Goal: Task Accomplishment & Management: Manage account settings

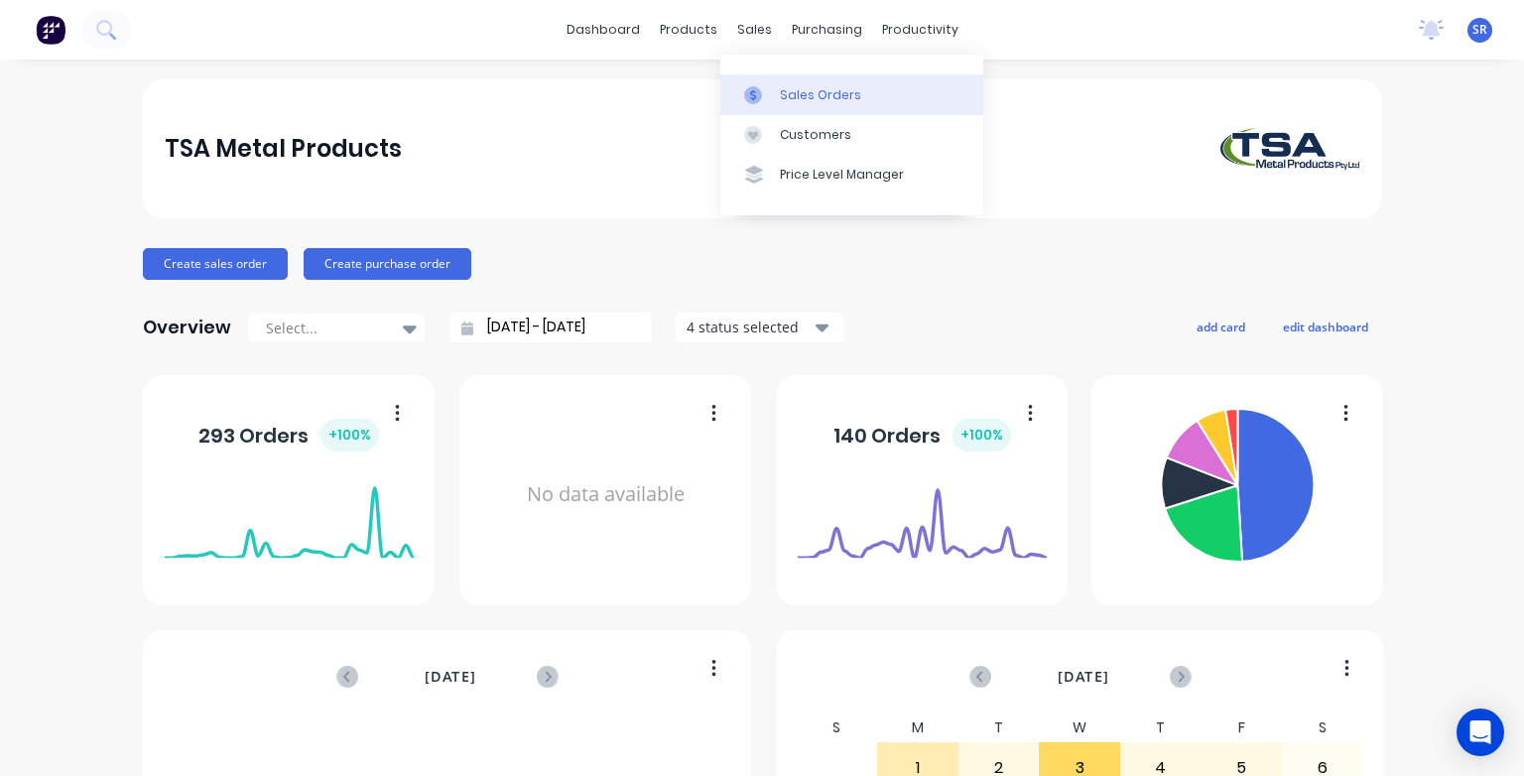
click at [782, 97] on div "Sales Orders" at bounding box center [820, 95] width 81 height 18
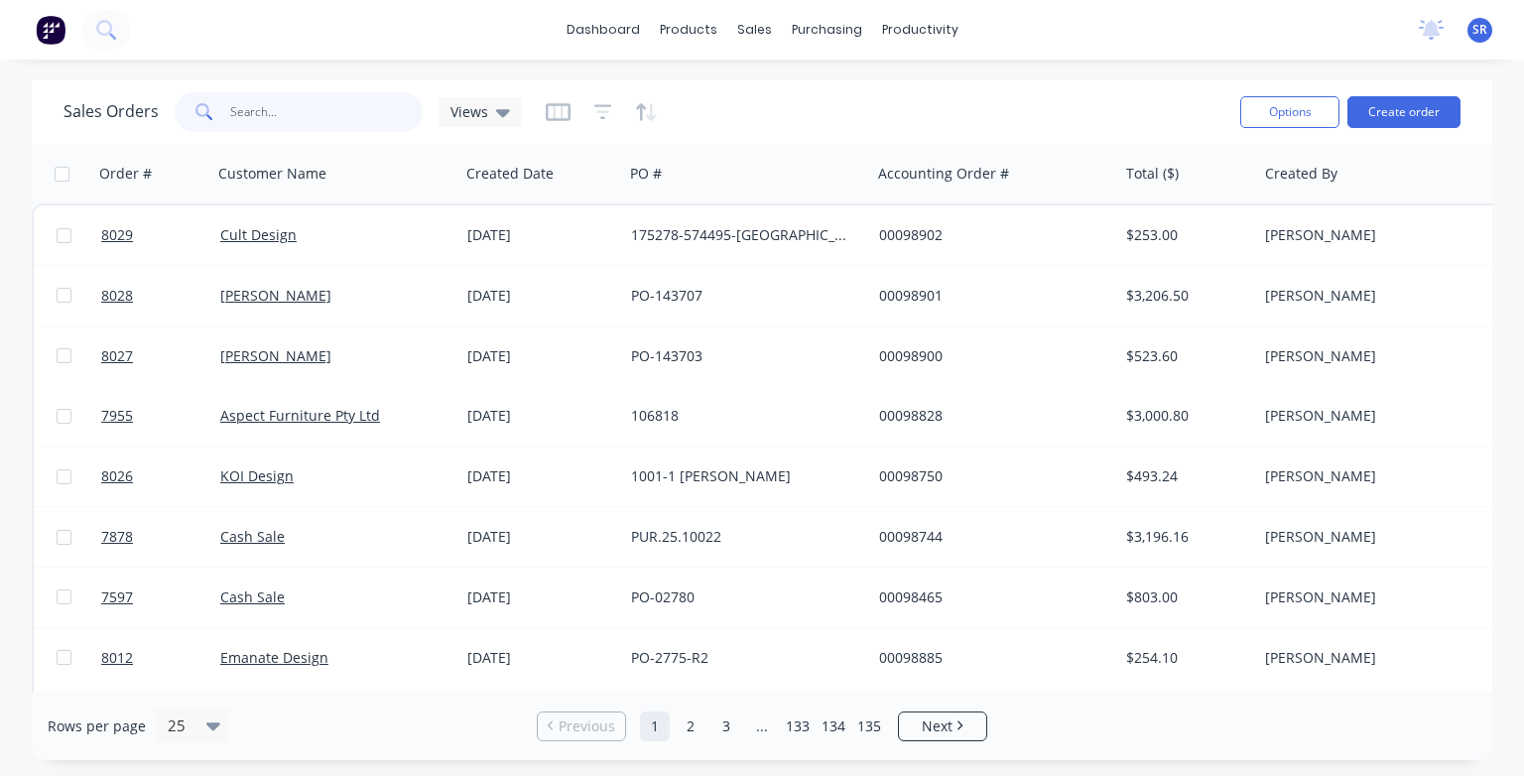
click at [259, 104] on input "text" at bounding box center [327, 112] width 194 height 40
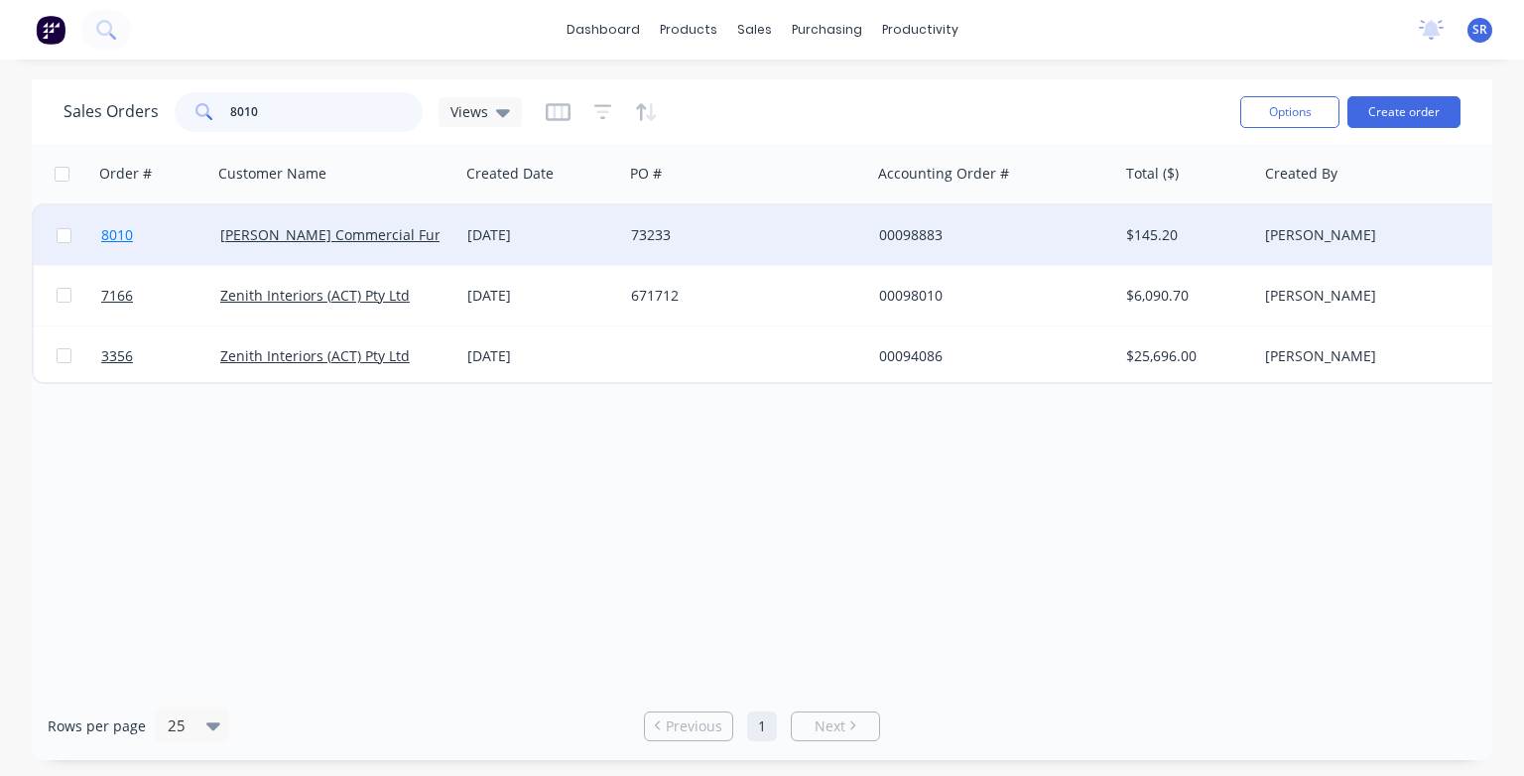
type input "8010"
click at [115, 240] on span "8010" at bounding box center [117, 235] width 32 height 20
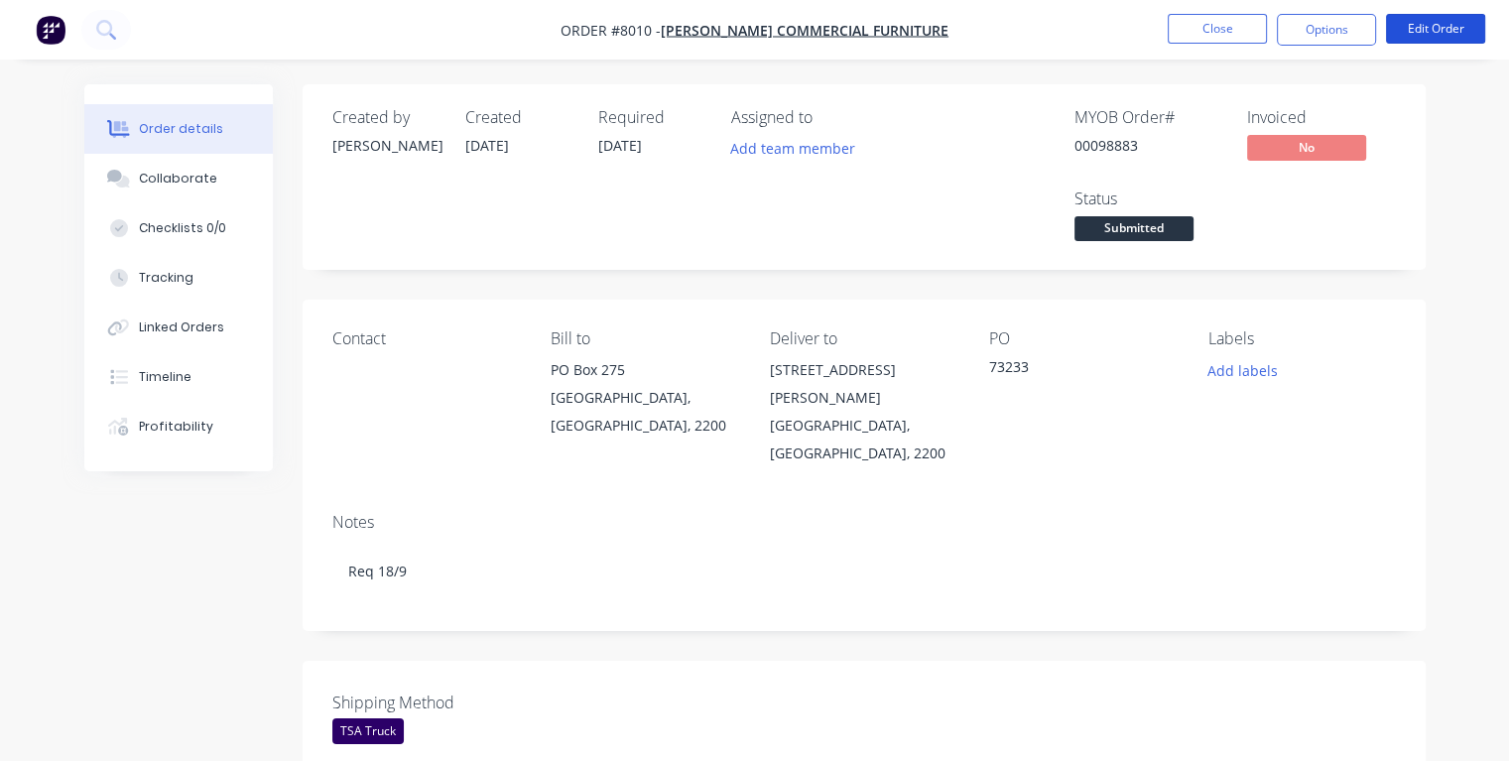
click at [1437, 34] on button "Edit Order" at bounding box center [1435, 29] width 99 height 30
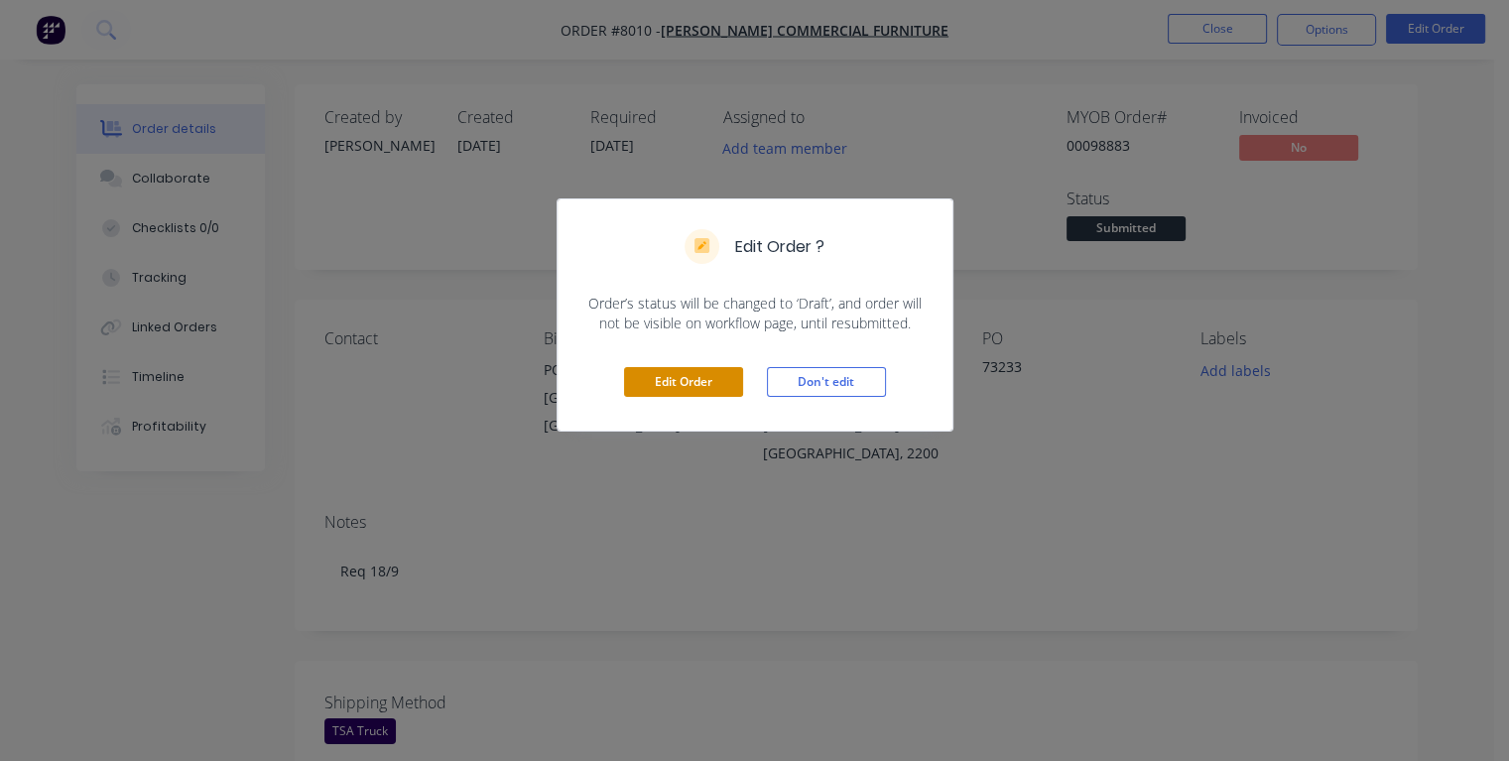
click at [652, 386] on button "Edit Order" at bounding box center [683, 382] width 119 height 30
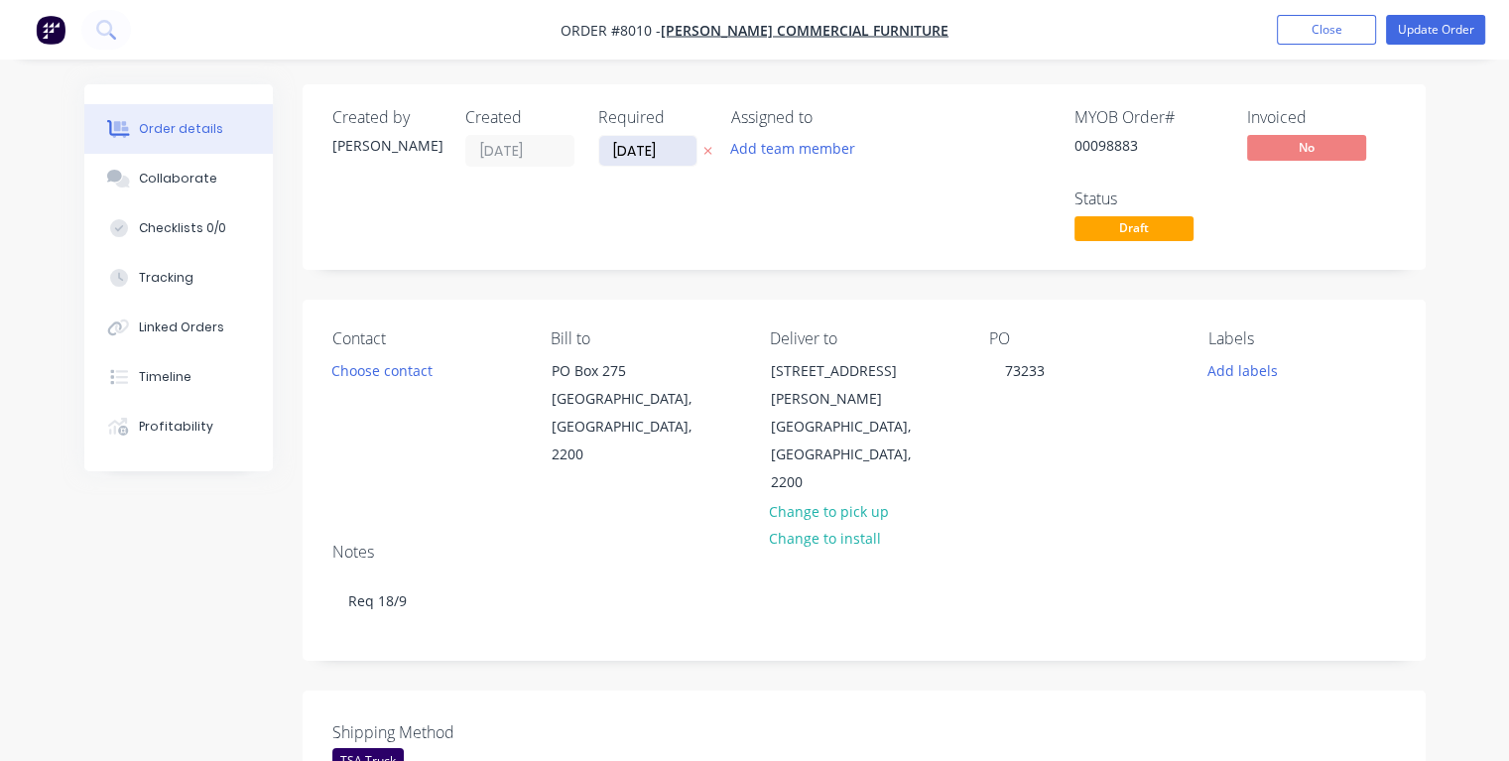
drag, startPoint x: 664, startPoint y: 146, endPoint x: 607, endPoint y: 151, distance: 56.8
click at [607, 151] on input "[DATE]" at bounding box center [647, 151] width 97 height 30
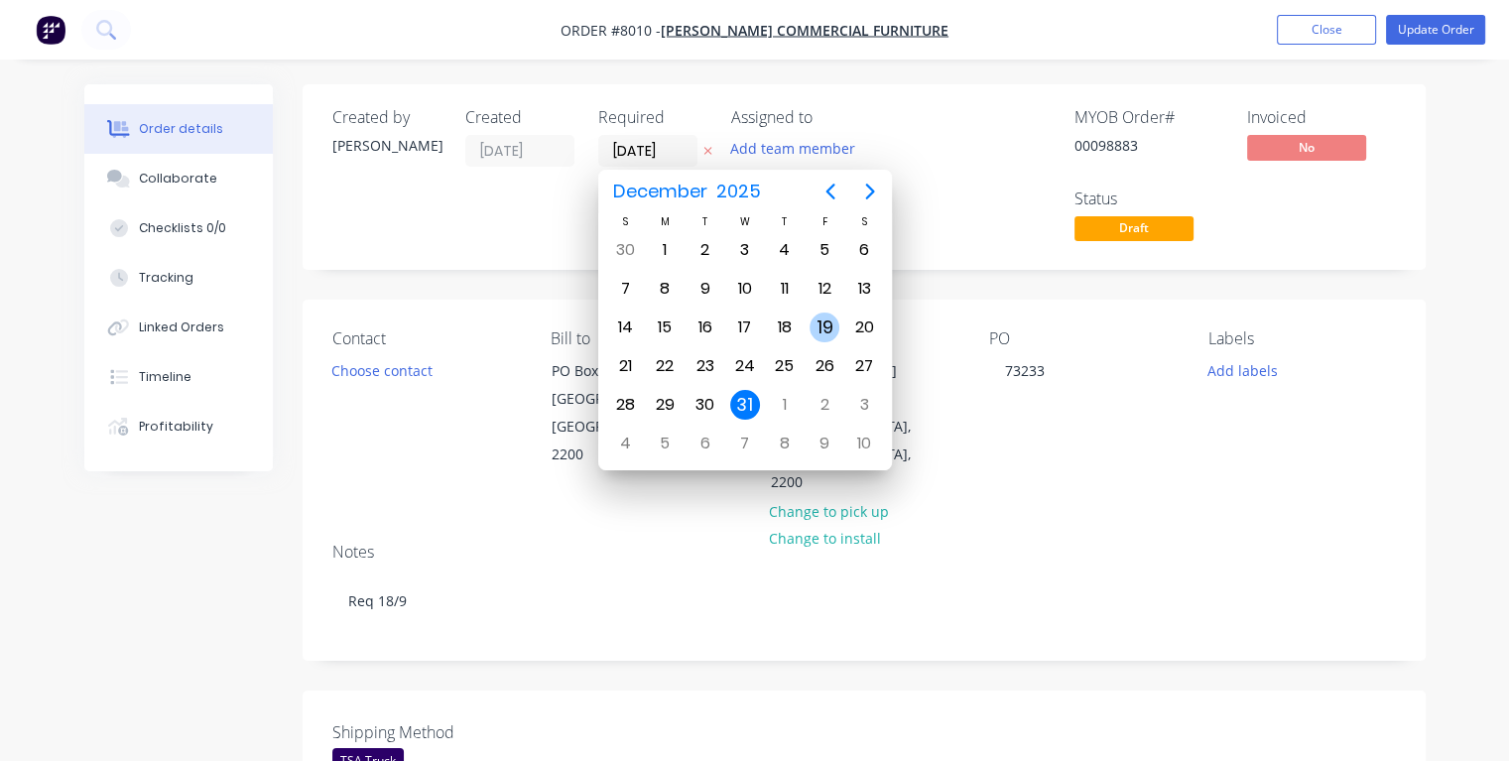
type input "[DATE]"
click at [742, 286] on div "10" at bounding box center [745, 289] width 30 height 30
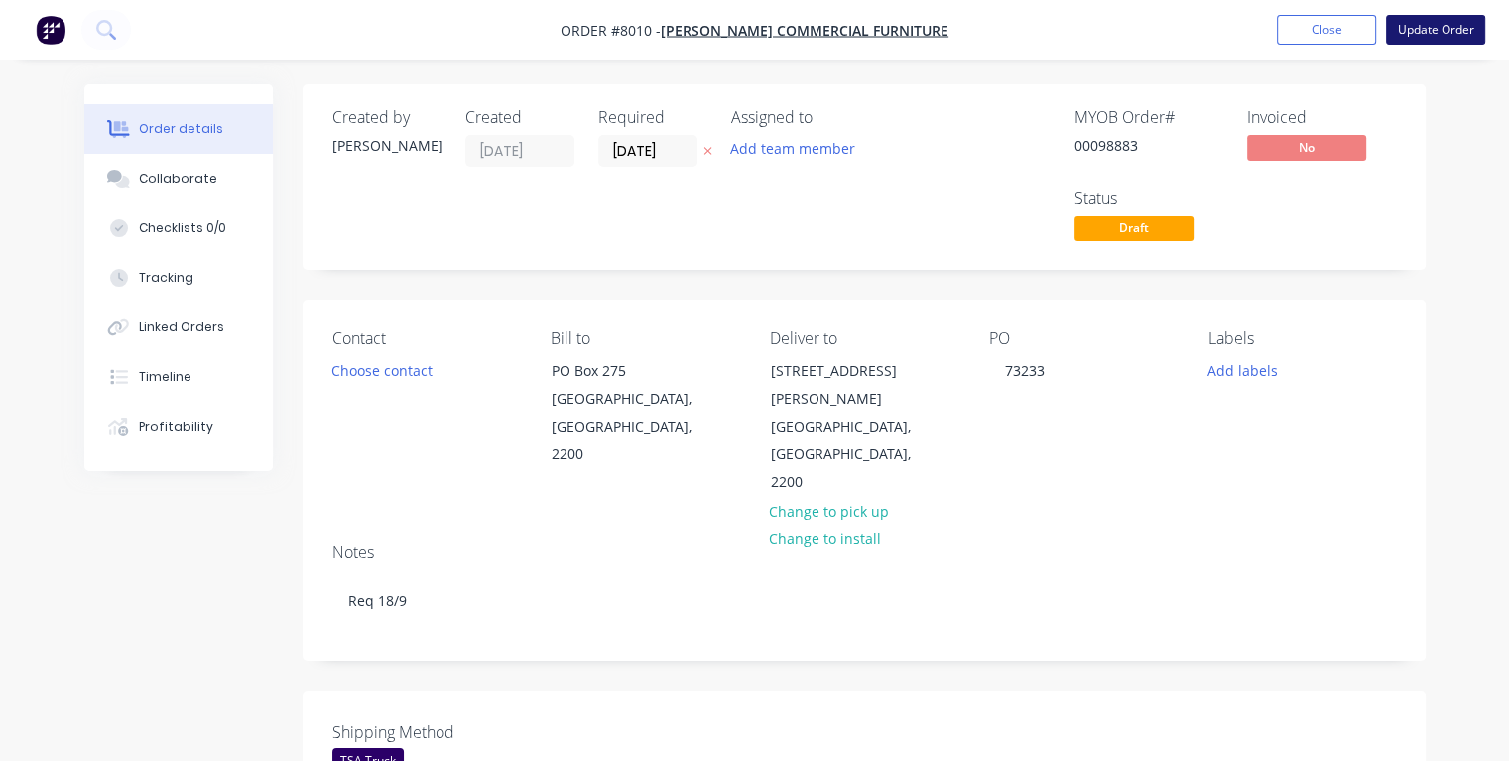
click at [1417, 26] on button "Update Order" at bounding box center [1435, 30] width 99 height 30
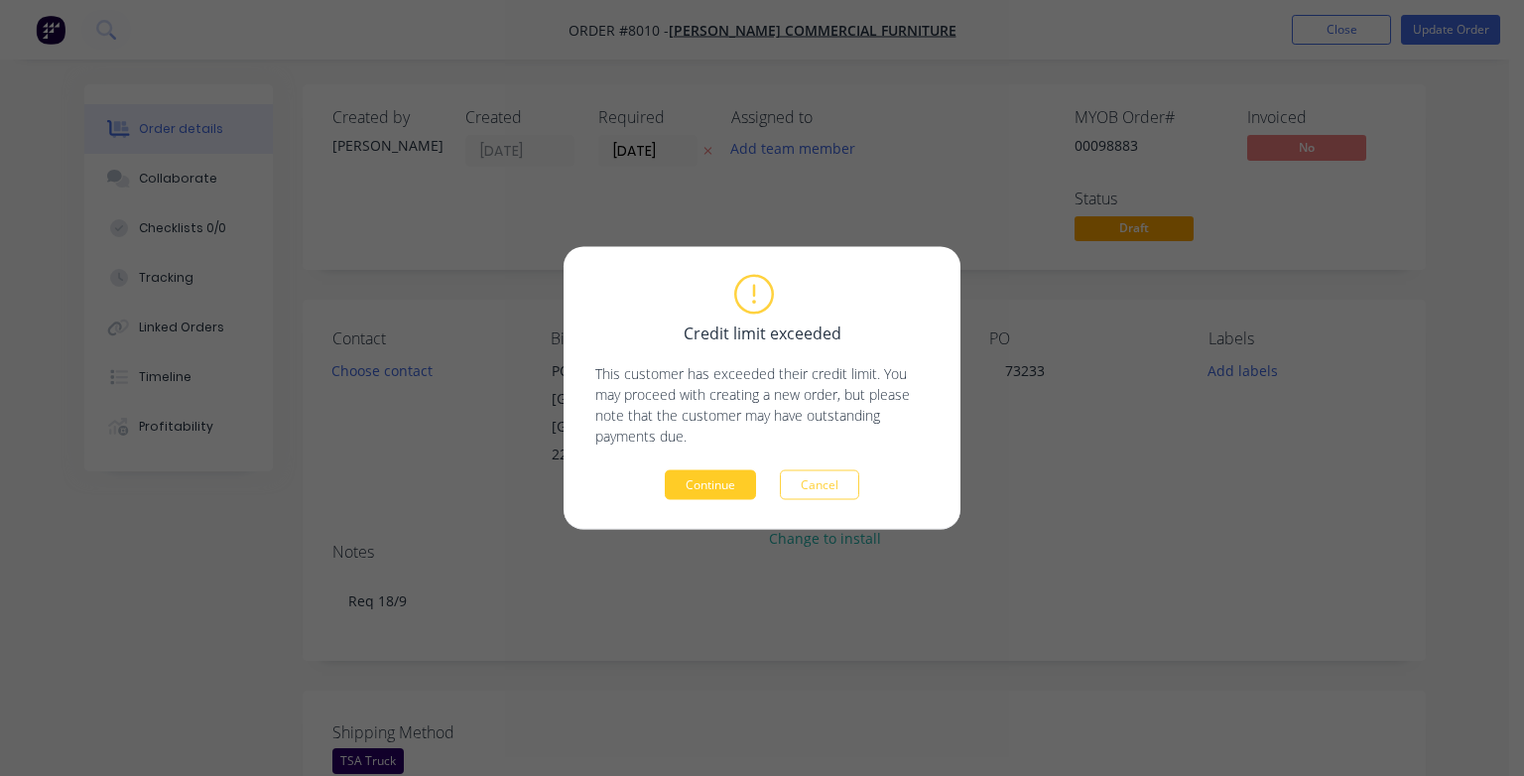
click at [690, 488] on button "Continue" at bounding box center [710, 485] width 91 height 30
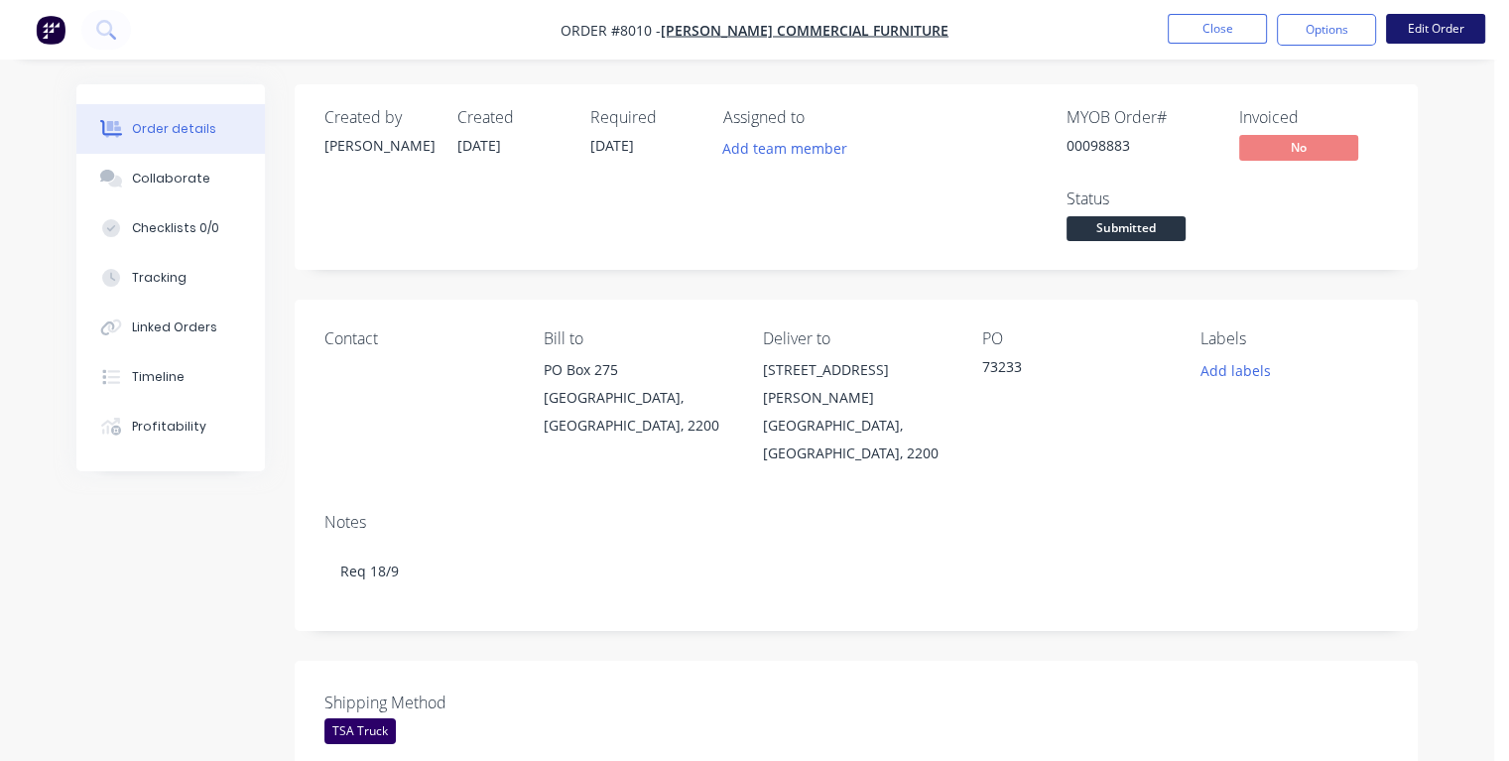
click at [1455, 34] on button "Edit Order" at bounding box center [1435, 29] width 99 height 30
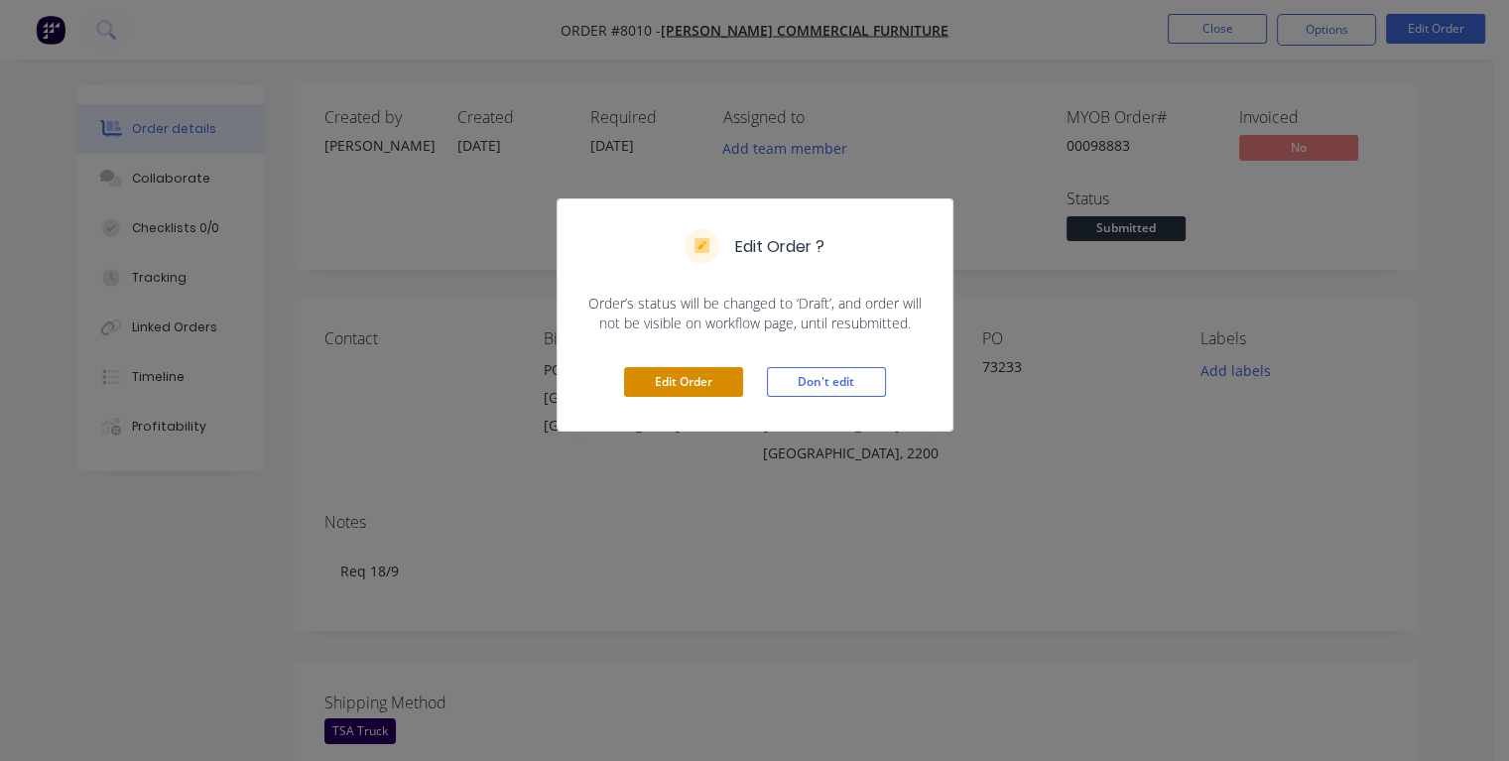
click at [687, 385] on button "Edit Order" at bounding box center [683, 382] width 119 height 30
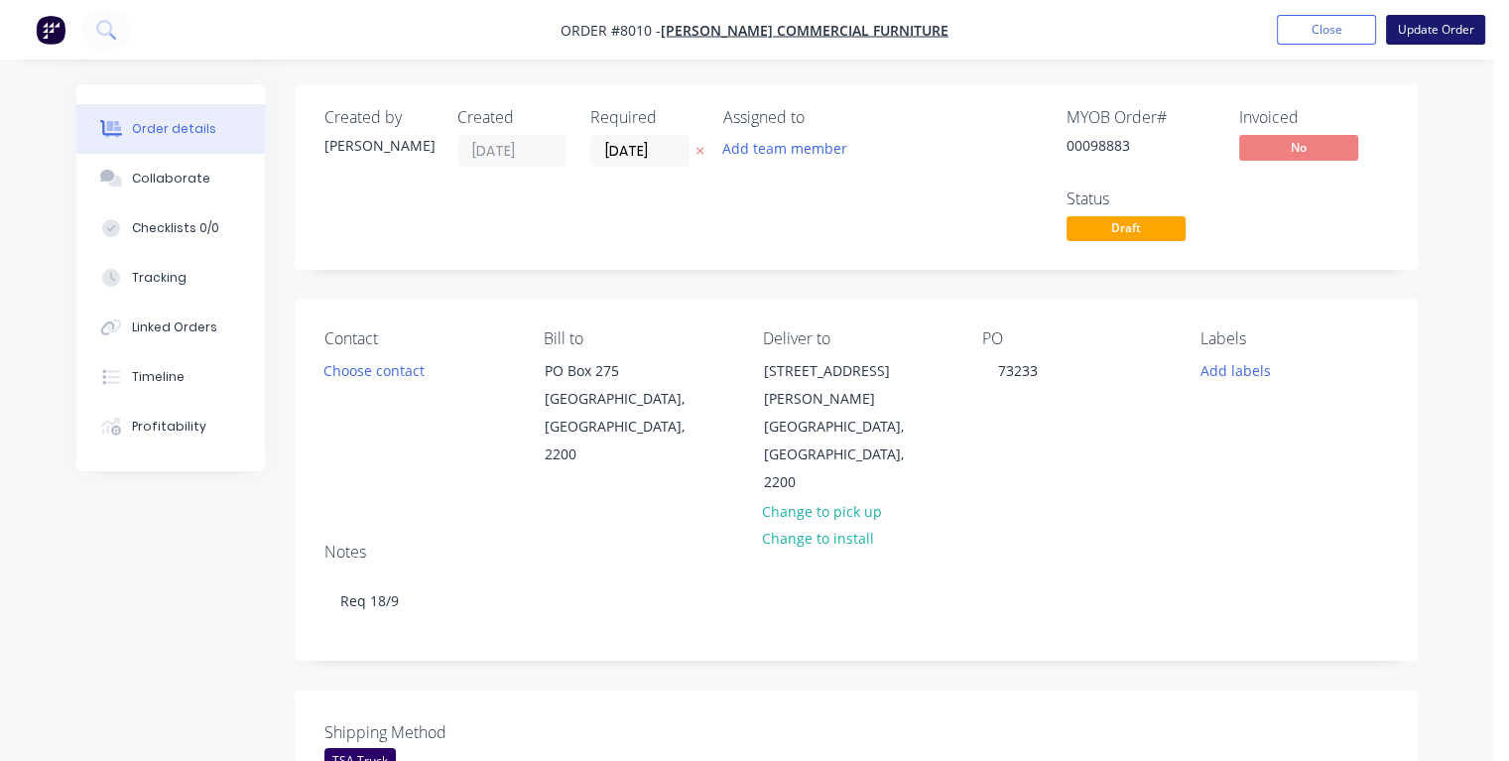
click at [1426, 33] on button "Update Order" at bounding box center [1435, 30] width 99 height 30
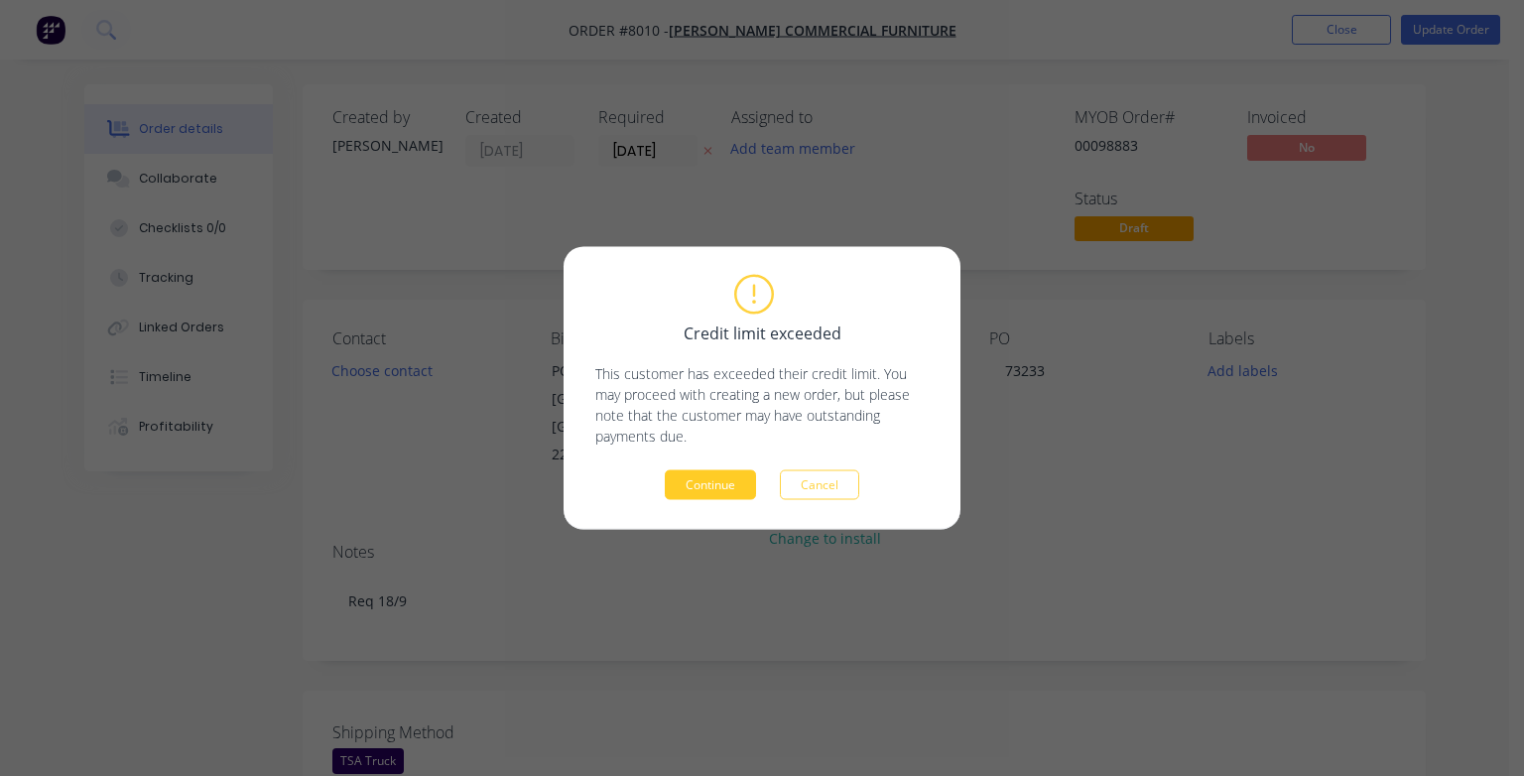
click at [718, 490] on button "Continue" at bounding box center [710, 485] width 91 height 30
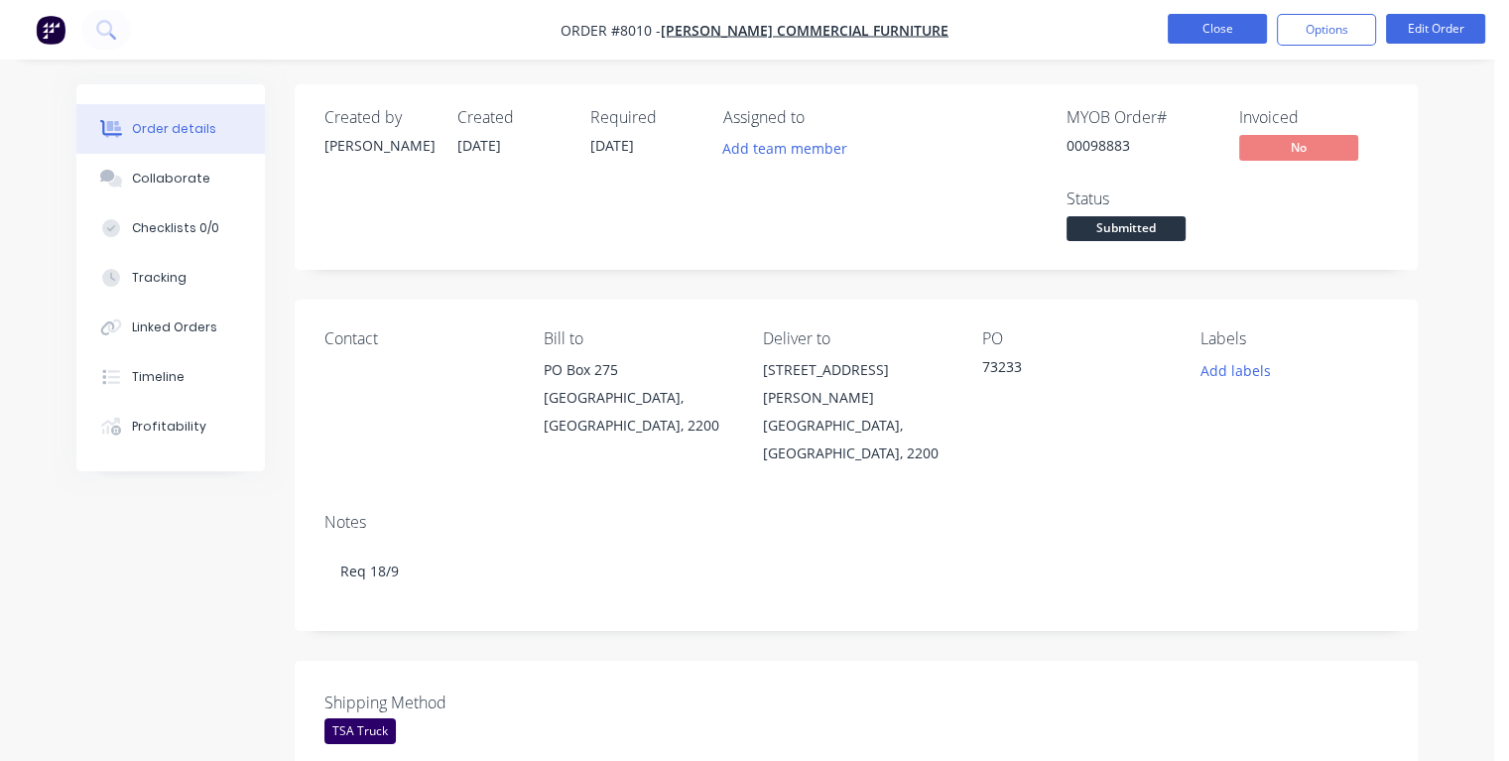
click at [1179, 20] on button "Close" at bounding box center [1217, 29] width 99 height 30
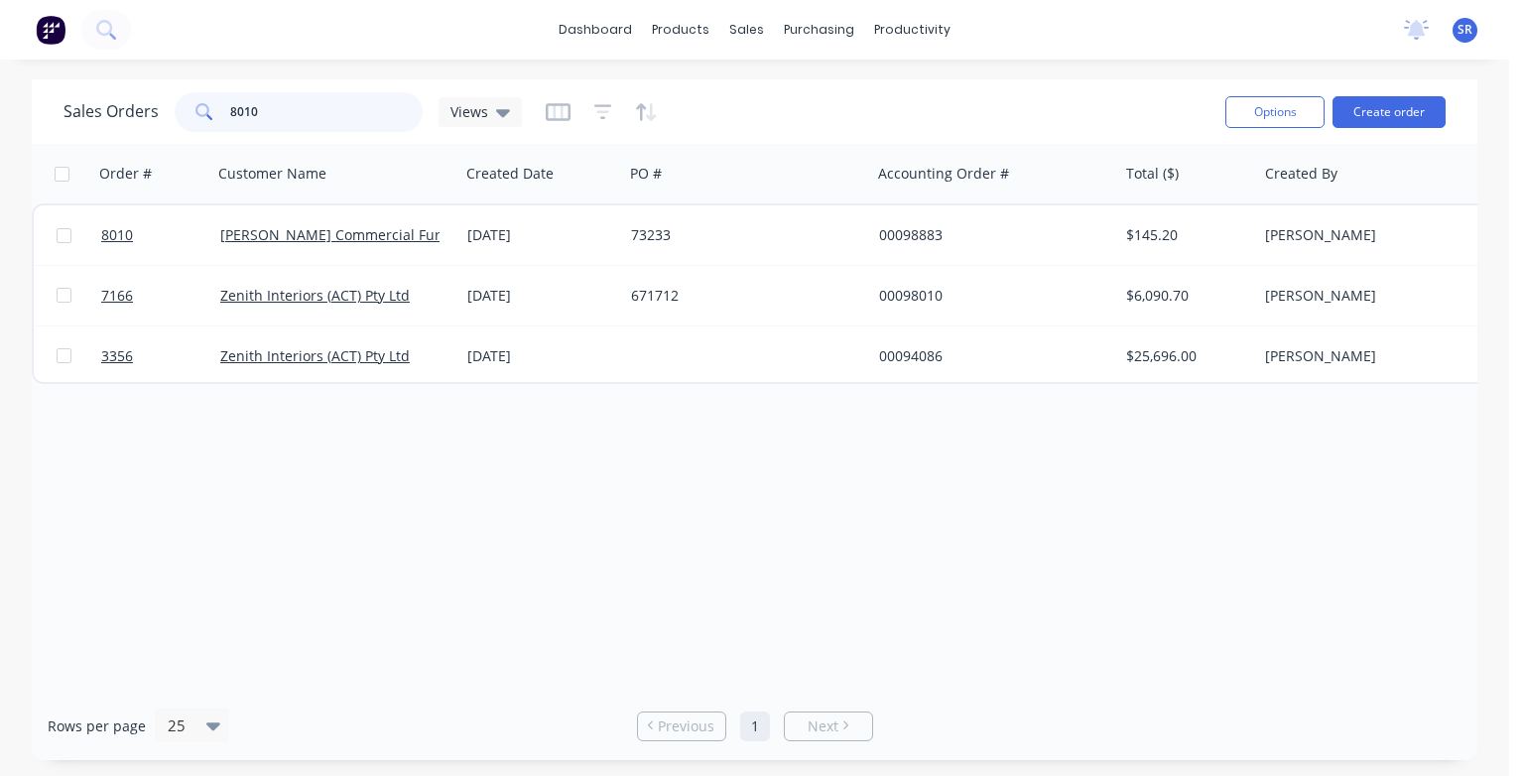
click at [294, 111] on input "8010" at bounding box center [327, 112] width 194 height 40
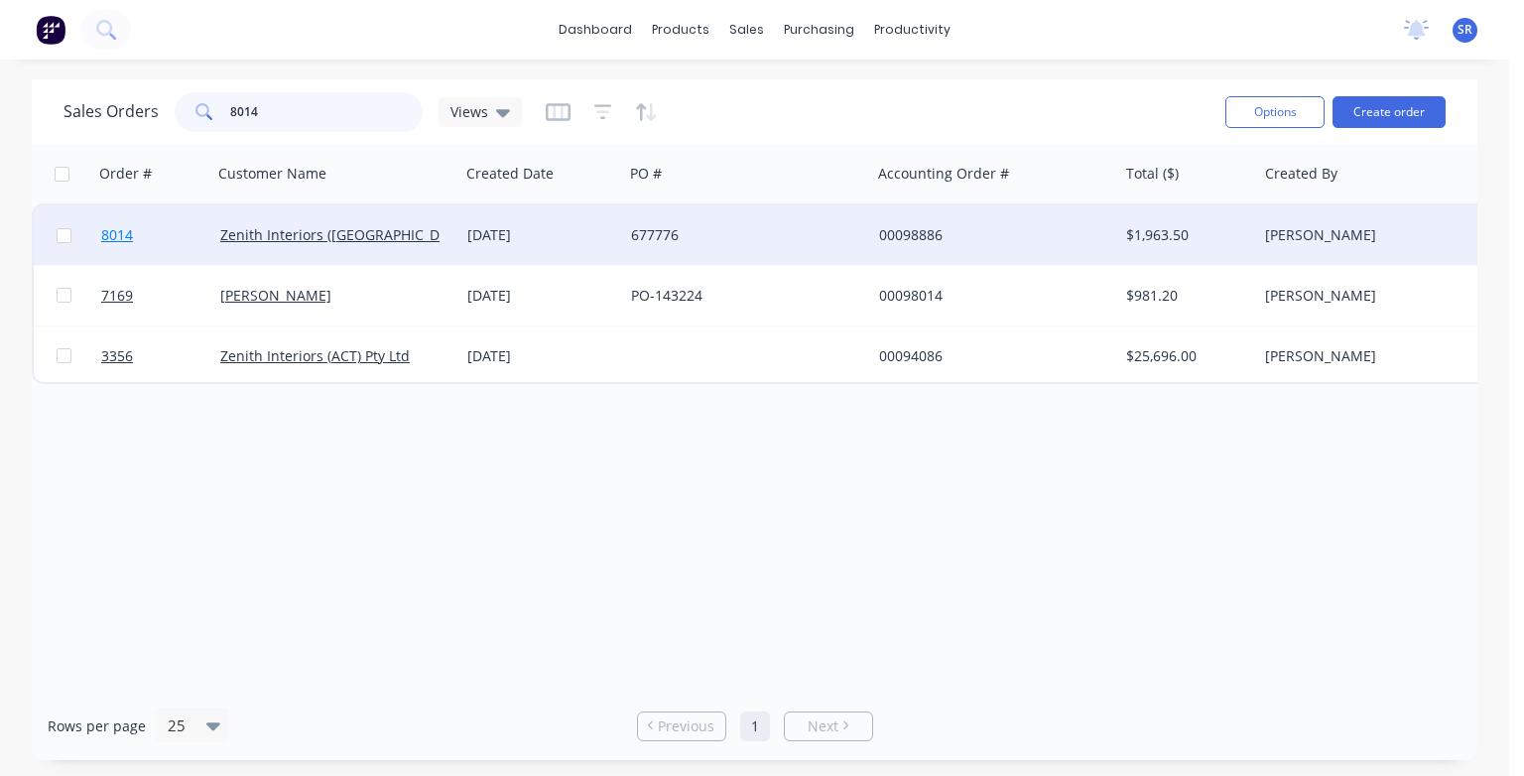
type input "8014"
click at [126, 239] on span "8014" at bounding box center [117, 235] width 32 height 20
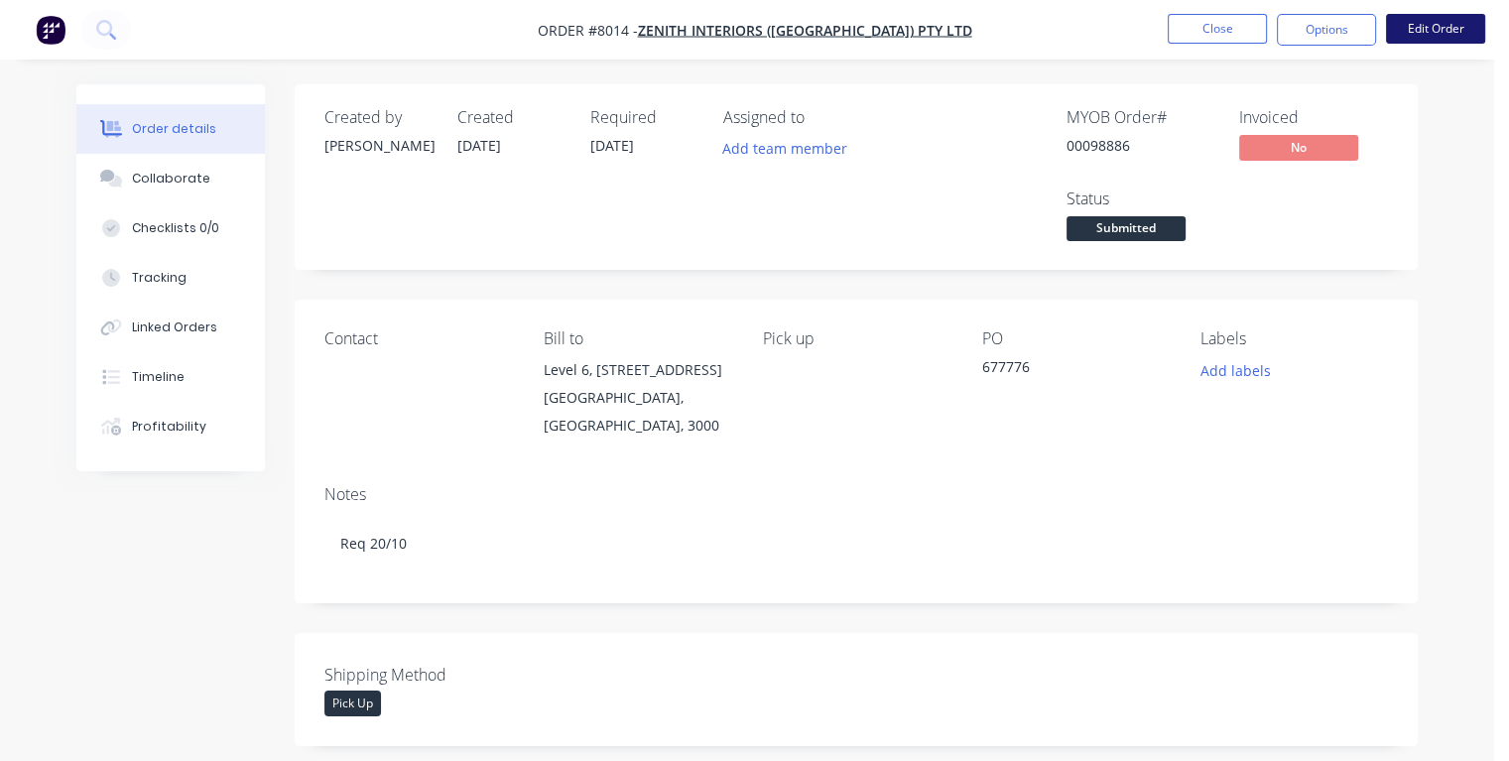
click at [1421, 36] on button "Edit Order" at bounding box center [1435, 29] width 99 height 30
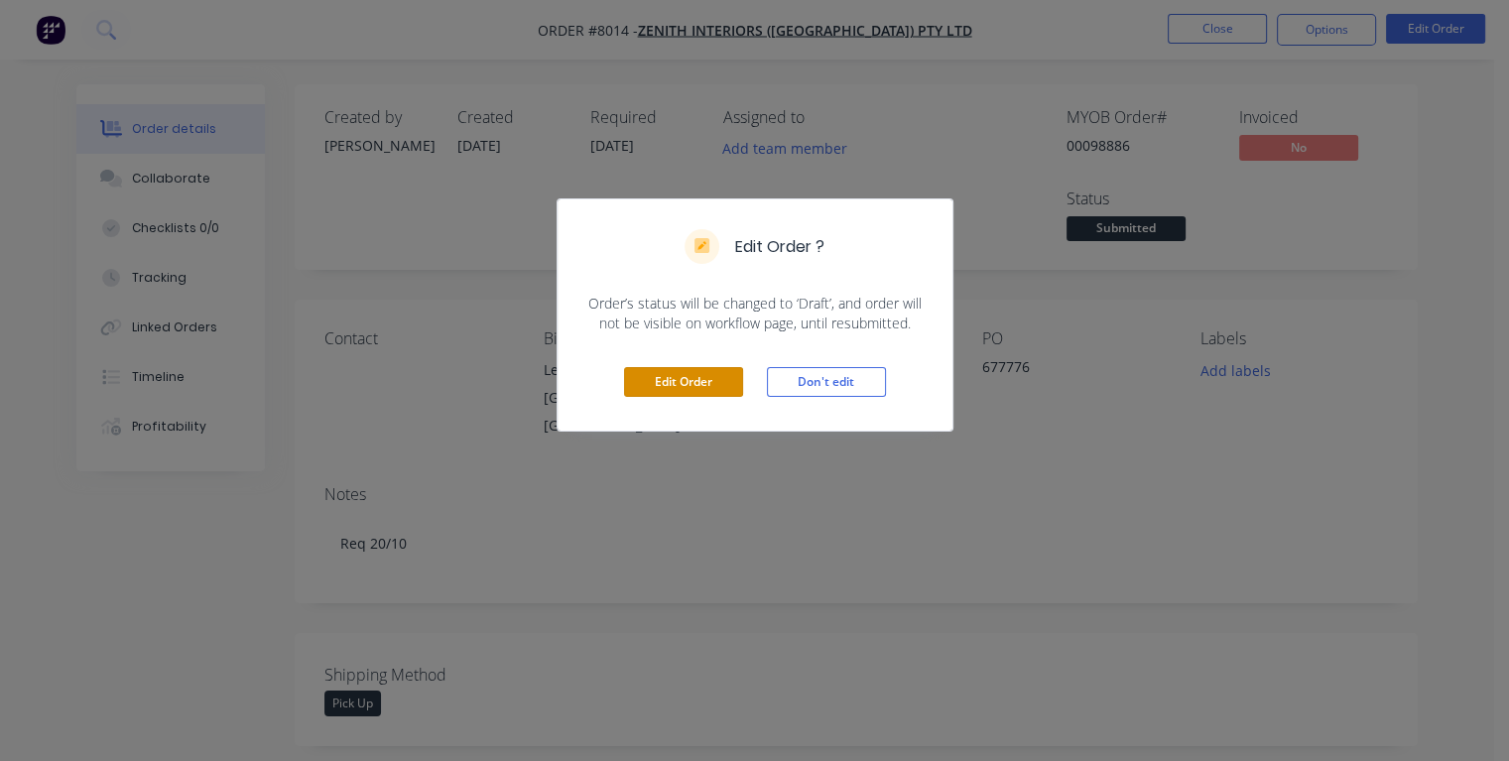
drag, startPoint x: 683, startPoint y: 383, endPoint x: 676, endPoint y: 371, distance: 13.8
click at [683, 383] on button "Edit Order" at bounding box center [683, 382] width 119 height 30
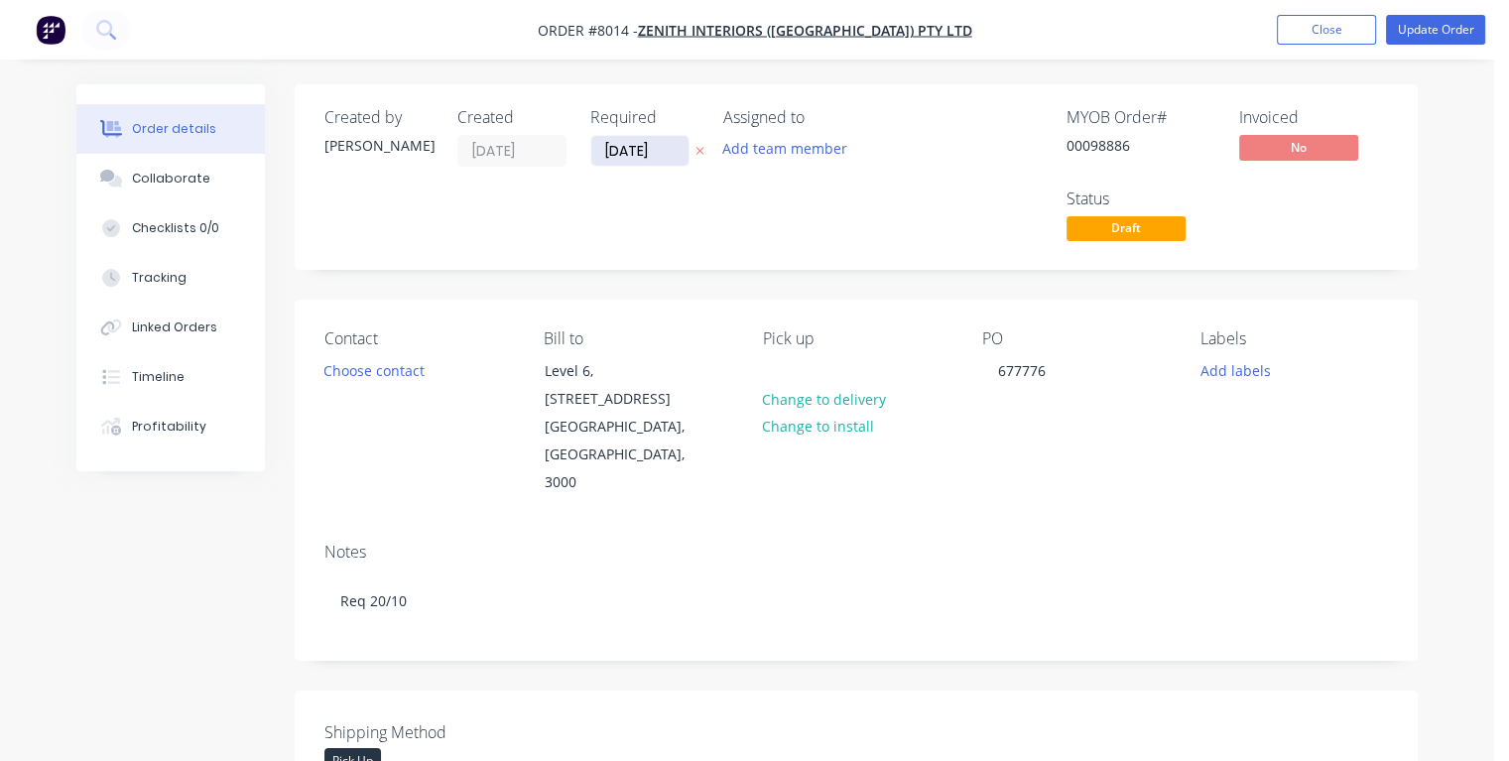
click at [617, 147] on input "[DATE]" at bounding box center [639, 151] width 97 height 30
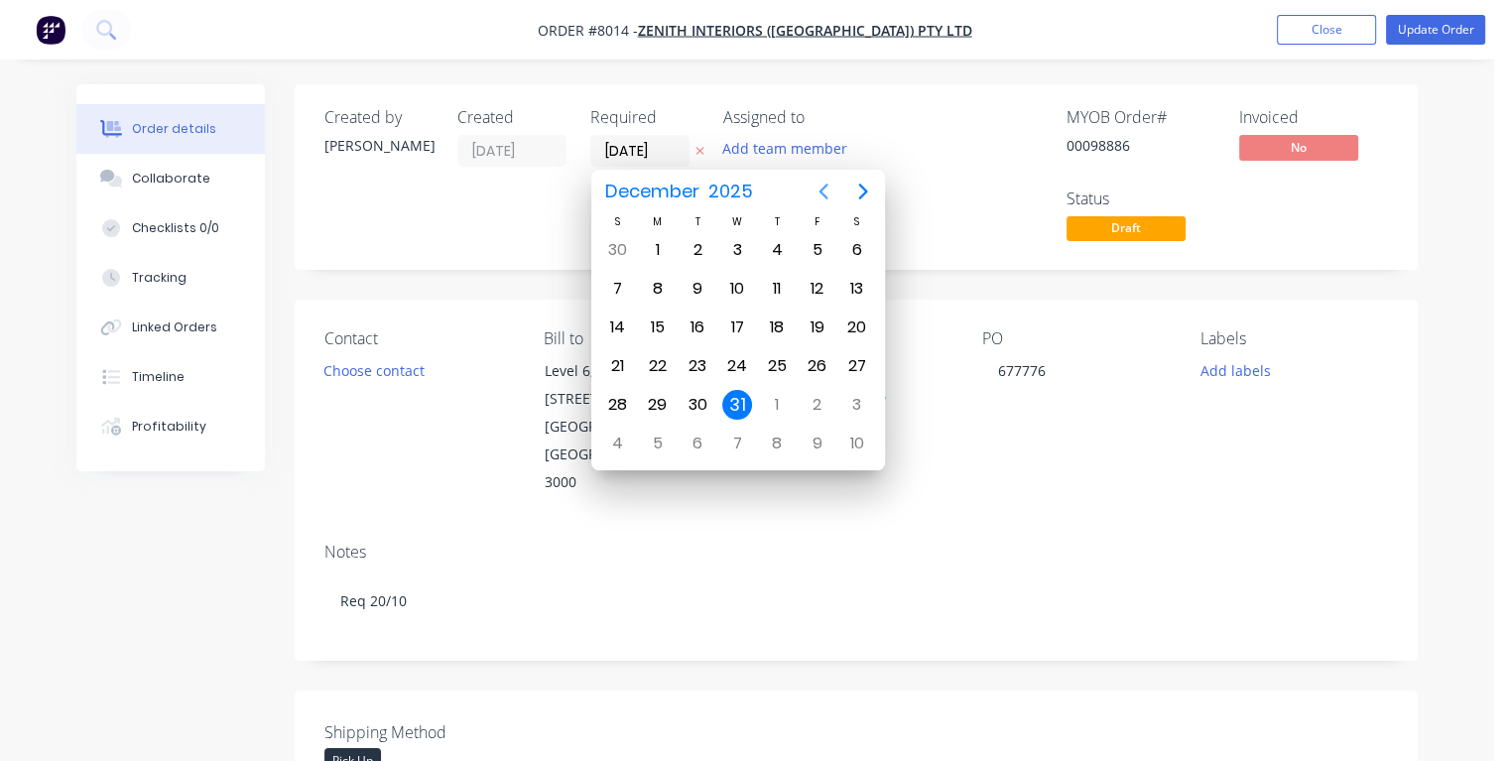
click at [820, 192] on icon "Previous page" at bounding box center [823, 192] width 9 height 16
click at [777, 320] on div "16" at bounding box center [777, 328] width 30 height 30
type input "[DATE]"
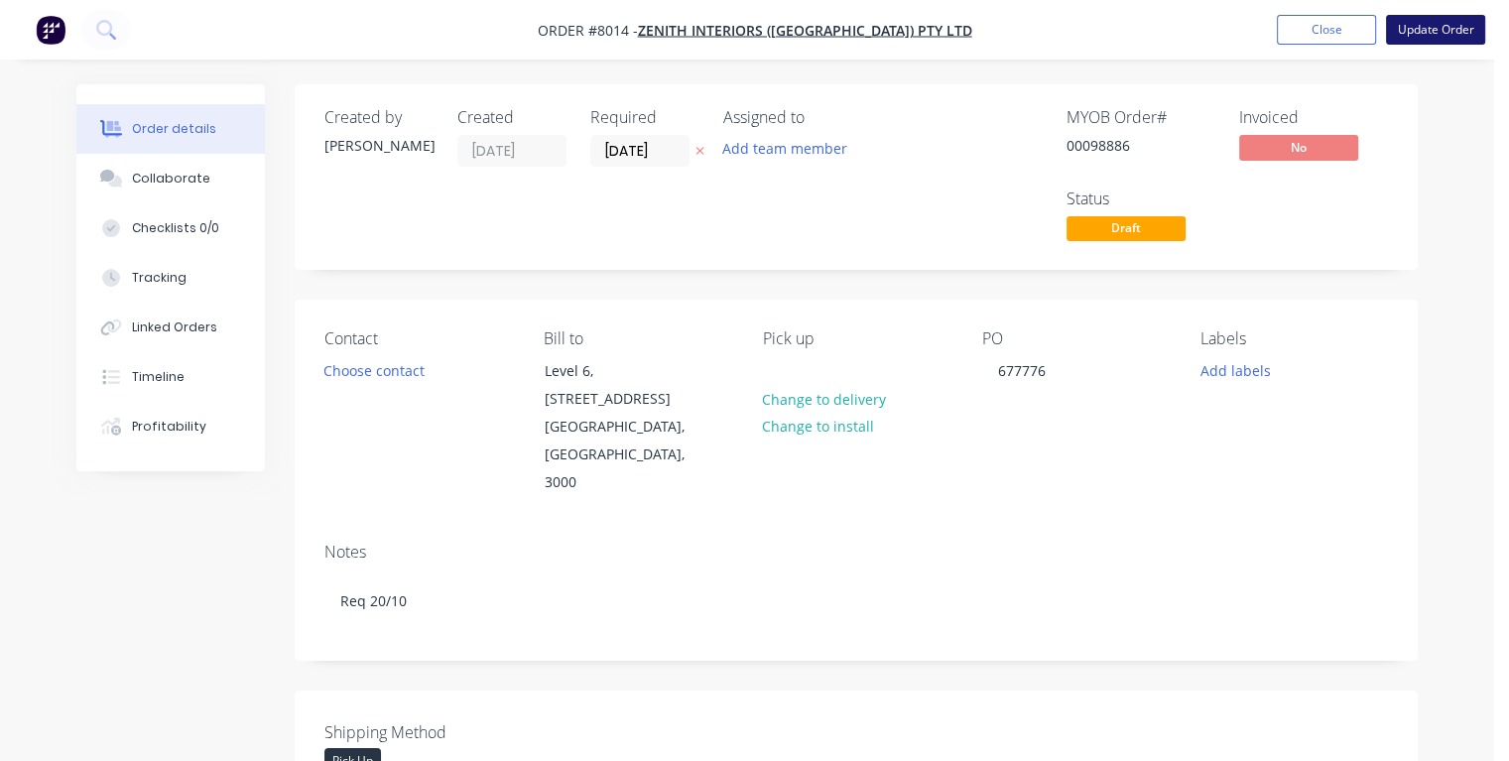
click at [1421, 36] on button "Update Order" at bounding box center [1435, 30] width 99 height 30
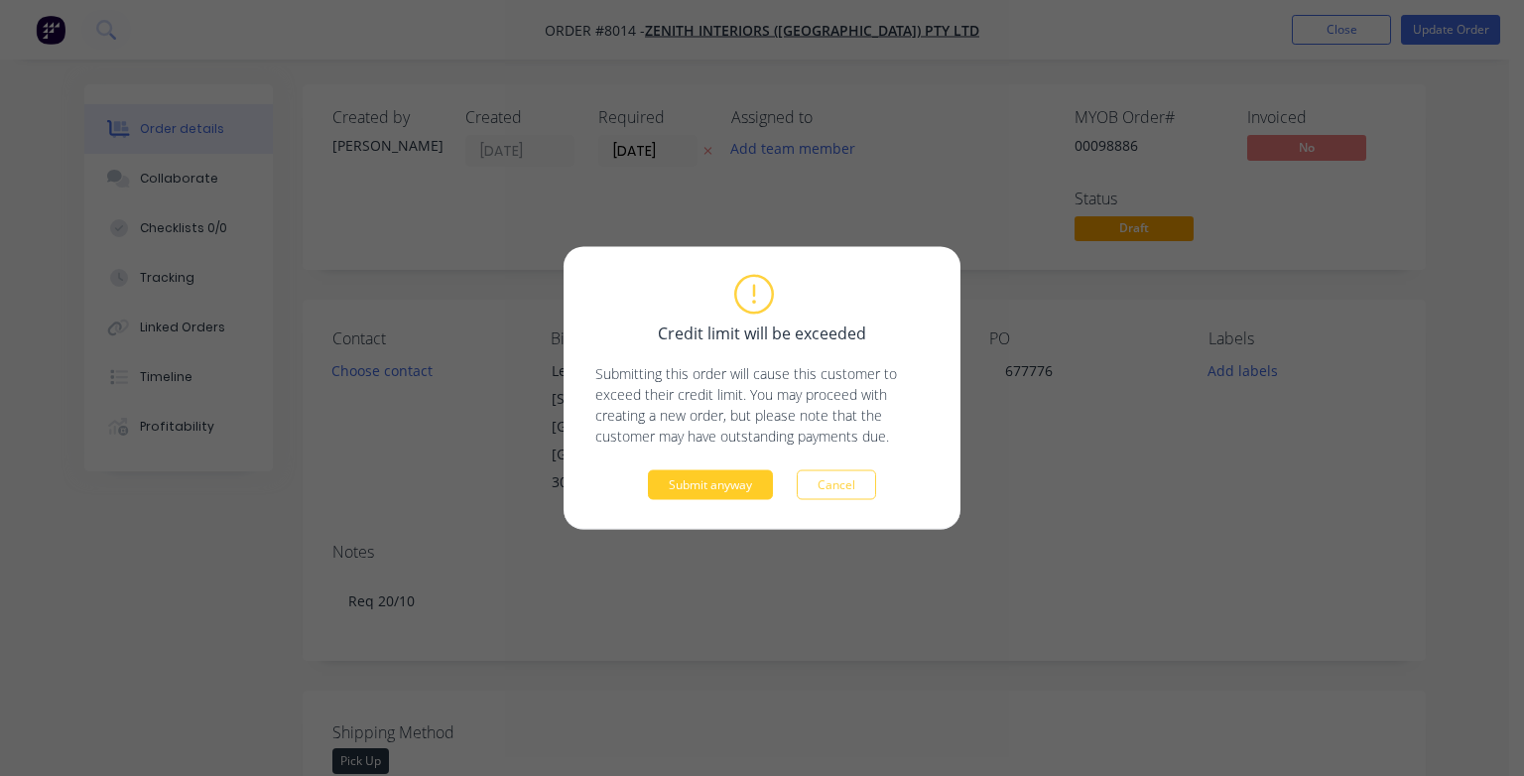
click at [724, 486] on button "Submit anyway" at bounding box center [710, 485] width 125 height 30
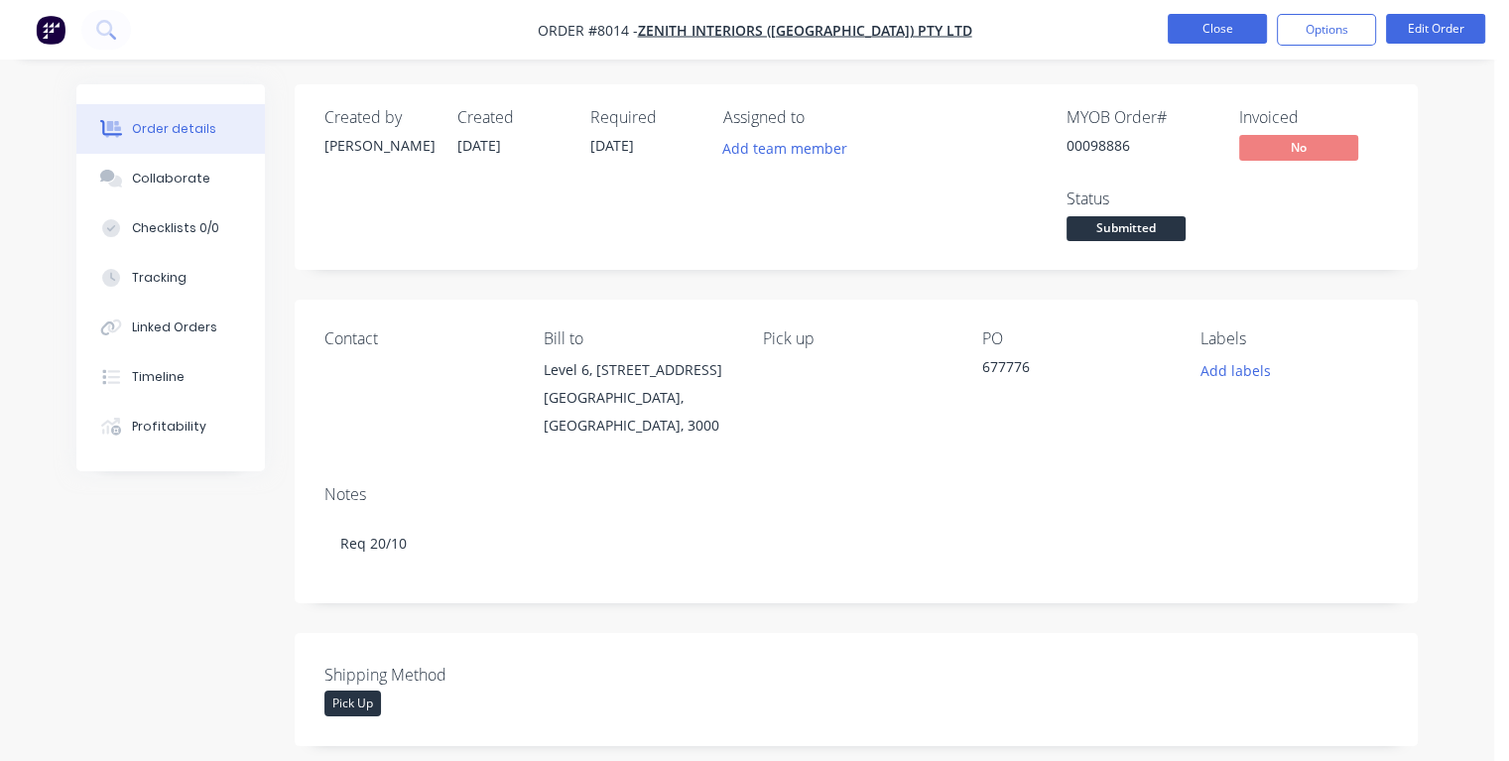
click at [1203, 39] on button "Close" at bounding box center [1217, 29] width 99 height 30
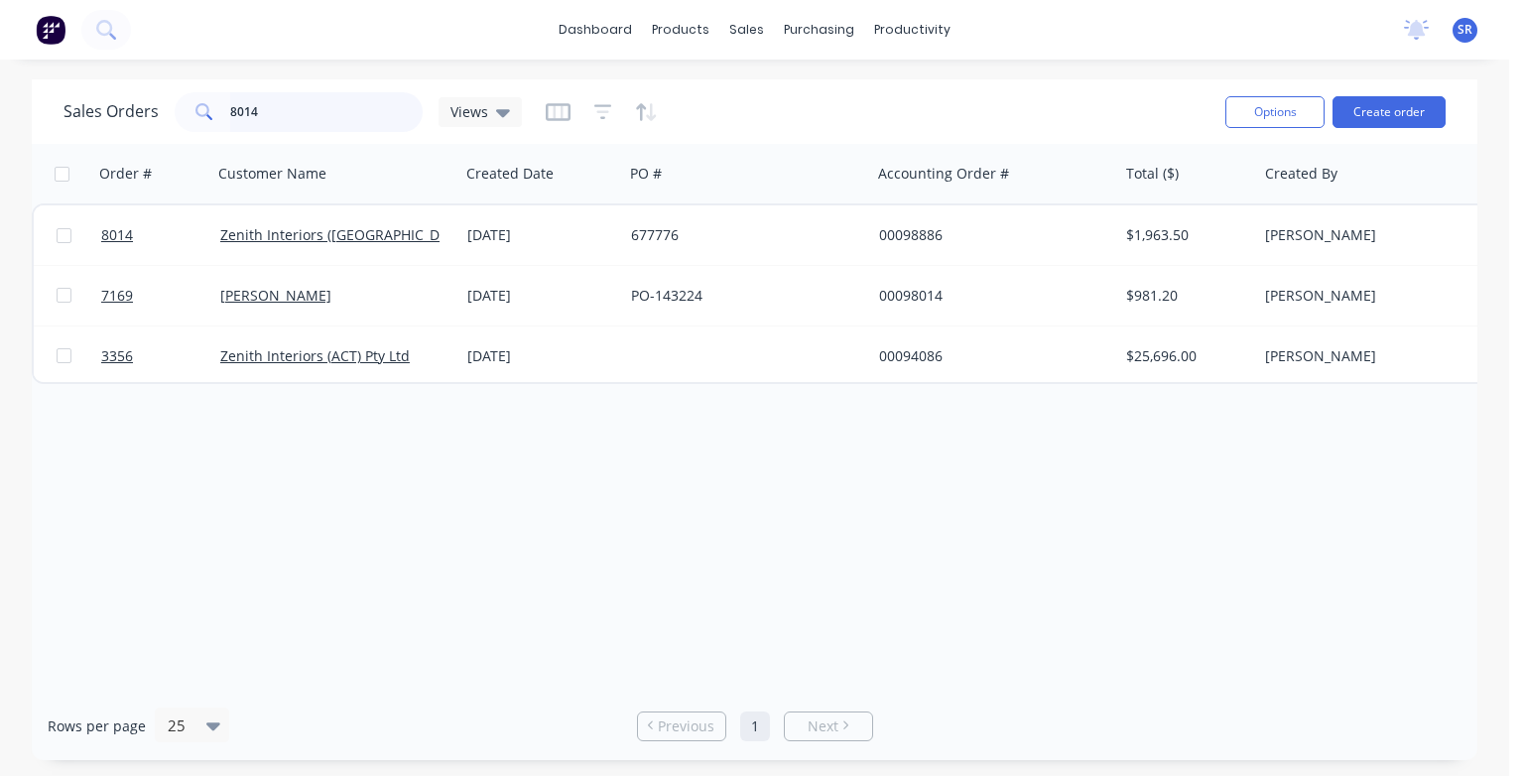
click at [306, 110] on input "8014" at bounding box center [327, 112] width 194 height 40
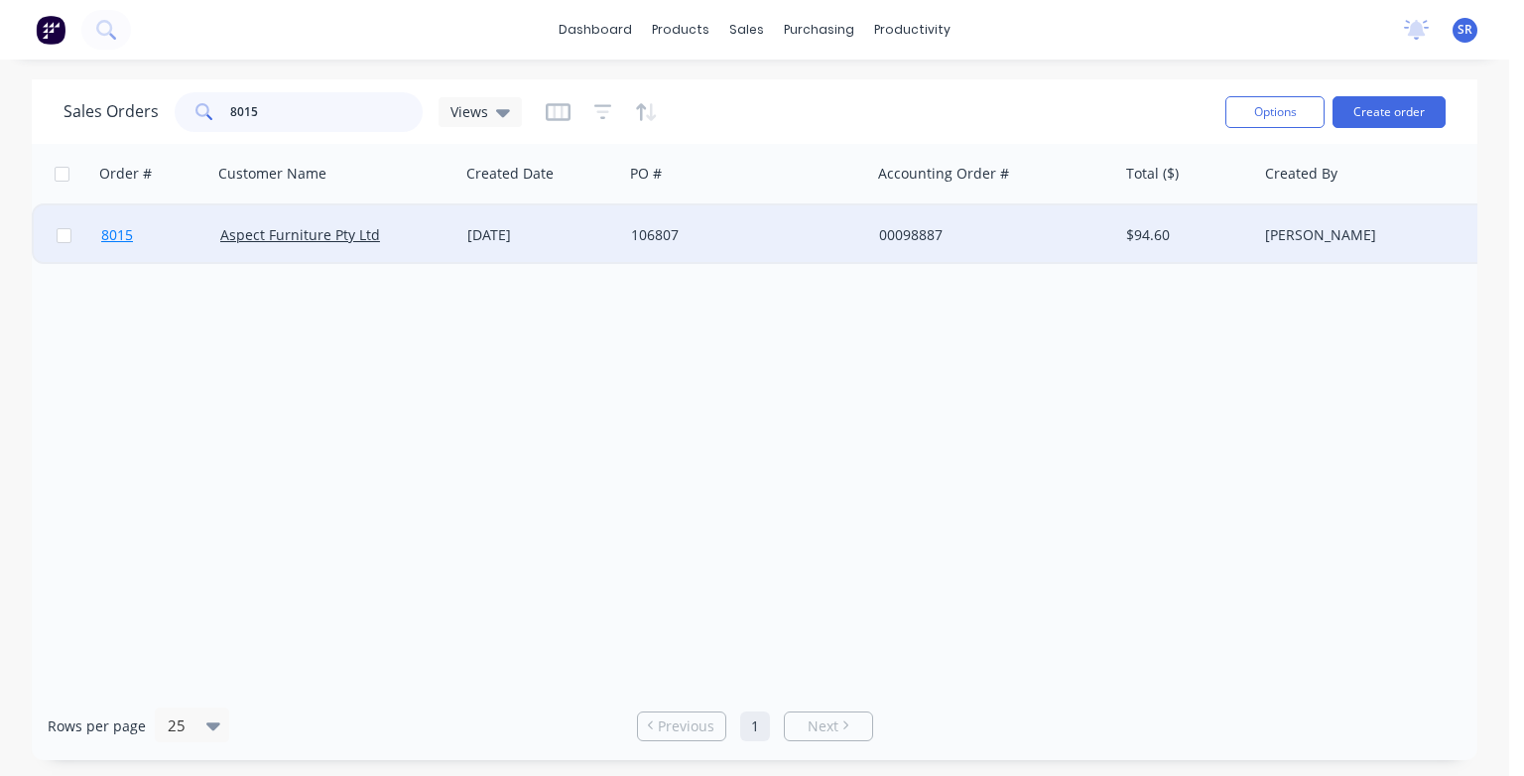
type input "8015"
click at [105, 232] on span "8015" at bounding box center [117, 235] width 32 height 20
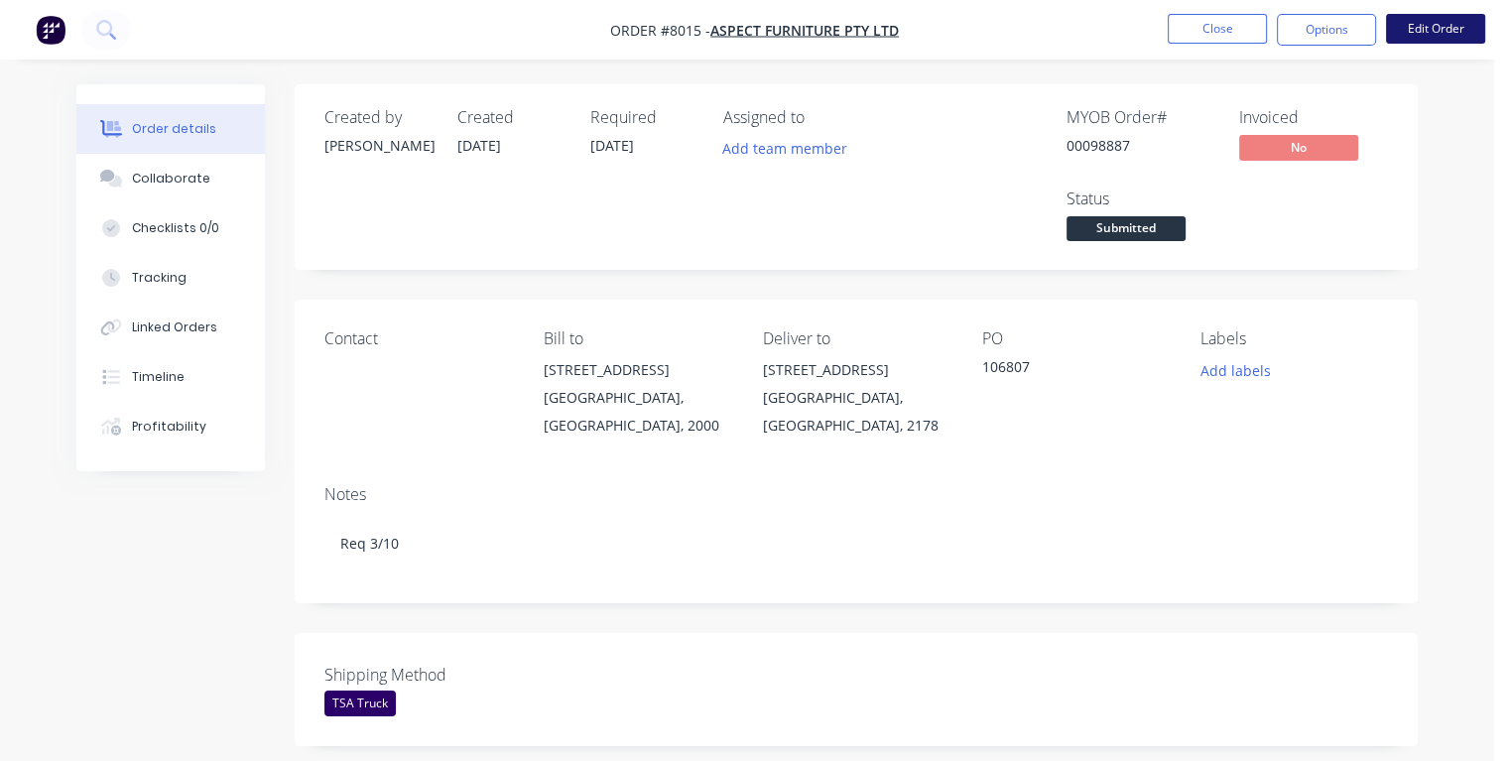
click at [1413, 33] on button "Edit Order" at bounding box center [1435, 29] width 99 height 30
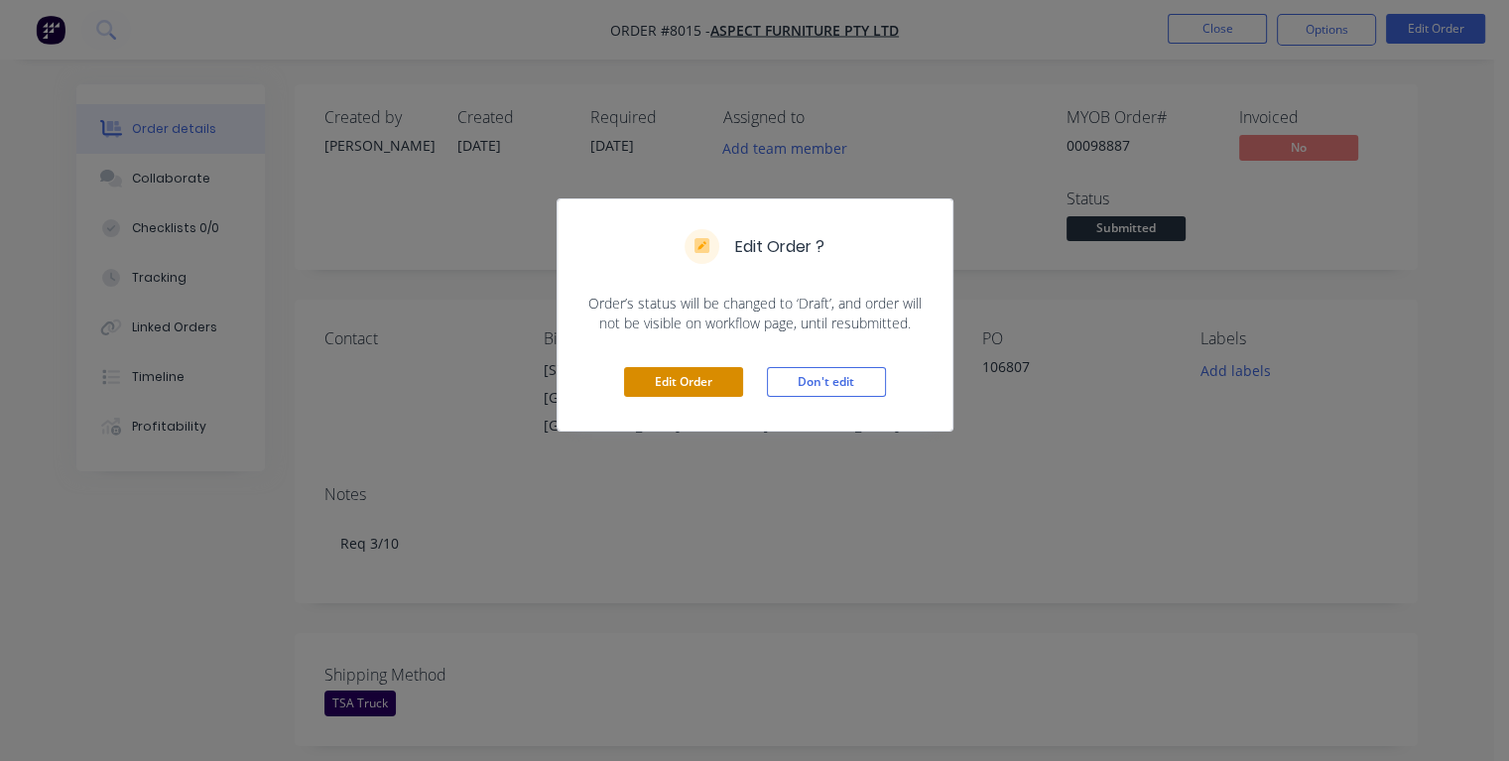
click at [663, 378] on button "Edit Order" at bounding box center [683, 382] width 119 height 30
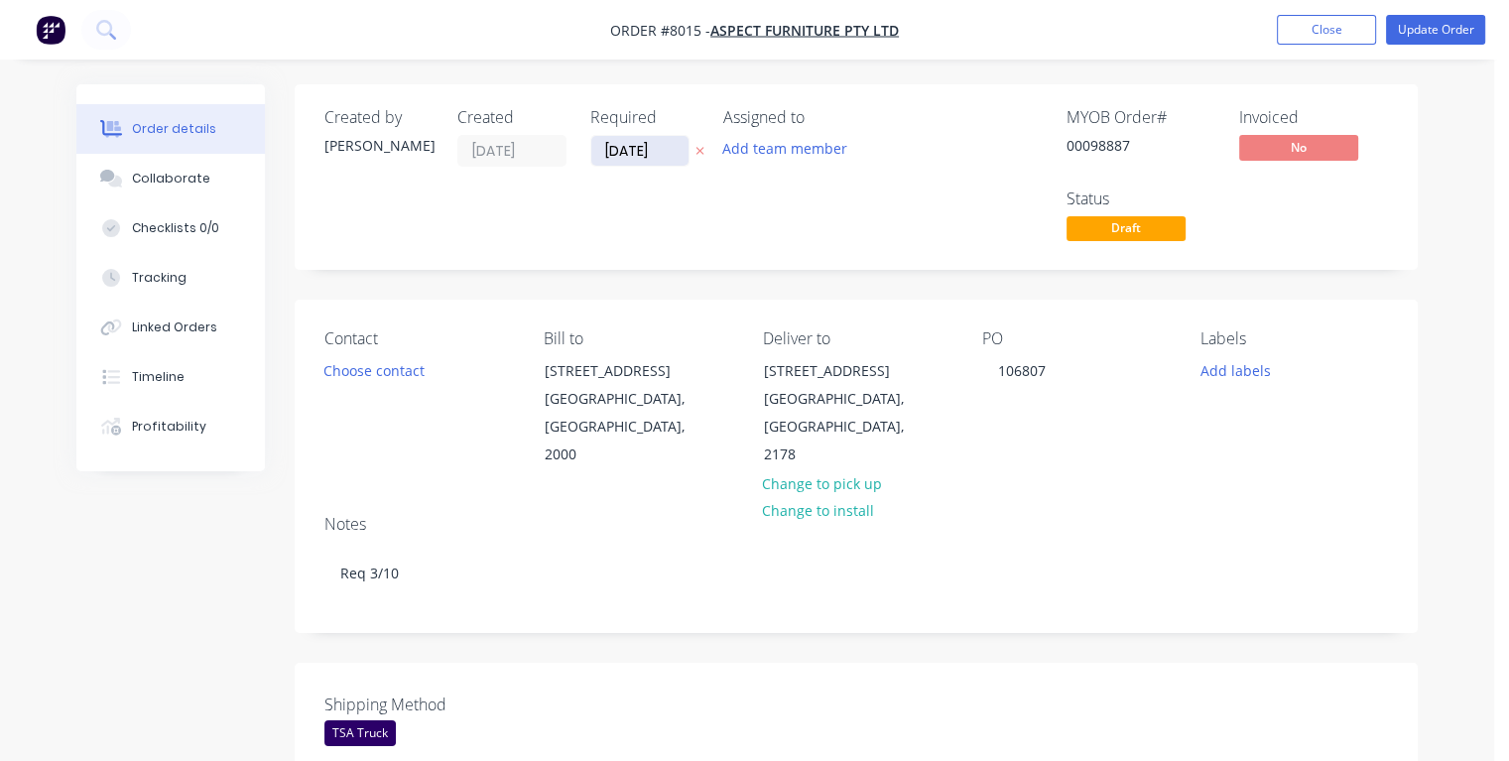
drag, startPoint x: 662, startPoint y: 146, endPoint x: 603, endPoint y: 147, distance: 58.6
click at [603, 147] on input "[DATE]" at bounding box center [639, 151] width 97 height 30
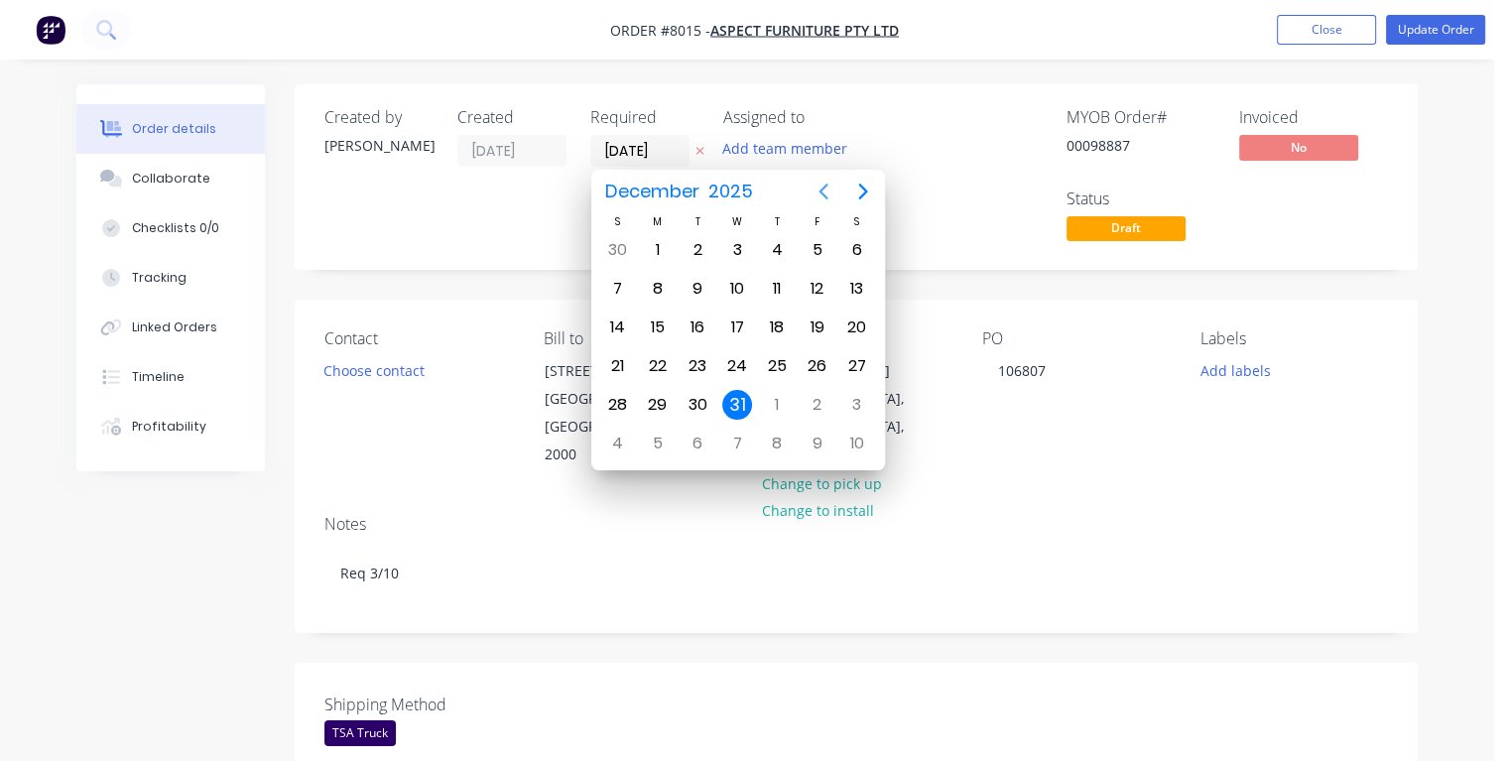
click at [821, 193] on icon "Previous page" at bounding box center [823, 192] width 9 height 16
click at [737, 249] on div "1" at bounding box center [737, 250] width 30 height 30
type input "[DATE]"
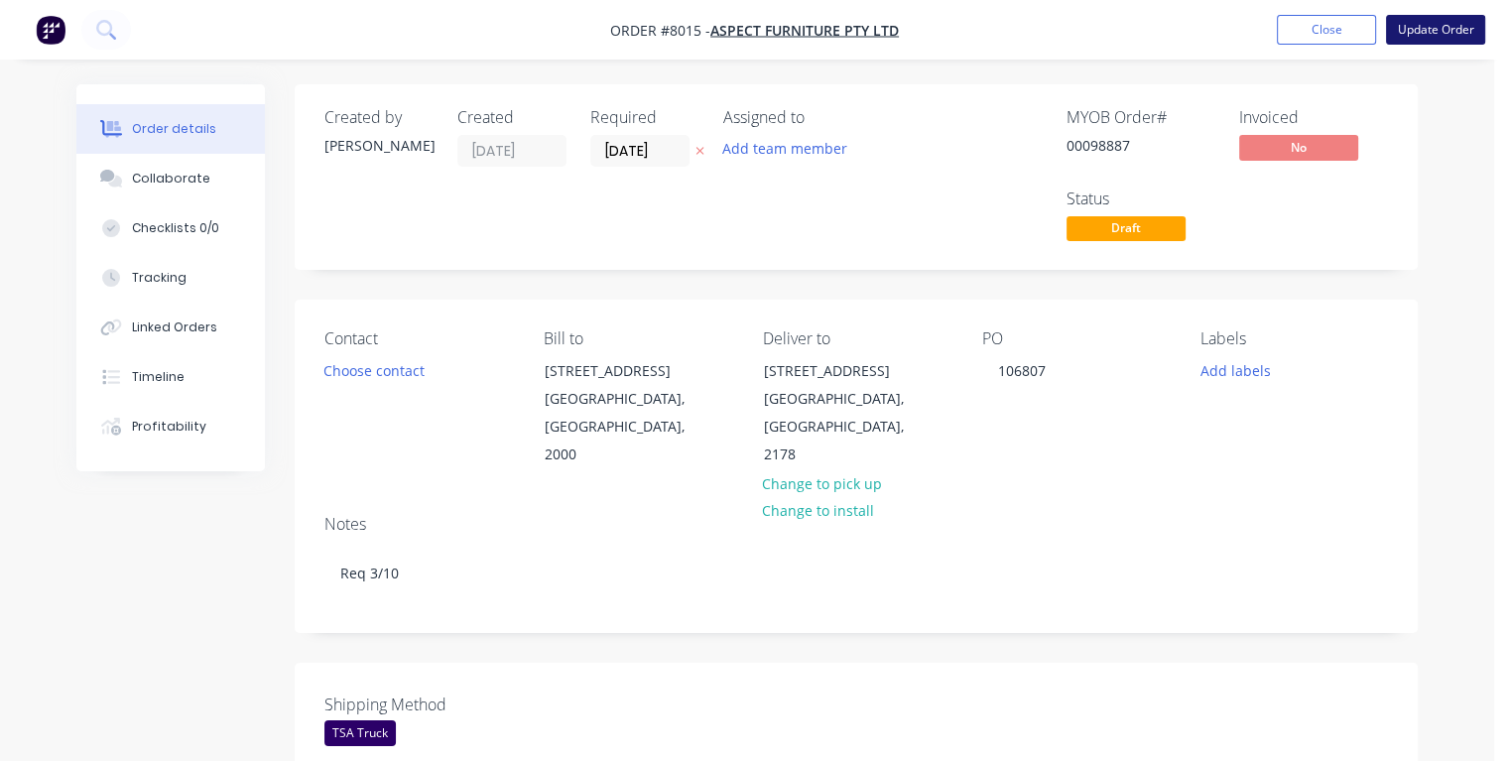
click at [1425, 34] on button "Update Order" at bounding box center [1435, 30] width 99 height 30
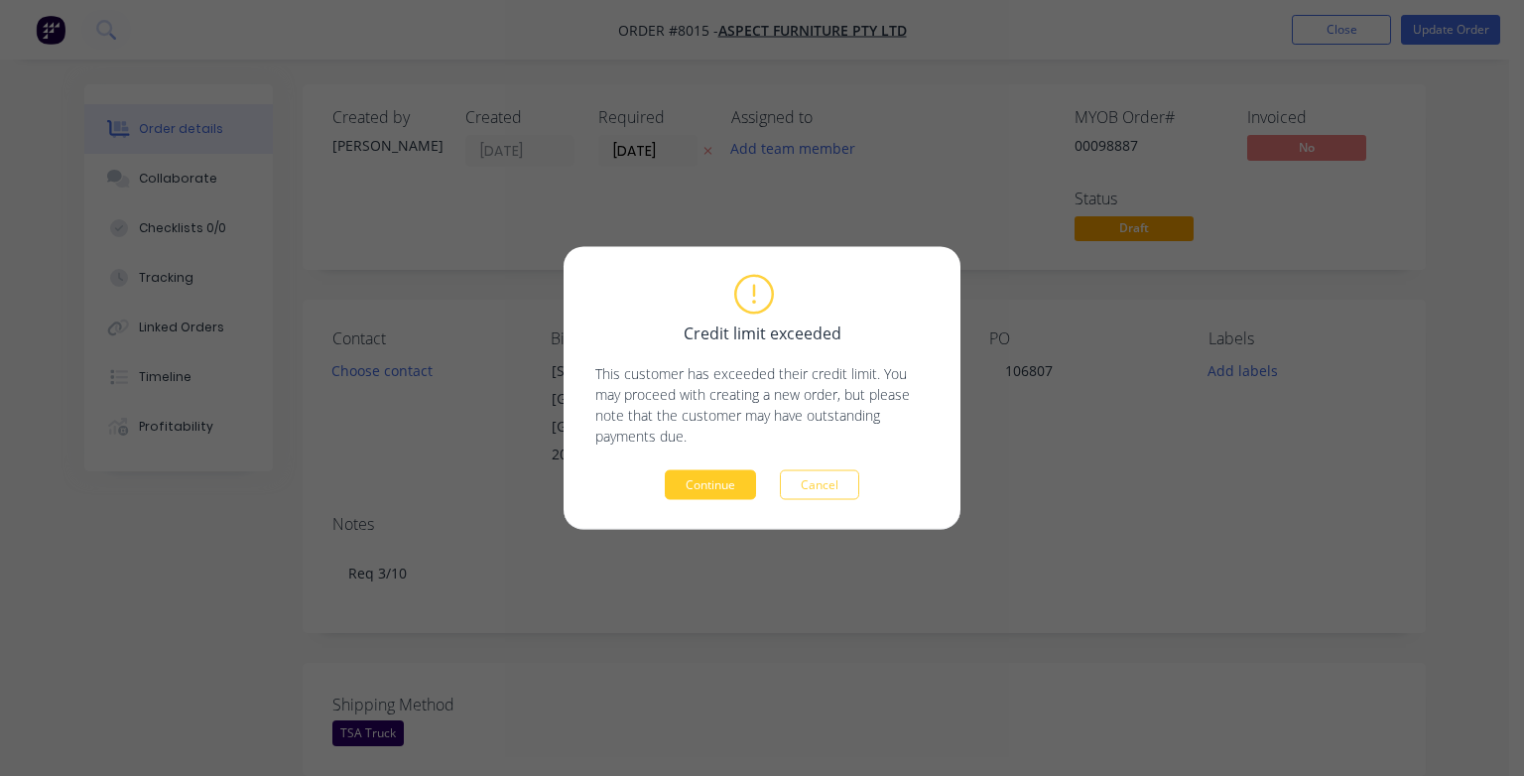
click at [723, 495] on button "Continue" at bounding box center [710, 485] width 91 height 30
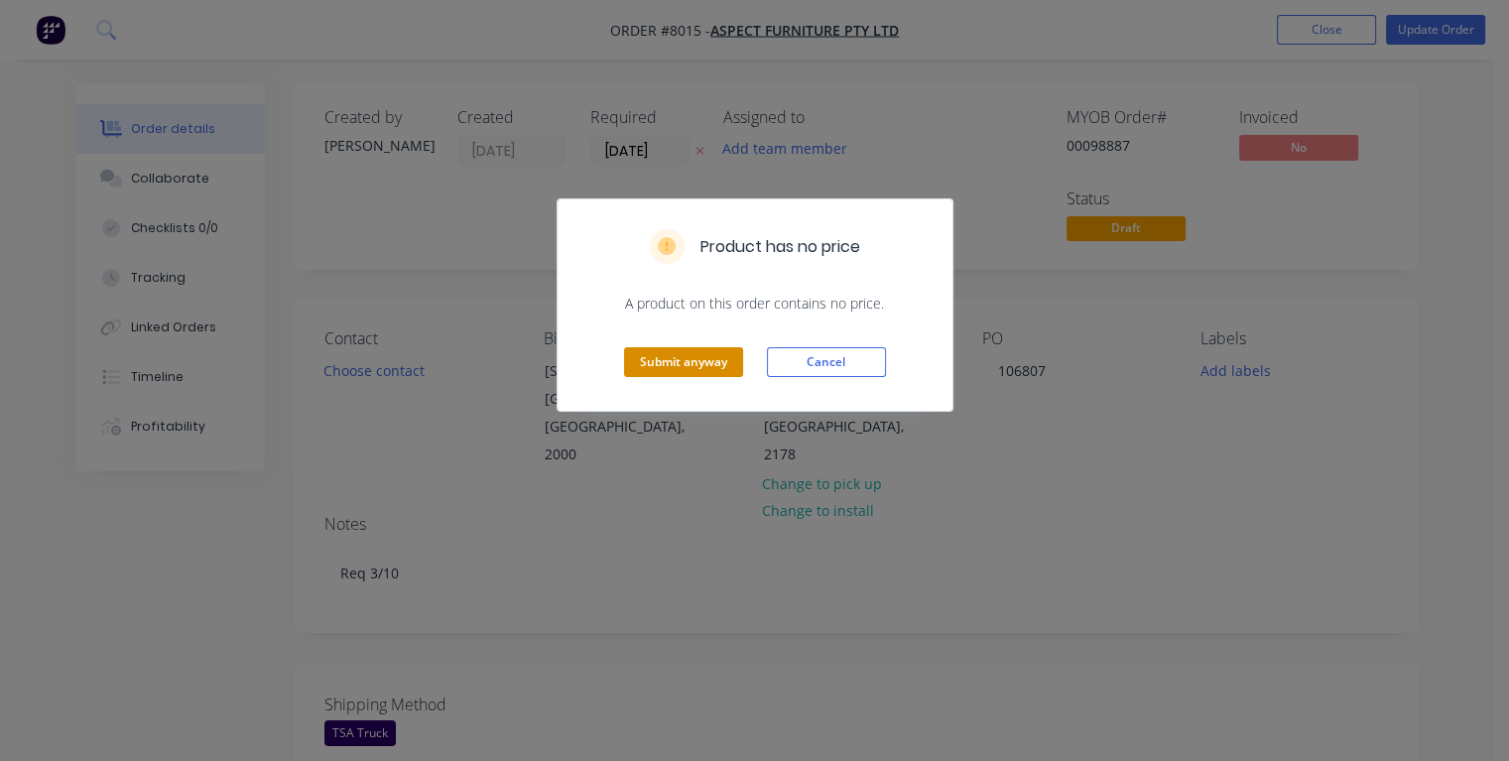
click at [681, 360] on button "Submit anyway" at bounding box center [683, 362] width 119 height 30
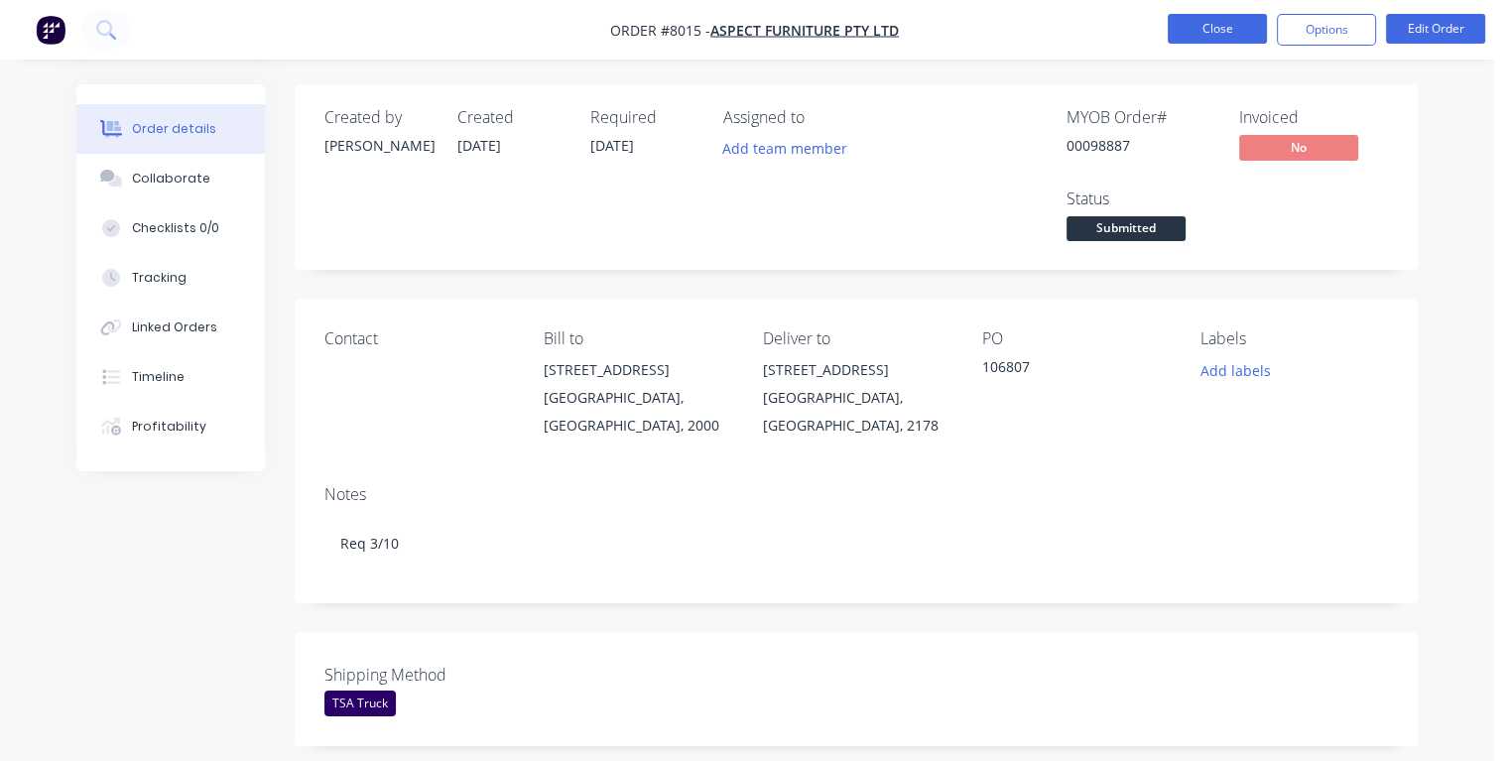
click at [1204, 35] on button "Close" at bounding box center [1217, 29] width 99 height 30
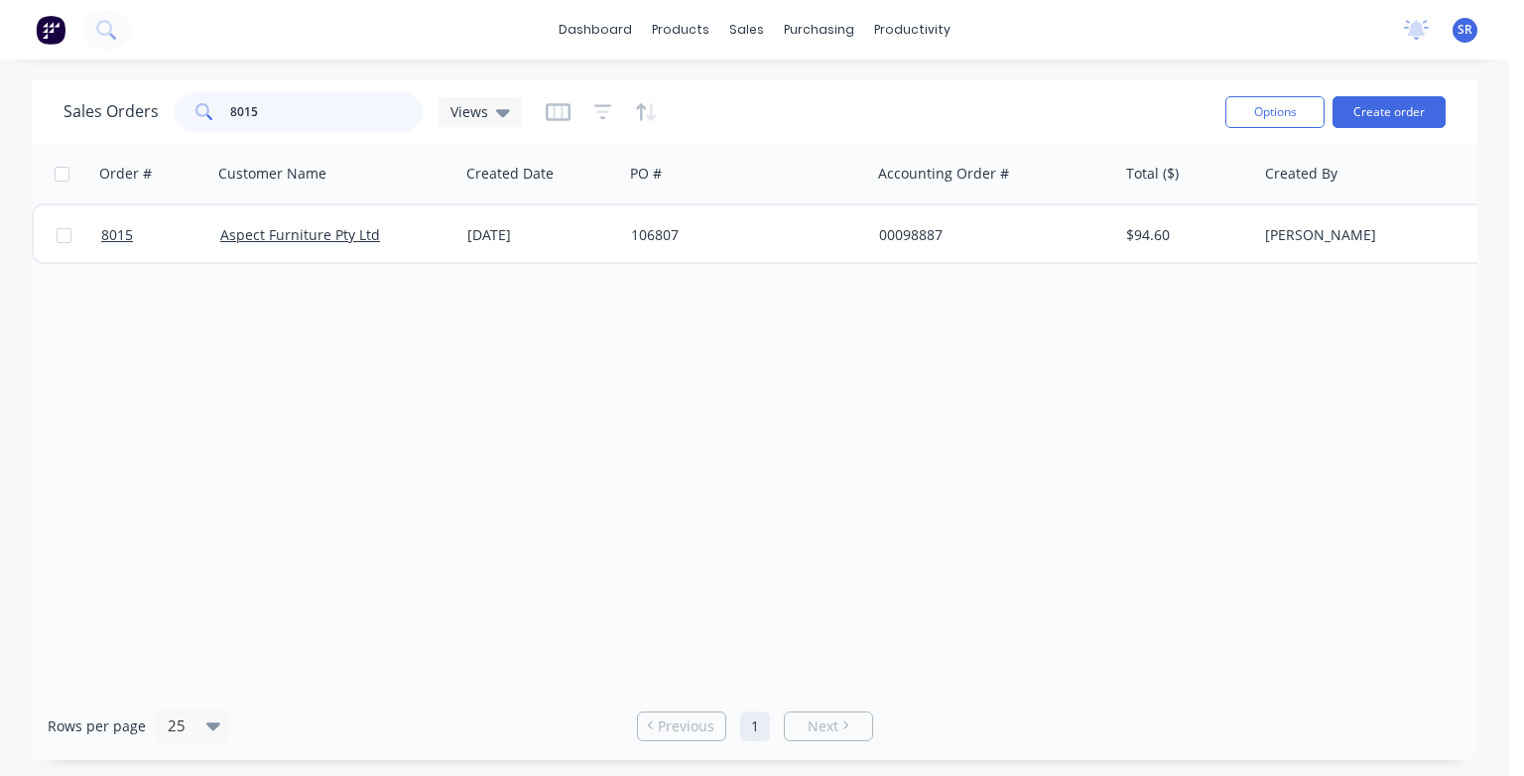
click at [294, 108] on input "8015" at bounding box center [327, 112] width 194 height 40
type input "8018"
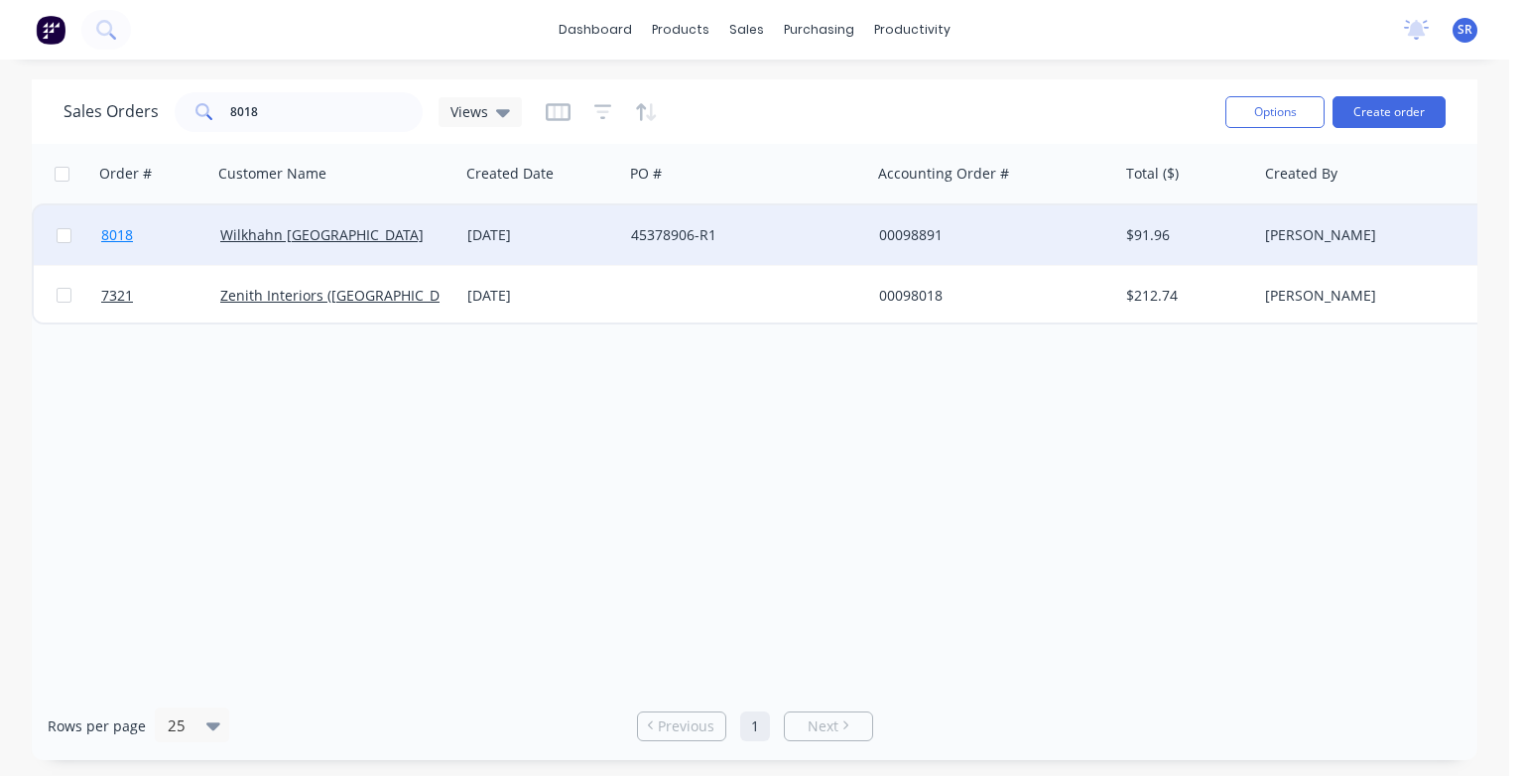
click at [127, 240] on span "8018" at bounding box center [117, 235] width 32 height 20
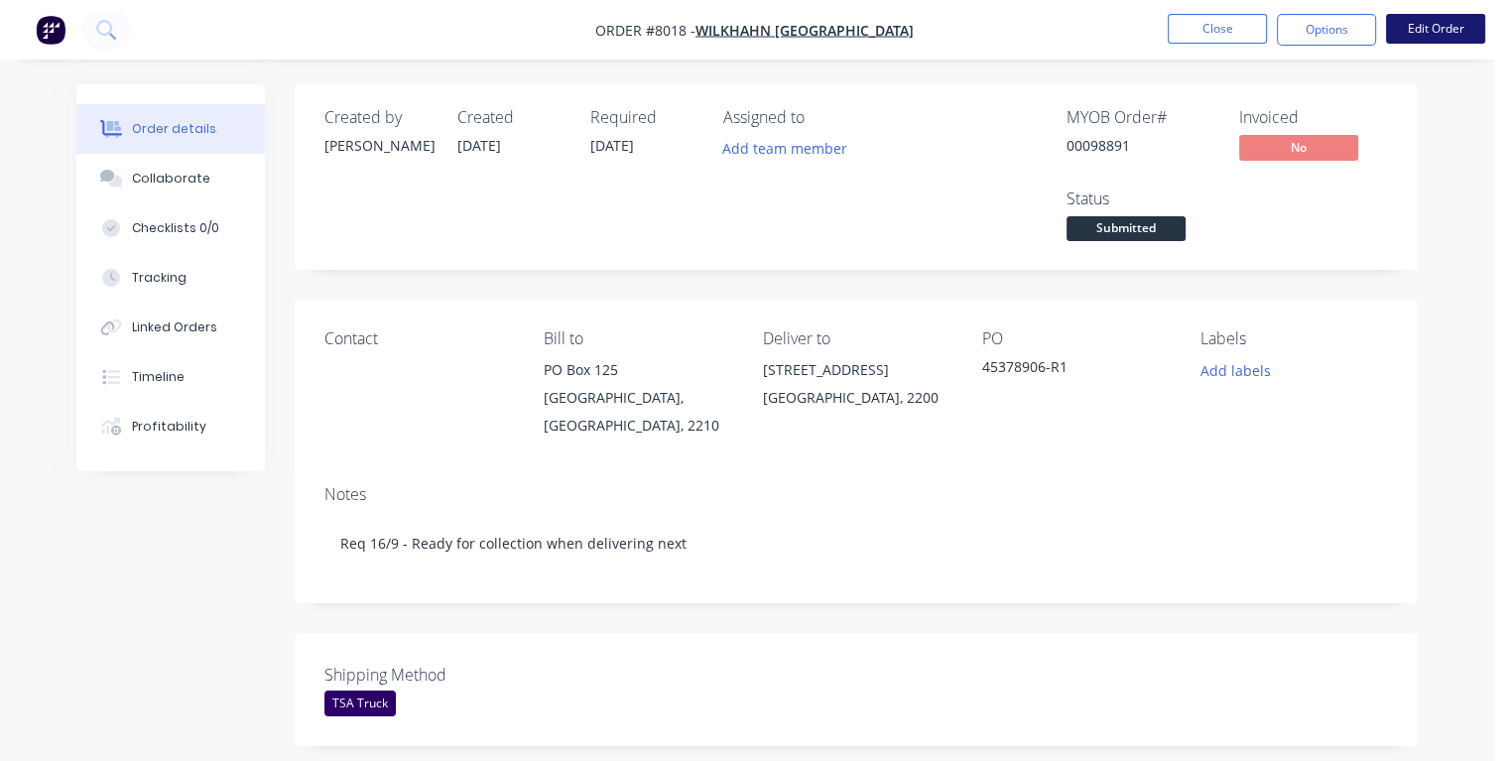
click at [1421, 28] on button "Edit Order" at bounding box center [1435, 29] width 99 height 30
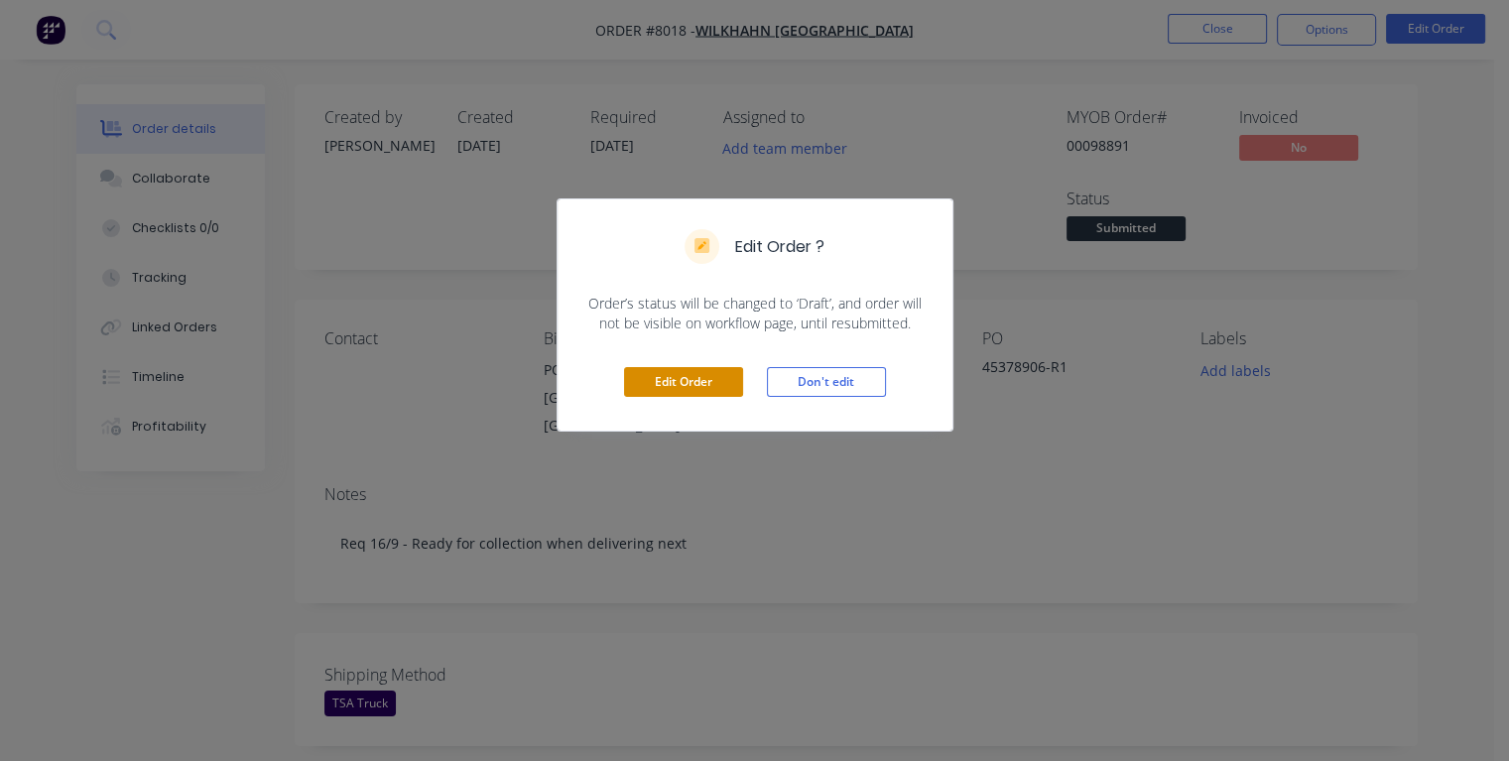
click at [677, 388] on button "Edit Order" at bounding box center [683, 382] width 119 height 30
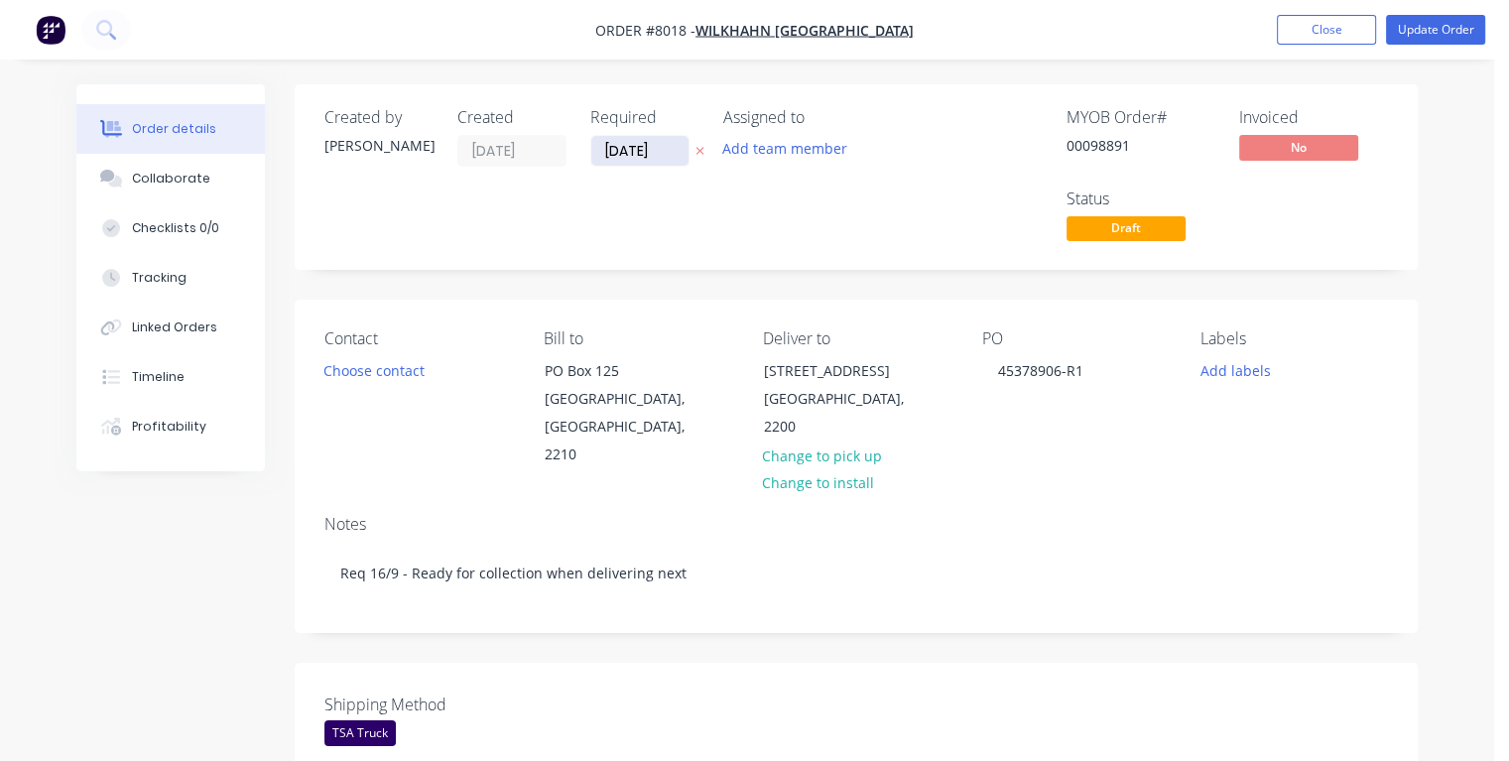
drag, startPoint x: 665, startPoint y: 151, endPoint x: 592, endPoint y: 153, distance: 72.5
click at [592, 153] on input "[DATE]" at bounding box center [639, 151] width 97 height 30
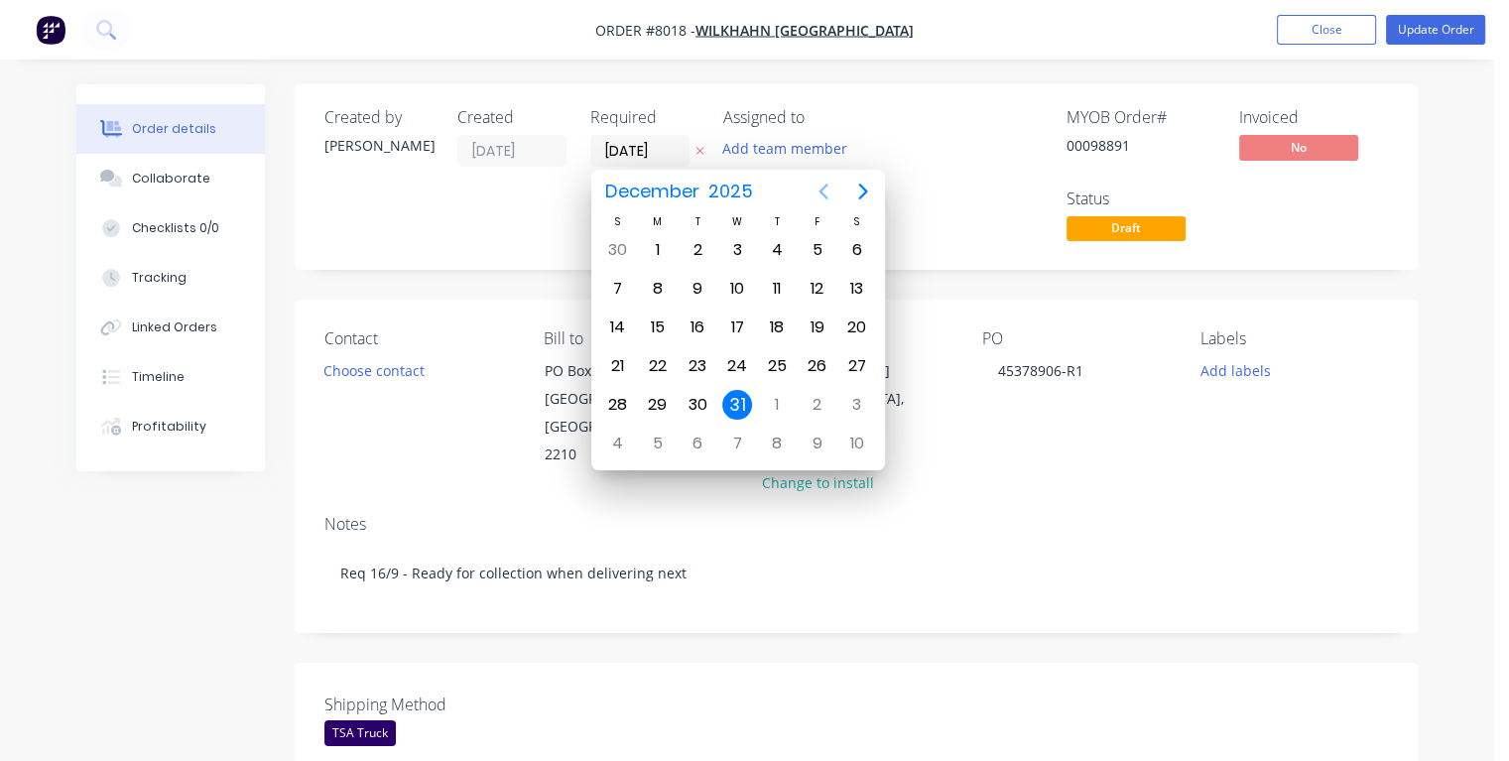
click at [817, 193] on icon "Previous page" at bounding box center [824, 192] width 24 height 24
click at [824, 193] on icon "Previous page" at bounding box center [824, 192] width 24 height 24
click at [736, 327] on div "17" at bounding box center [737, 328] width 30 height 30
type input "[DATE]"
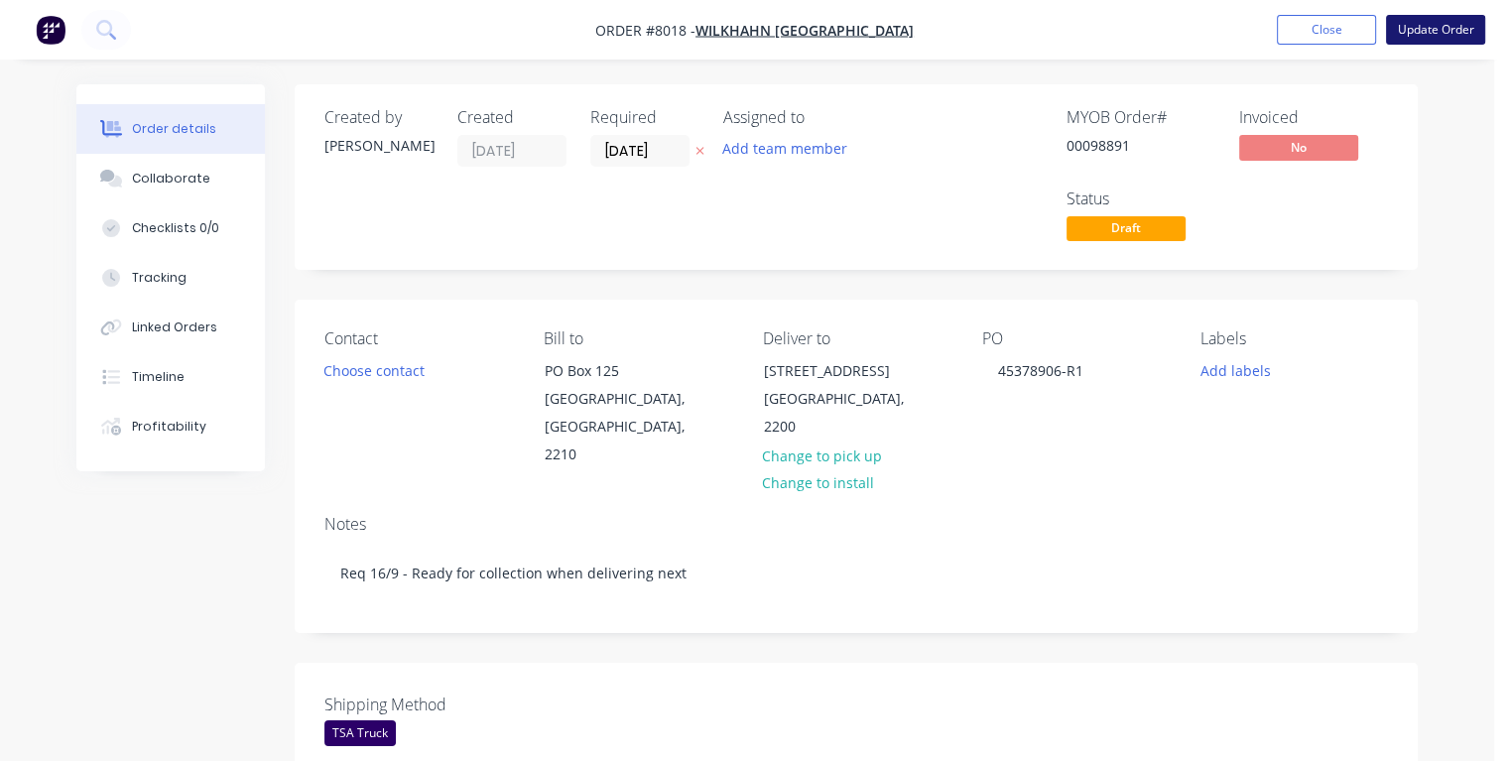
click at [1426, 37] on button "Update Order" at bounding box center [1435, 30] width 99 height 30
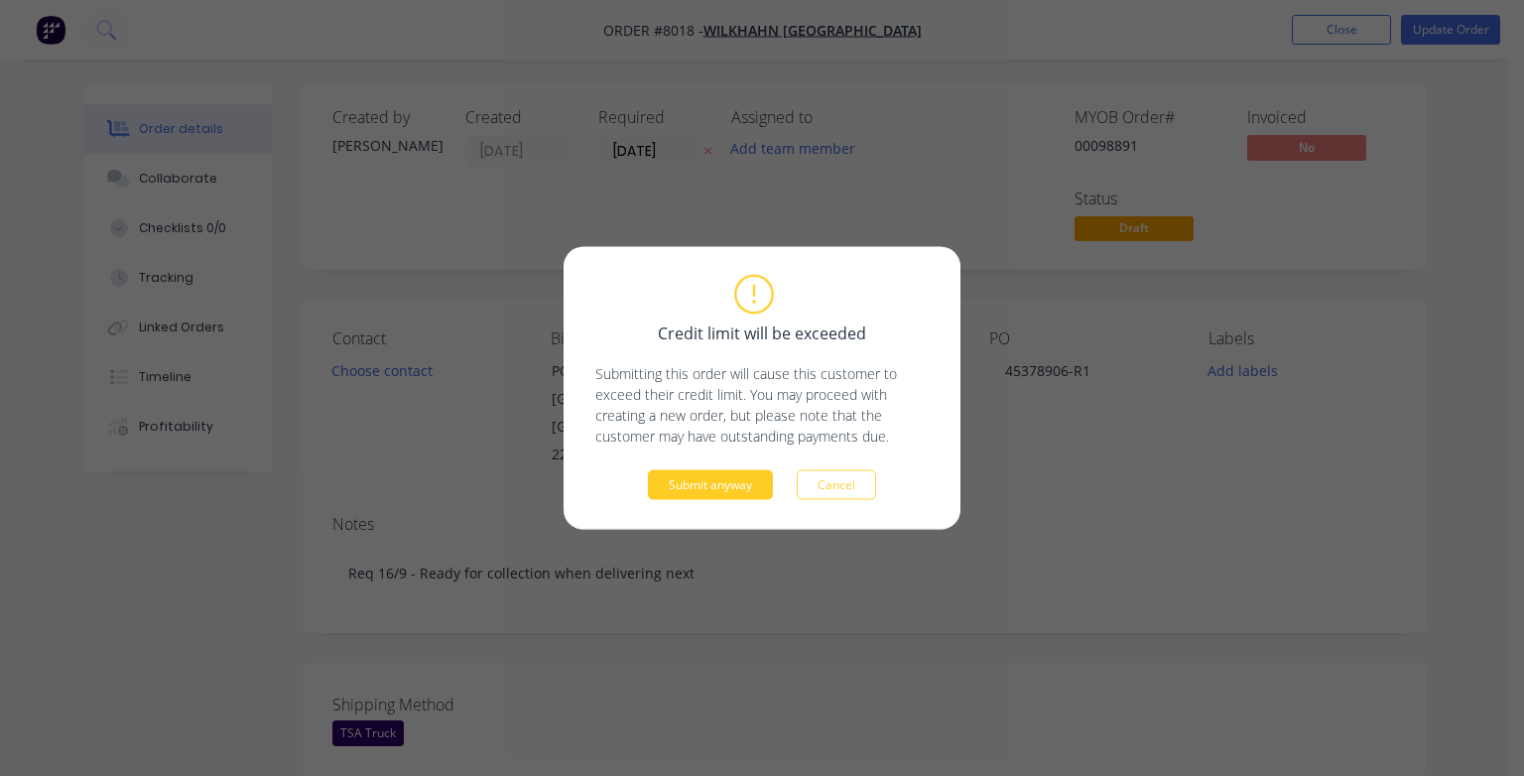
click at [726, 484] on button "Submit anyway" at bounding box center [710, 485] width 125 height 30
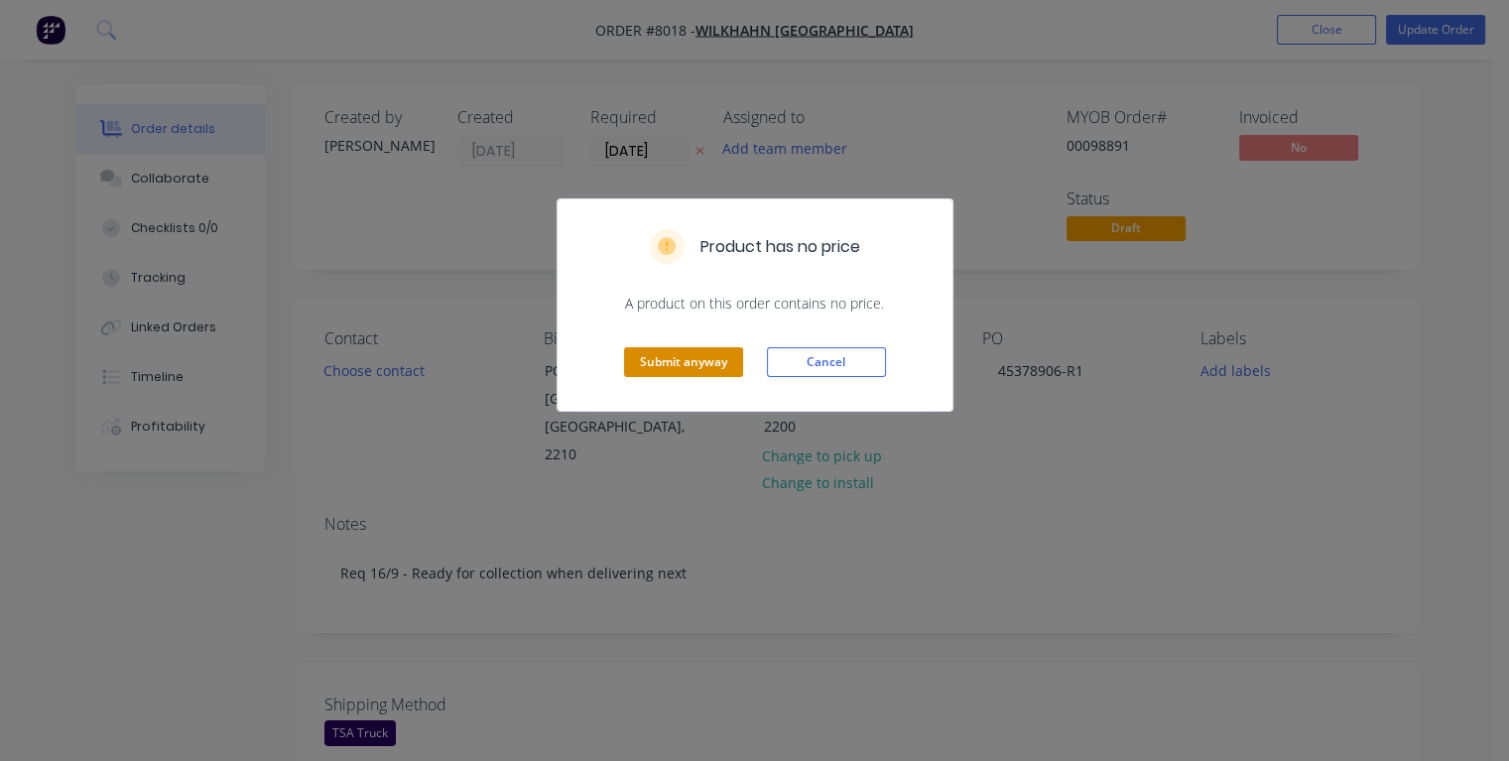
click at [691, 368] on button "Submit anyway" at bounding box center [683, 362] width 119 height 30
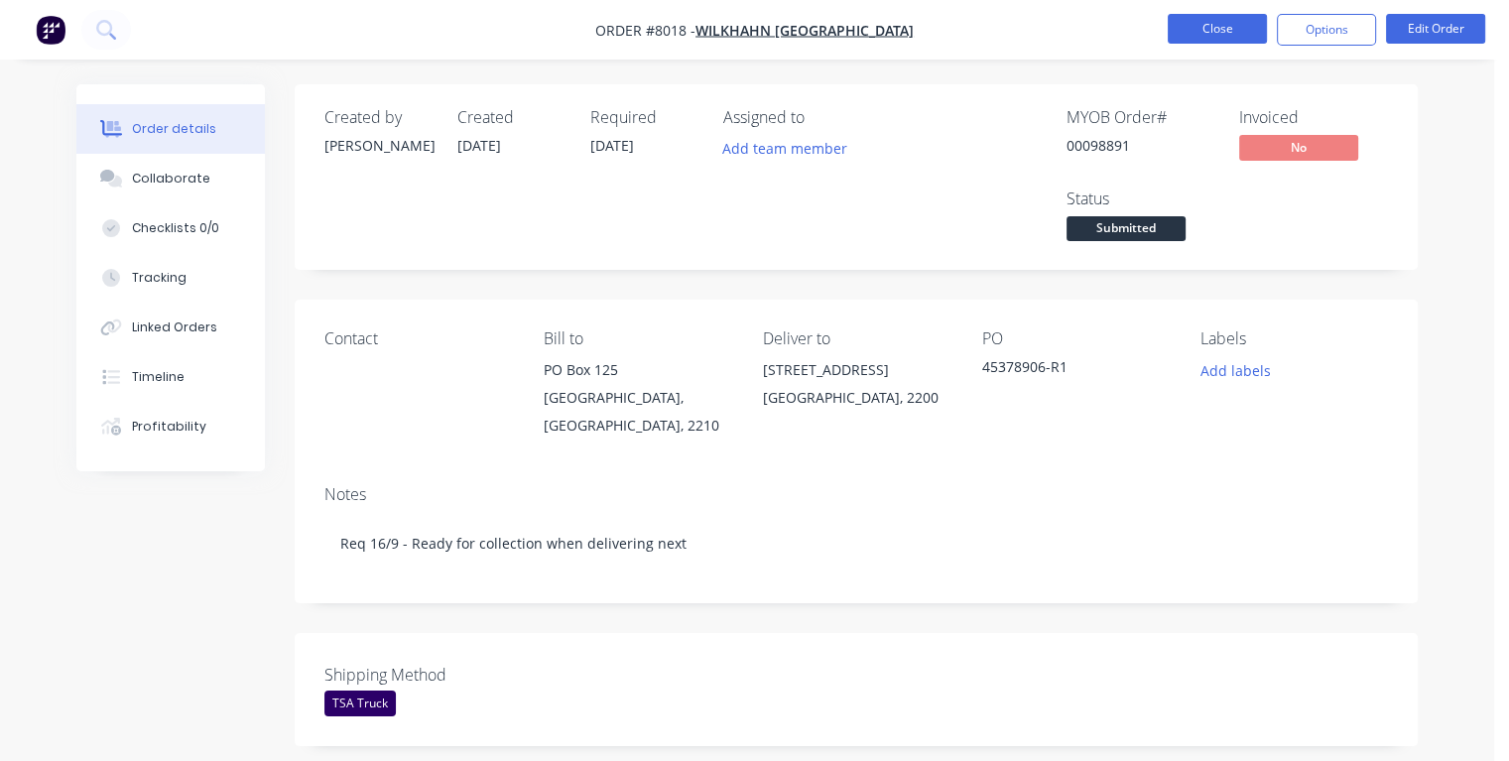
click at [1210, 36] on button "Close" at bounding box center [1217, 29] width 99 height 30
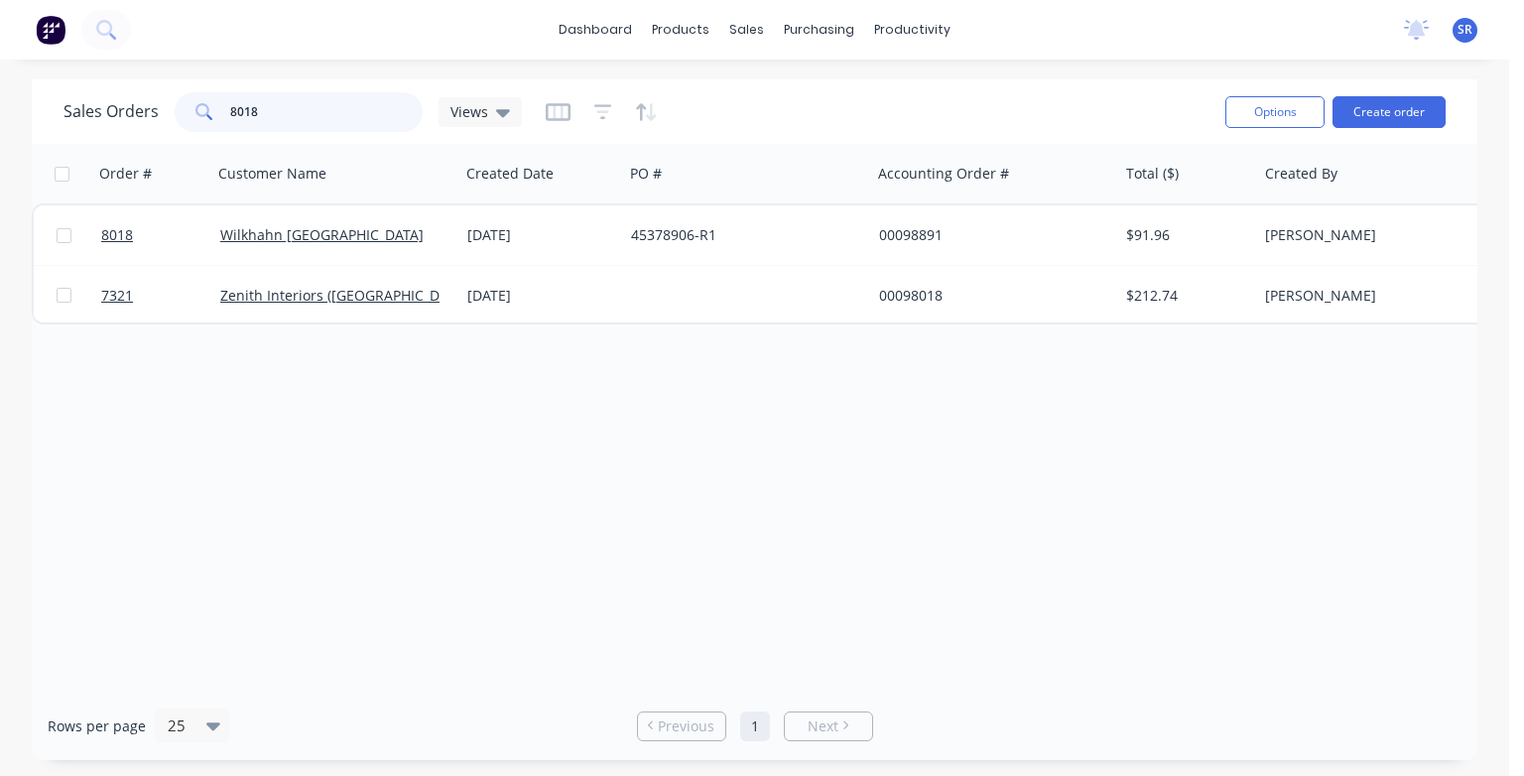
click at [373, 117] on input "8018" at bounding box center [327, 112] width 194 height 40
type input "8019"
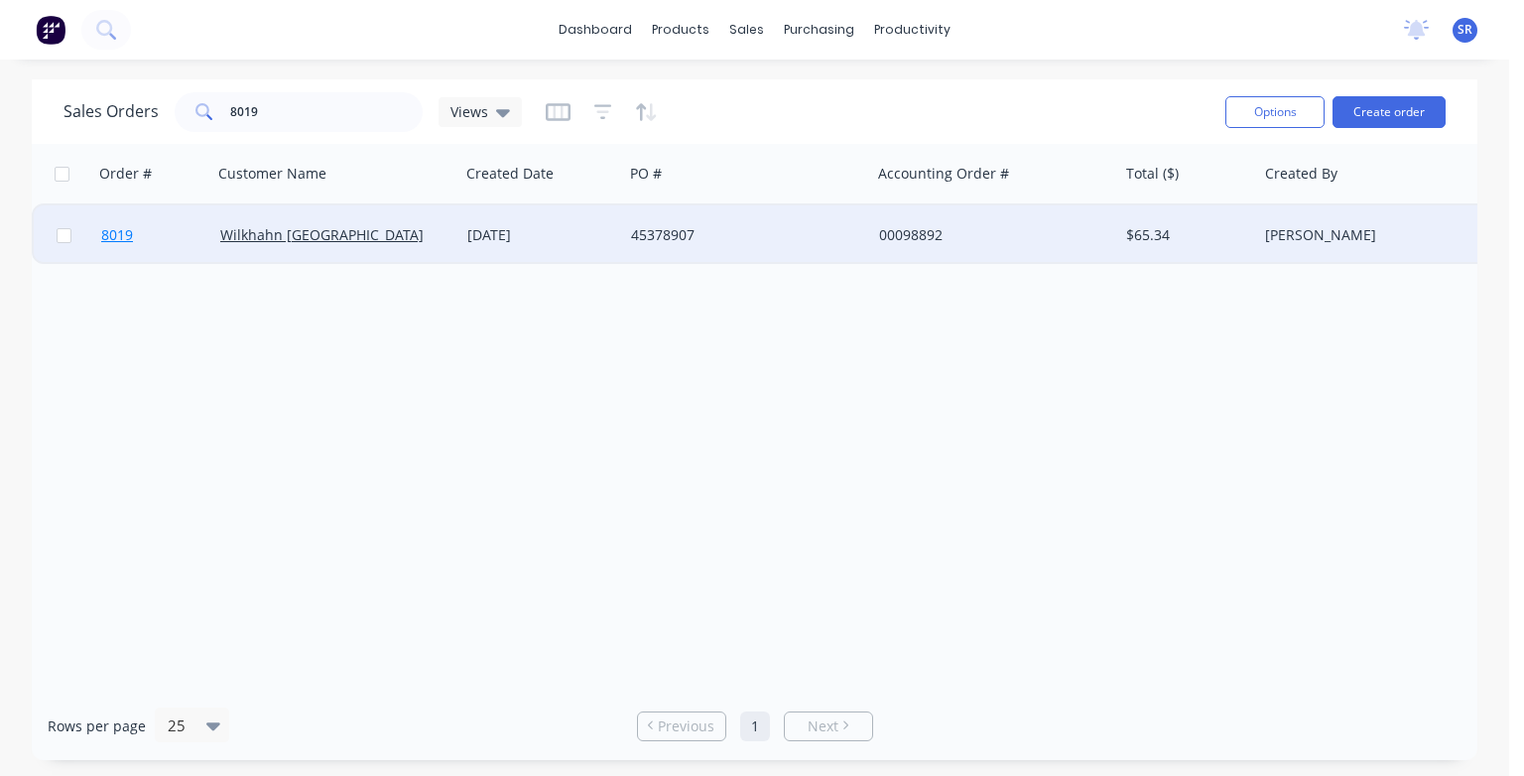
click at [131, 237] on span "8019" at bounding box center [117, 235] width 32 height 20
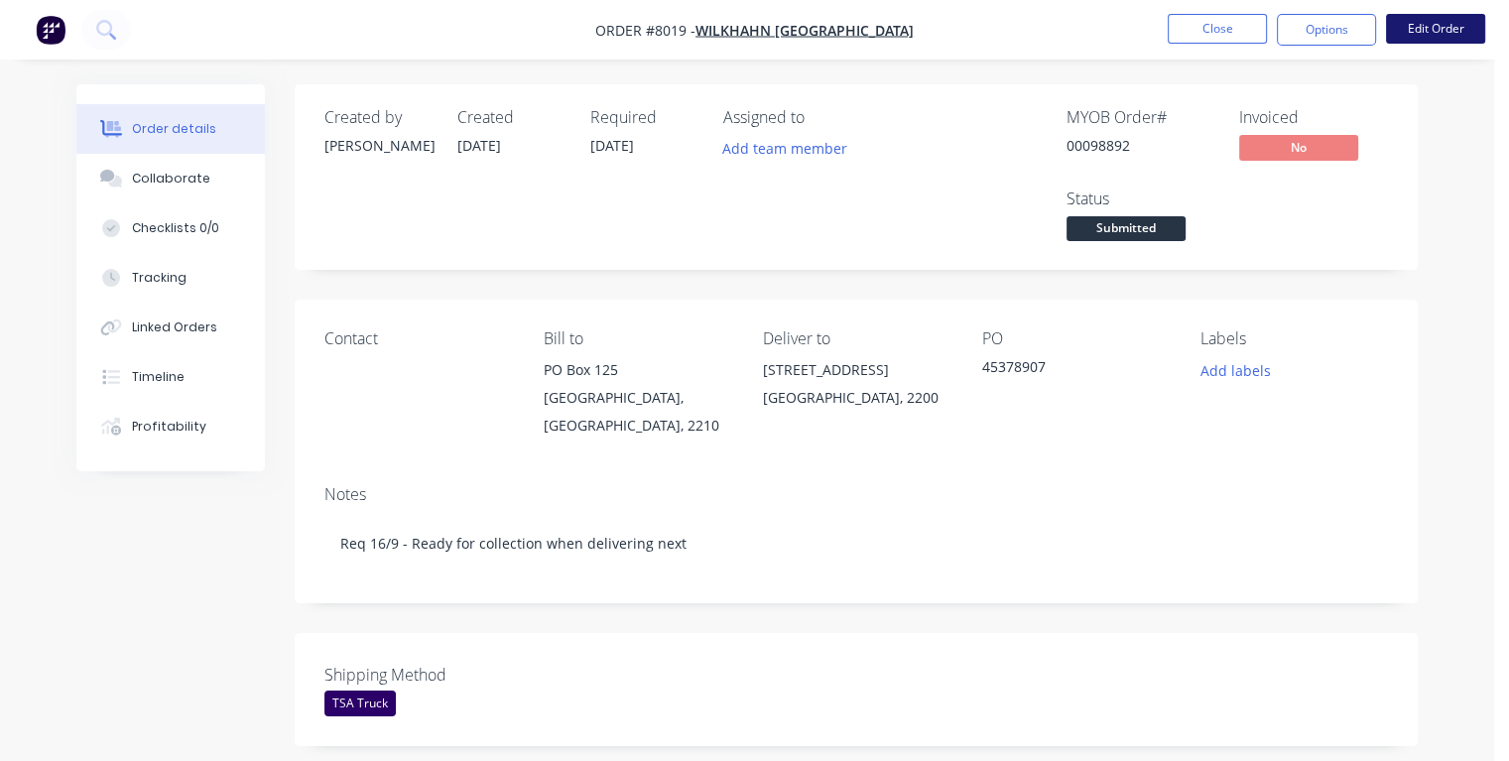
click at [1406, 37] on button "Edit Order" at bounding box center [1435, 29] width 99 height 30
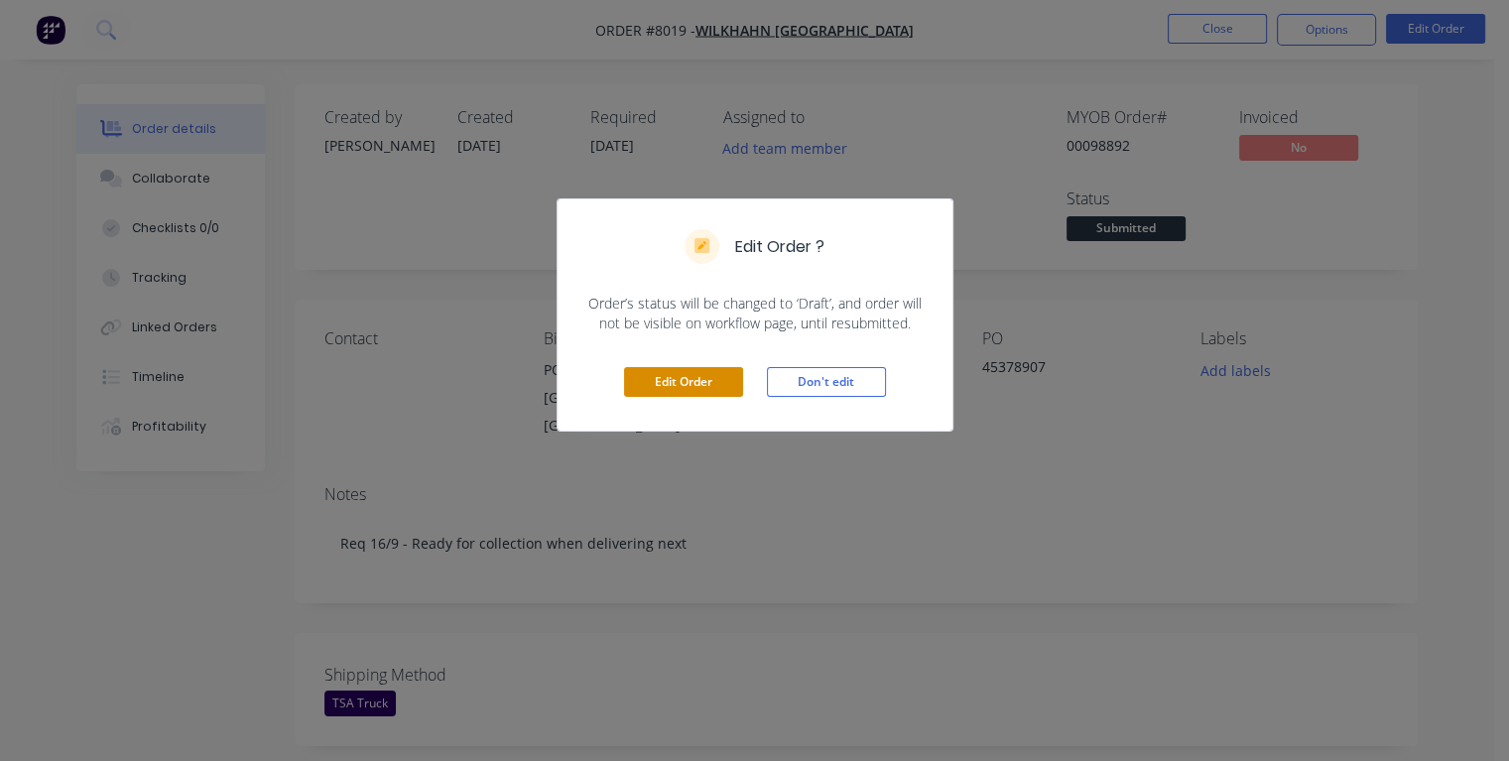
click at [734, 381] on button "Edit Order" at bounding box center [683, 382] width 119 height 30
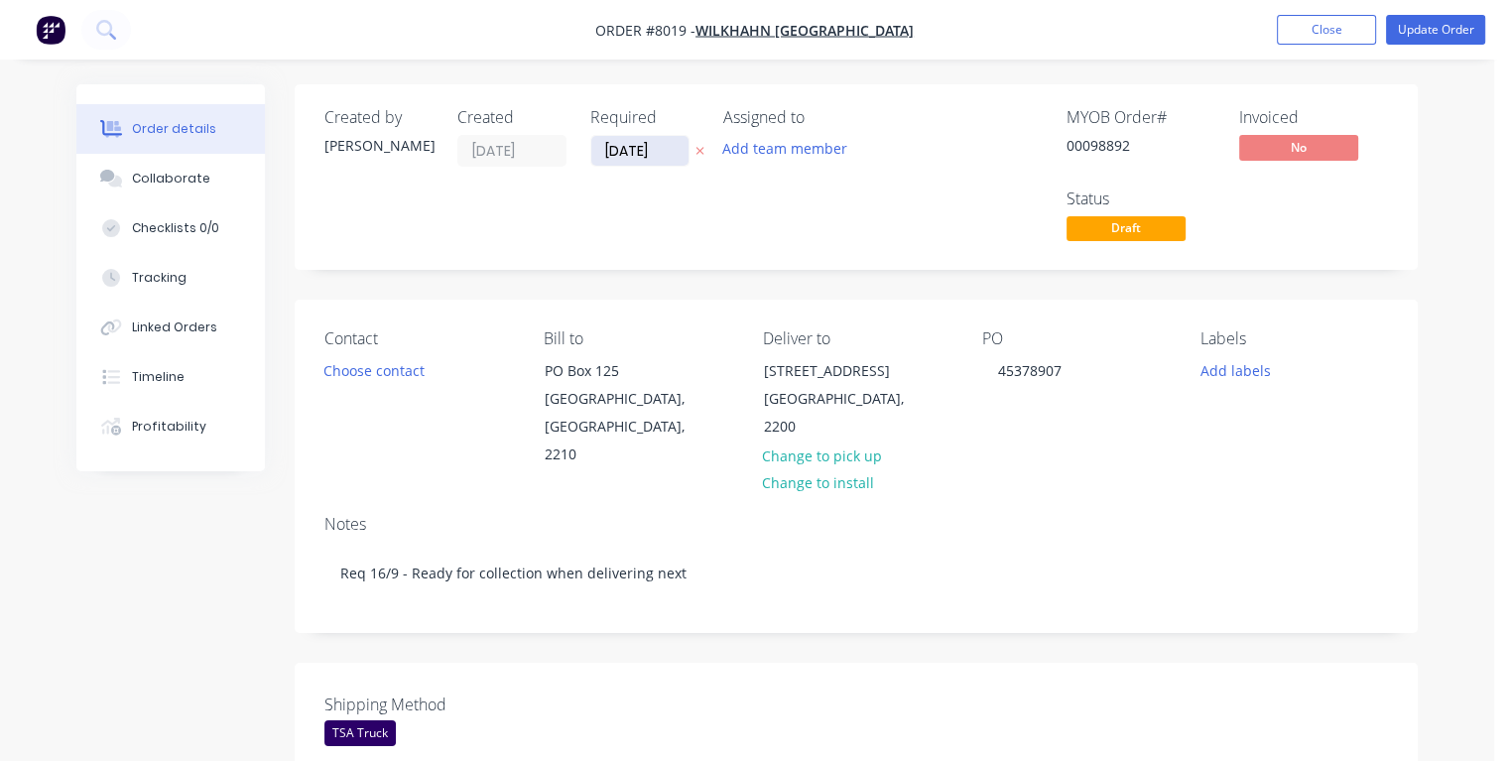
click at [665, 150] on input "[DATE]" at bounding box center [639, 151] width 97 height 30
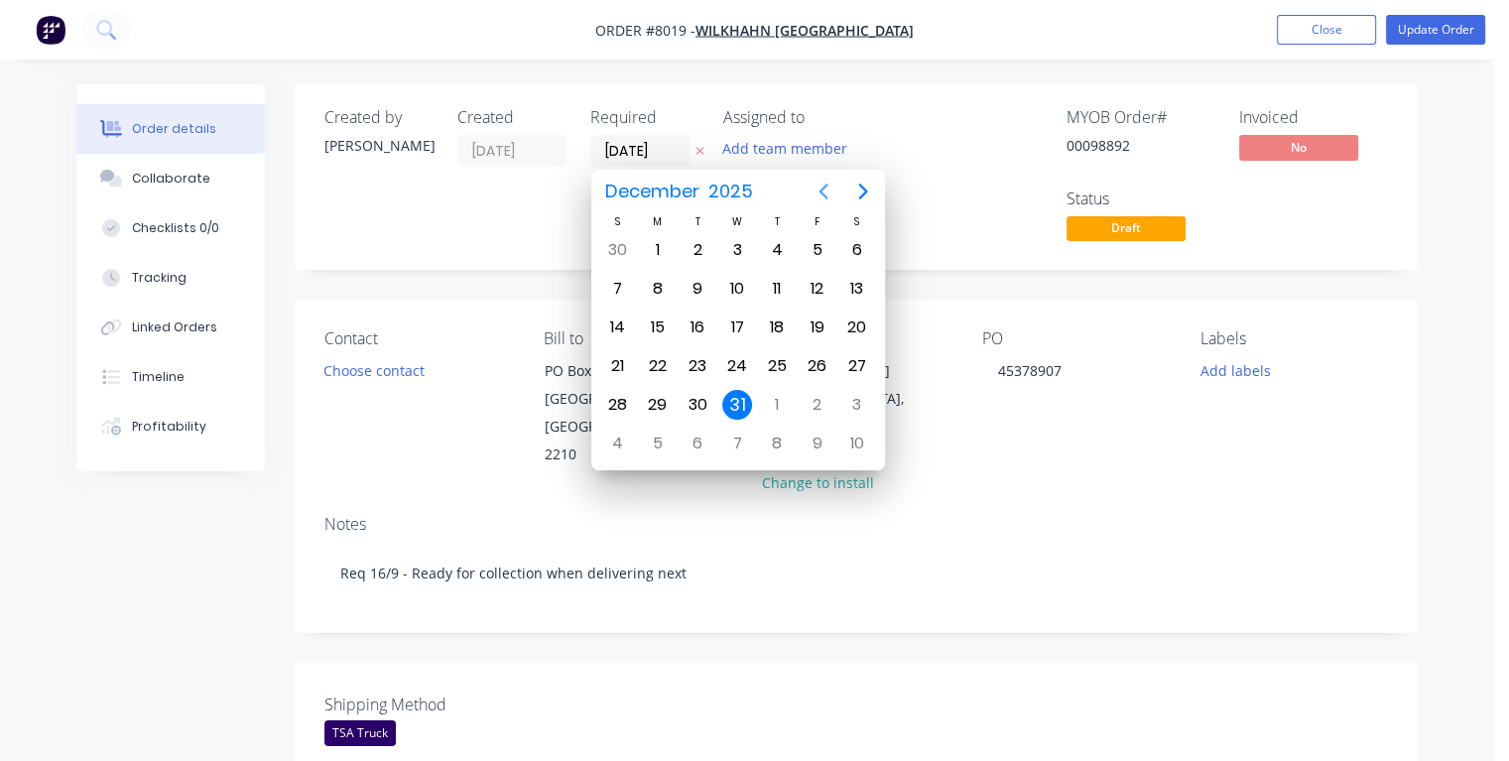
click at [818, 192] on icon "Previous page" at bounding box center [824, 192] width 24 height 24
click at [818, 191] on icon "Previous page" at bounding box center [824, 192] width 24 height 24
click at [741, 323] on div "17" at bounding box center [737, 328] width 30 height 30
type input "[DATE]"
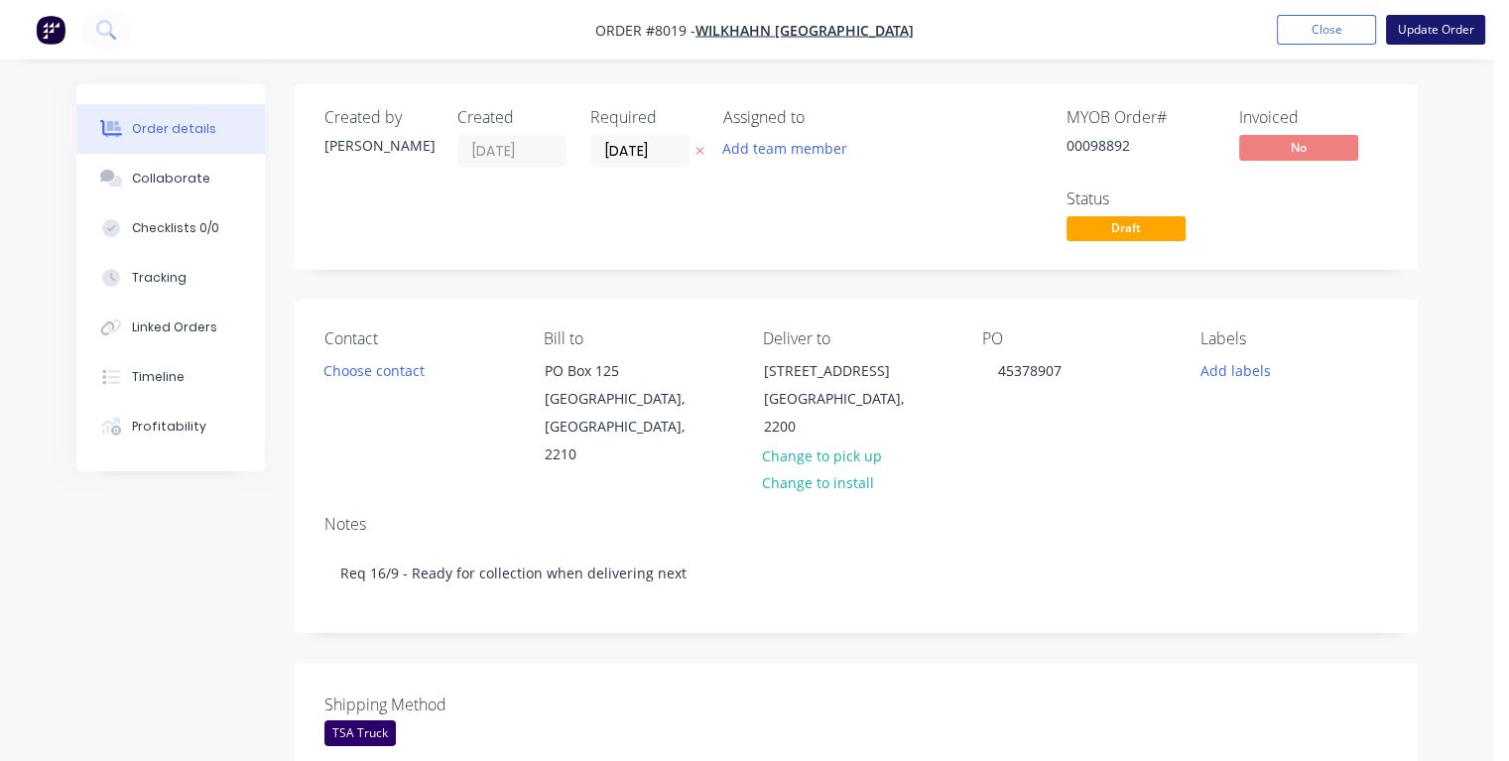
click at [1421, 36] on button "Update Order" at bounding box center [1435, 30] width 99 height 30
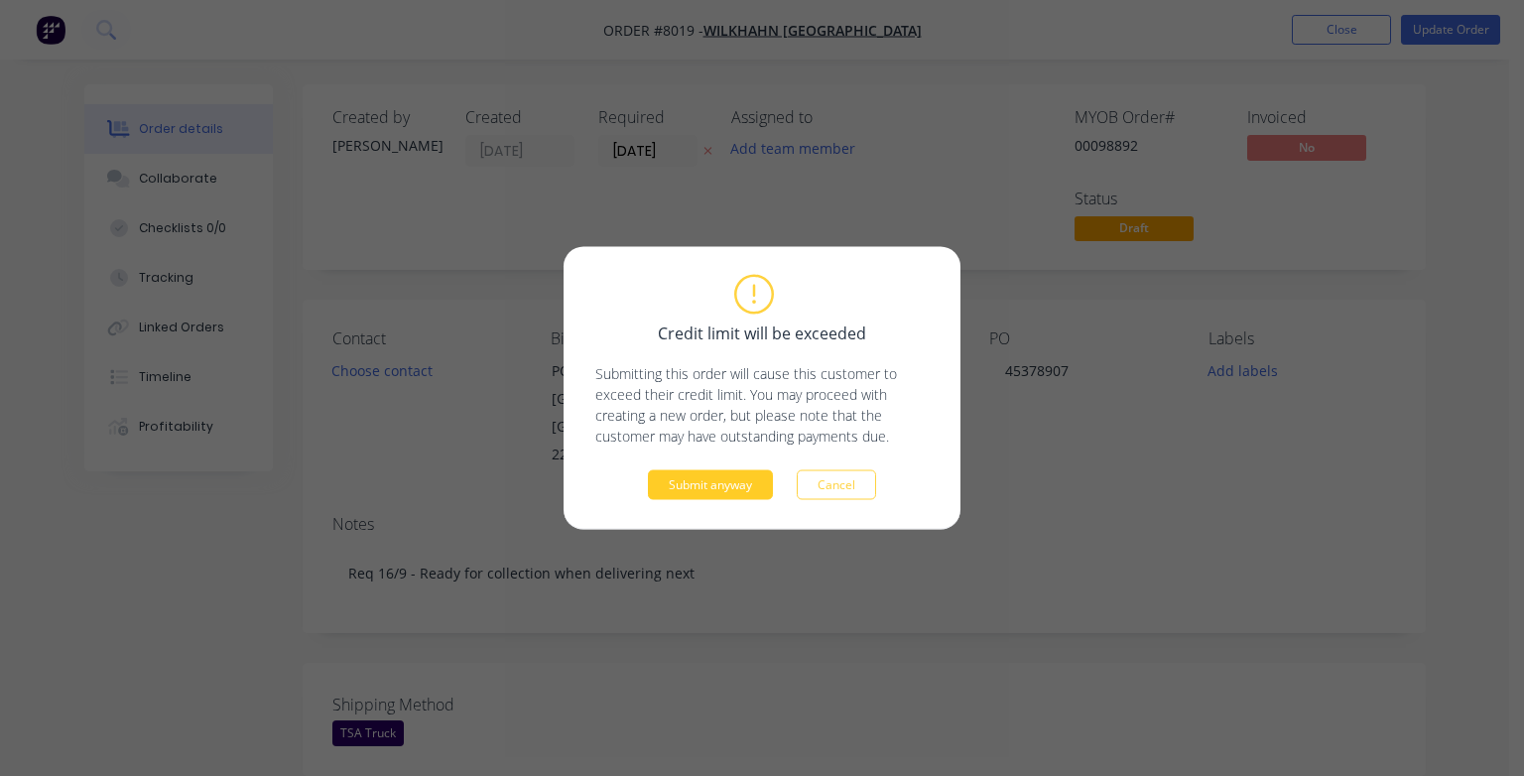
click at [704, 487] on button "Submit anyway" at bounding box center [710, 485] width 125 height 30
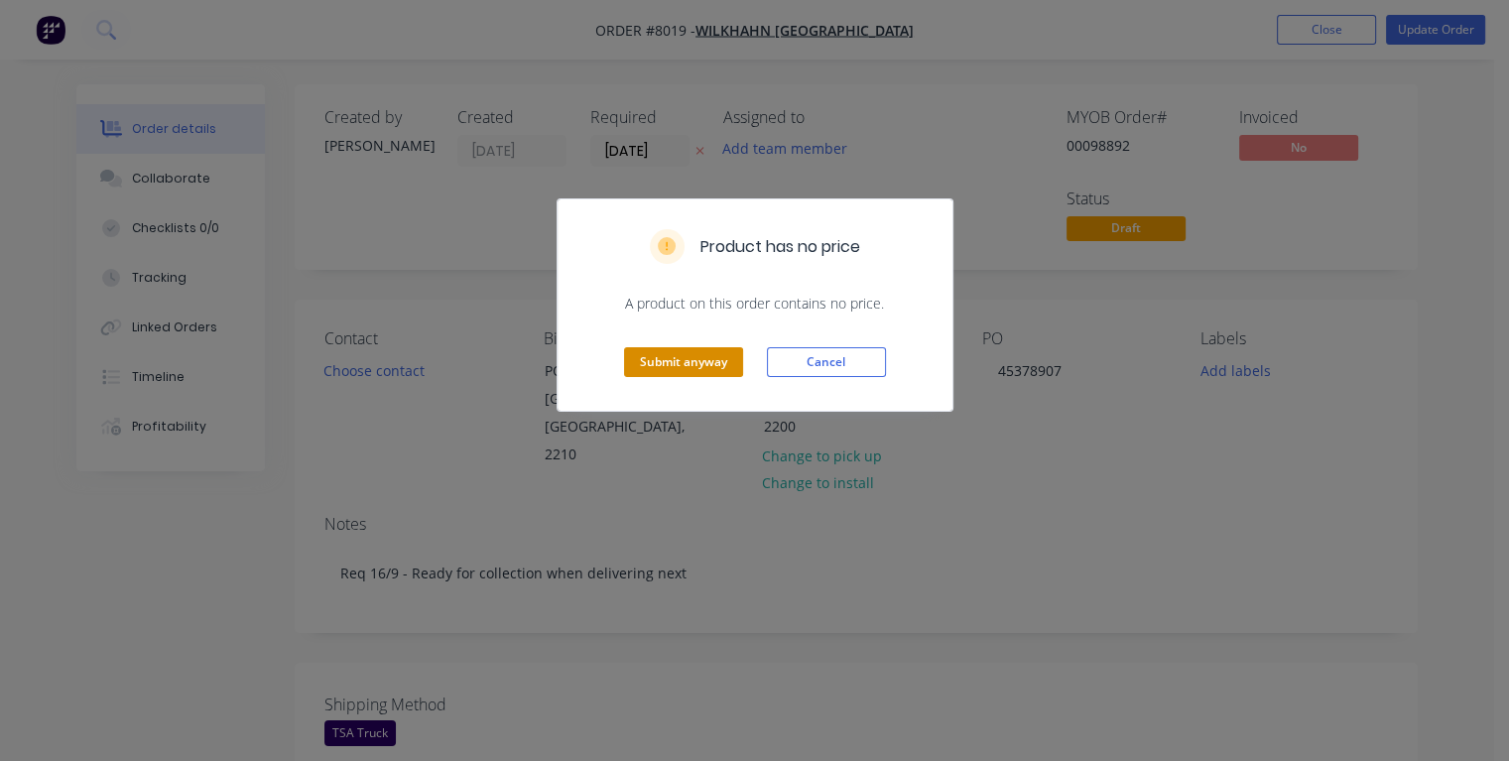
click at [691, 369] on button "Submit anyway" at bounding box center [683, 362] width 119 height 30
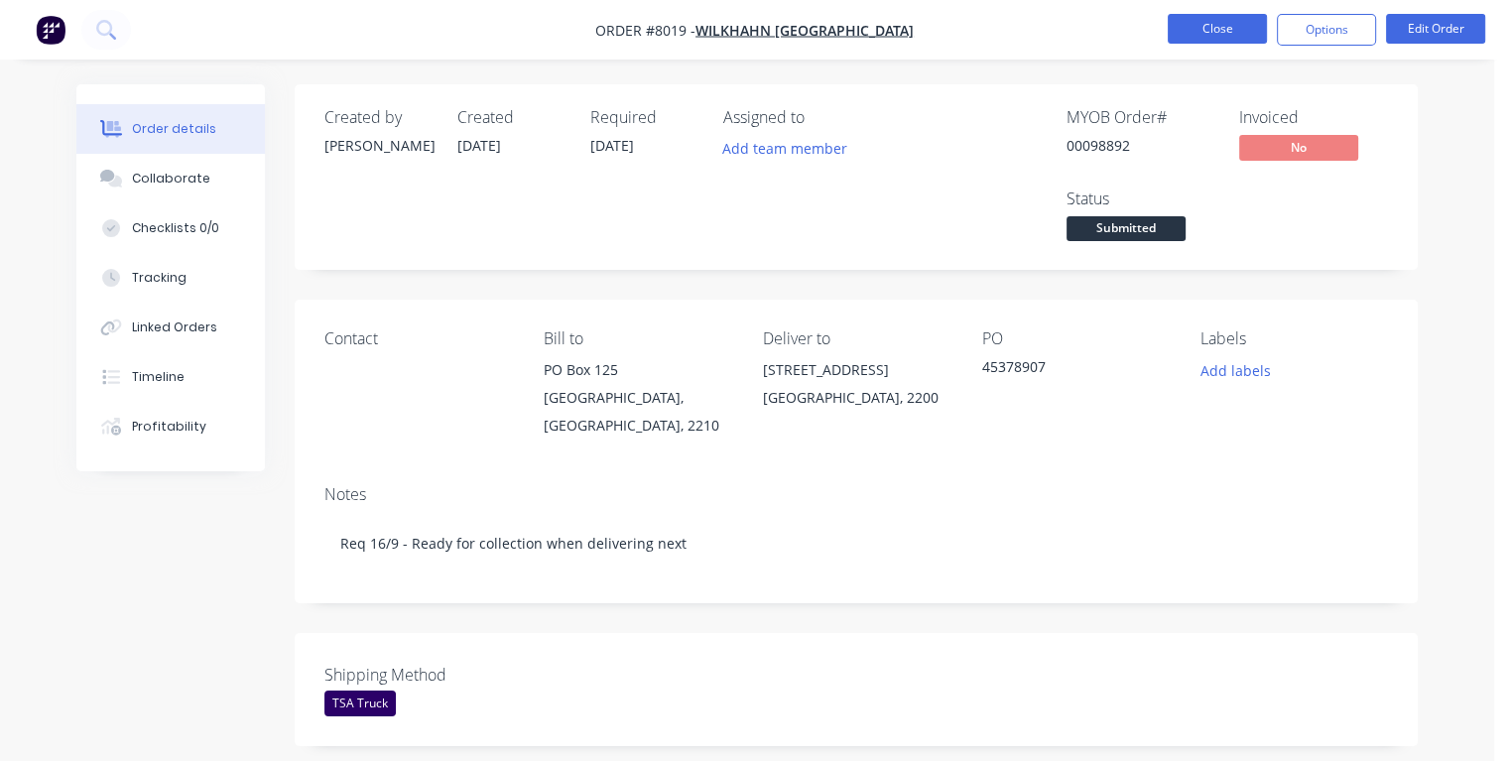
click at [1201, 26] on button "Close" at bounding box center [1217, 29] width 99 height 30
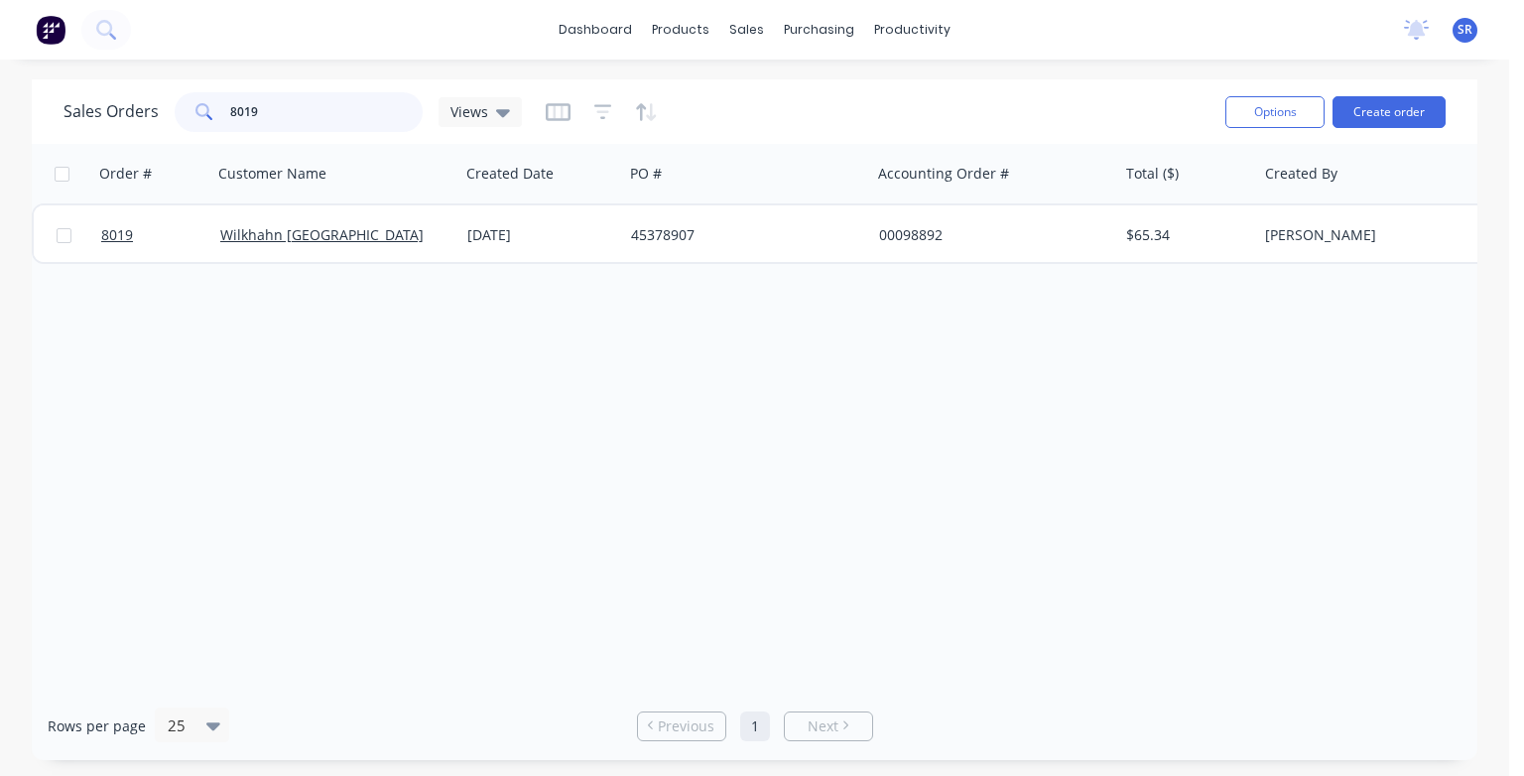
click at [294, 110] on input "8019" at bounding box center [327, 112] width 194 height 40
click at [299, 114] on input "8019" at bounding box center [327, 112] width 194 height 40
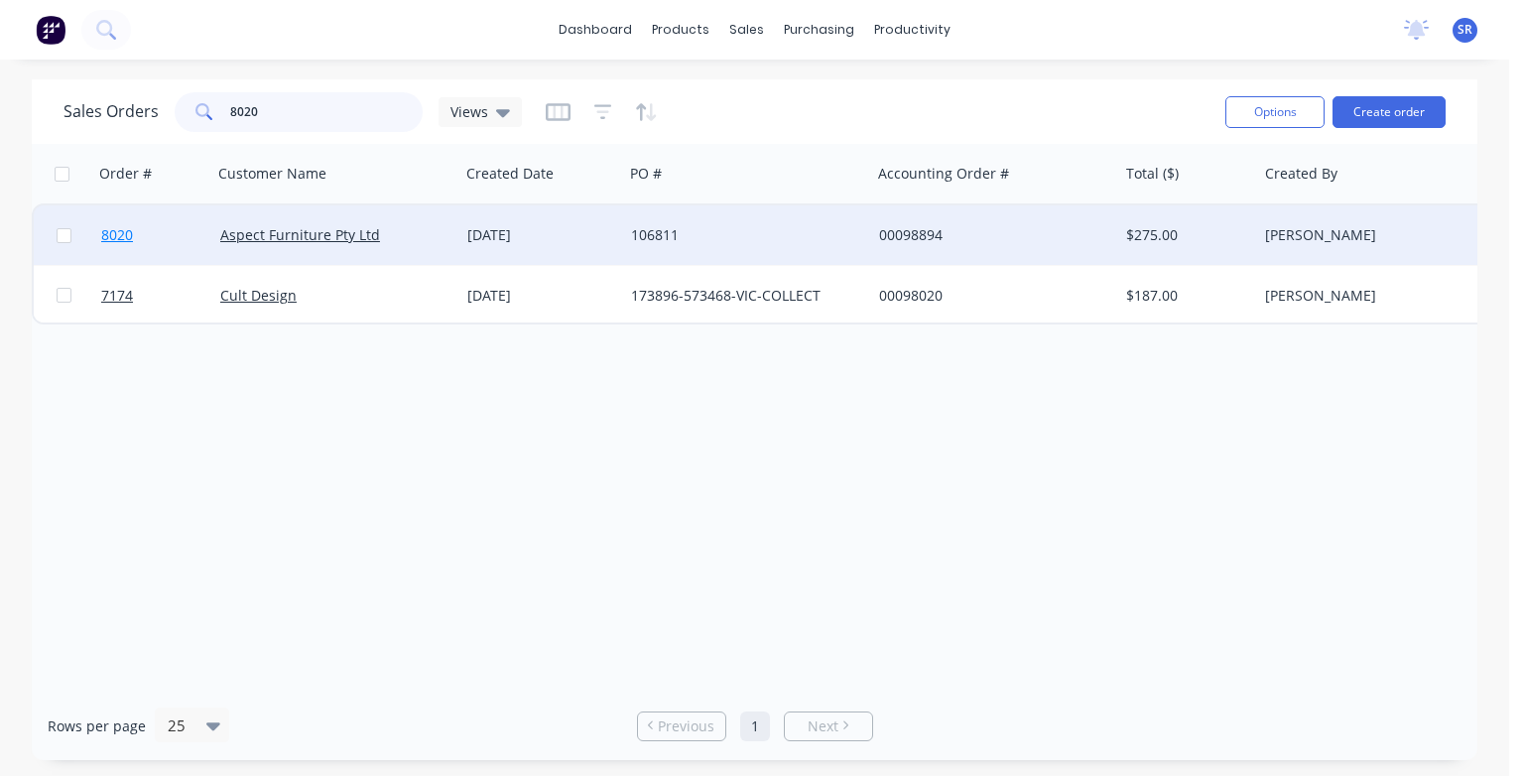
type input "8020"
click at [120, 235] on span "8020" at bounding box center [117, 235] width 32 height 20
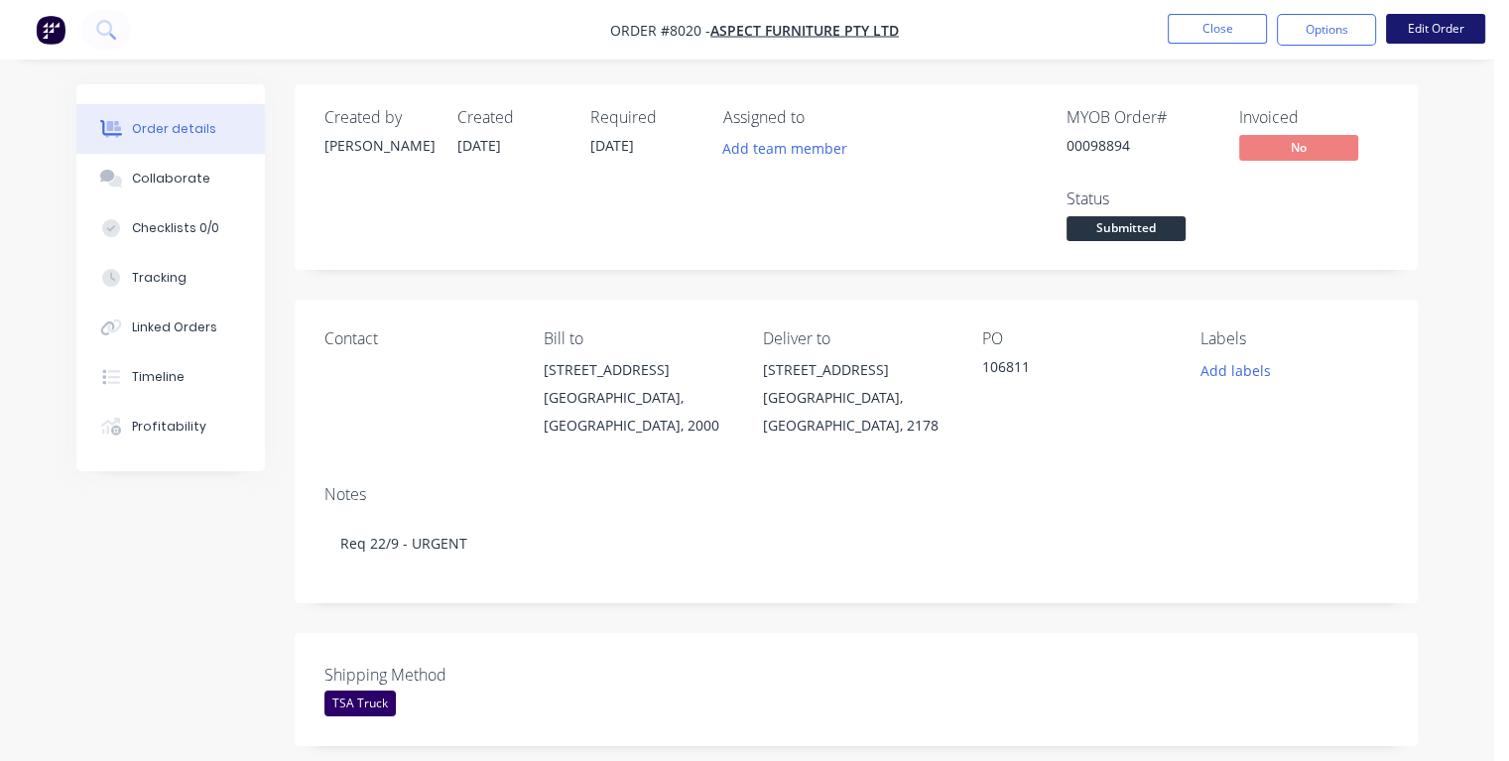
click at [1446, 30] on button "Edit Order" at bounding box center [1435, 29] width 99 height 30
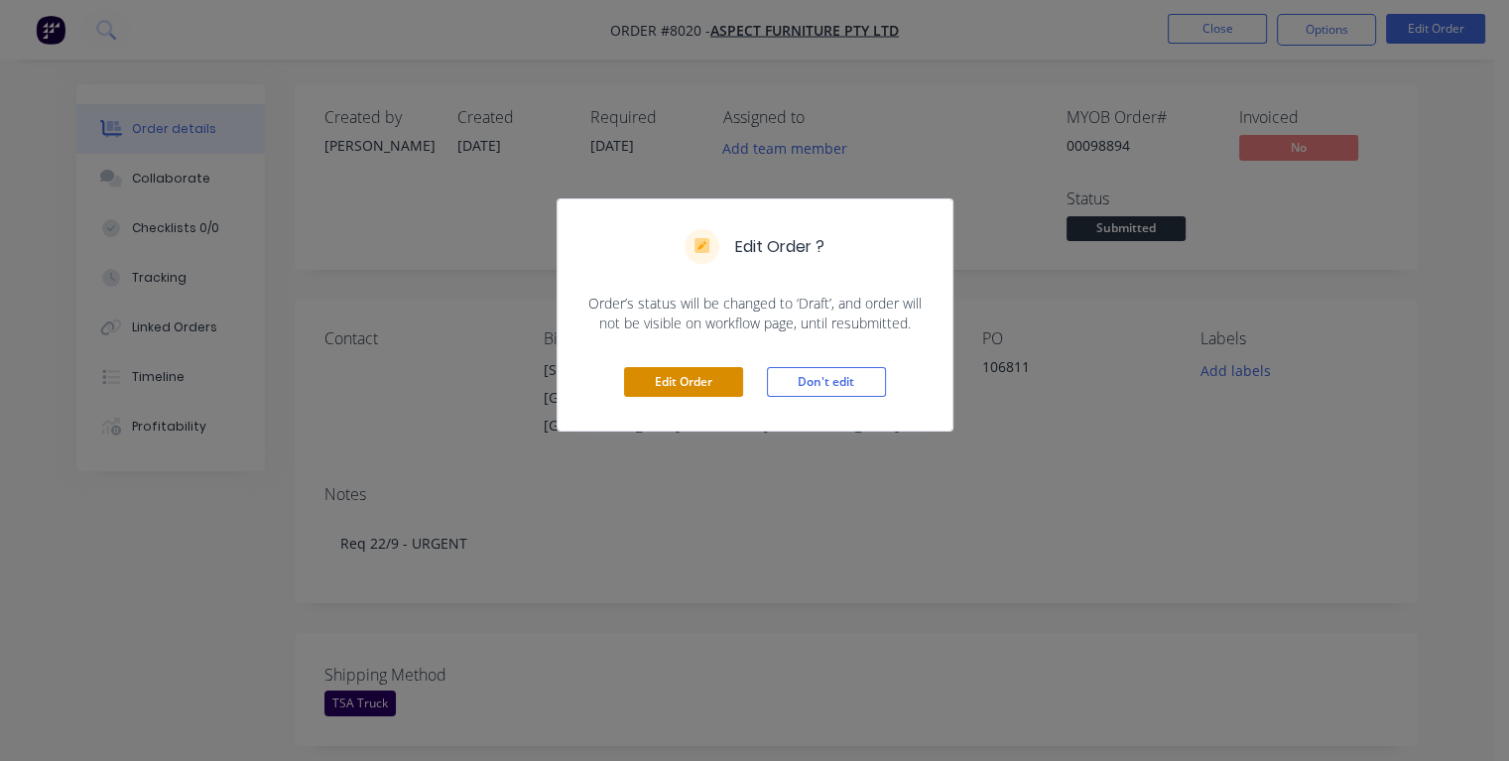
click at [713, 381] on button "Edit Order" at bounding box center [683, 382] width 119 height 30
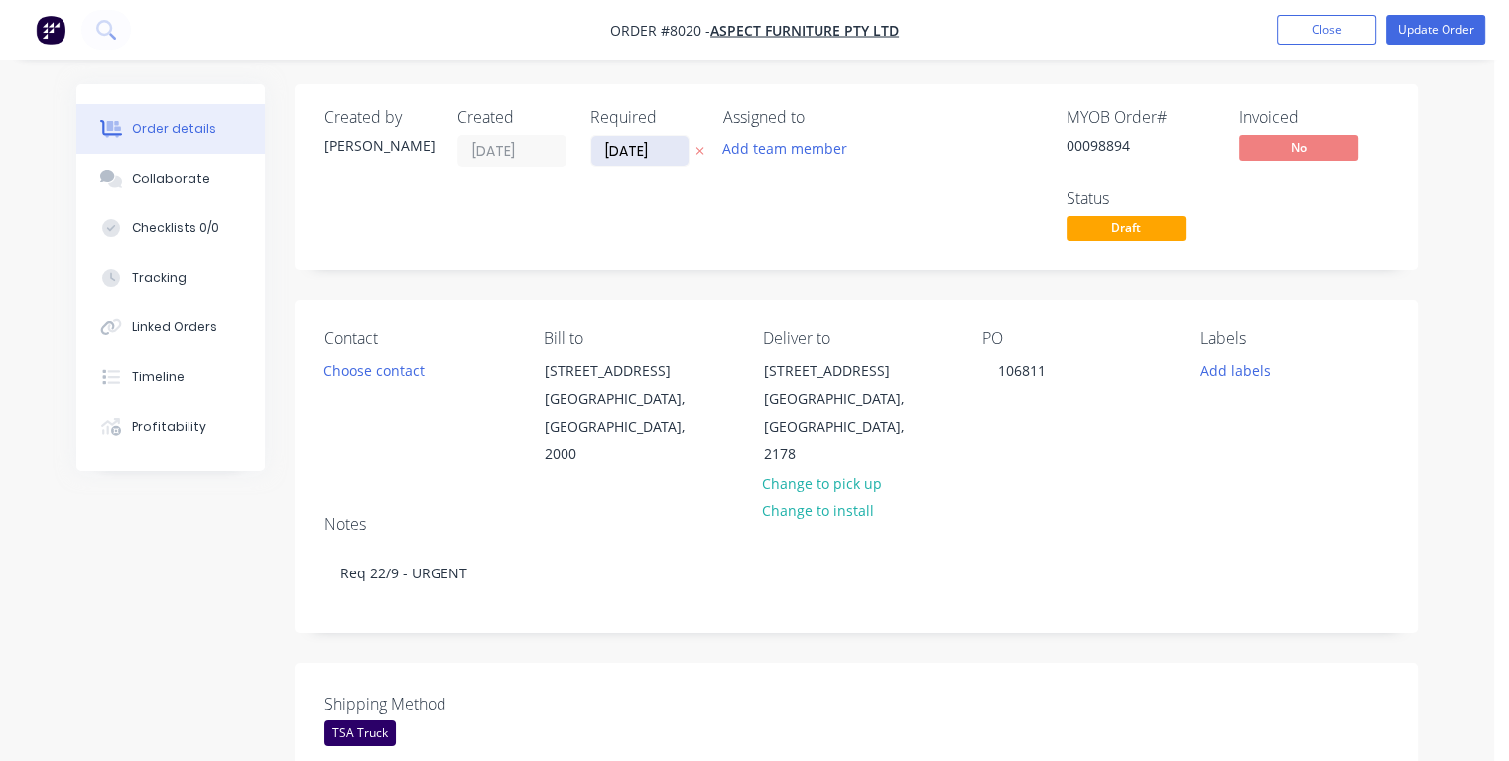
click at [657, 153] on input "[DATE]" at bounding box center [639, 151] width 97 height 30
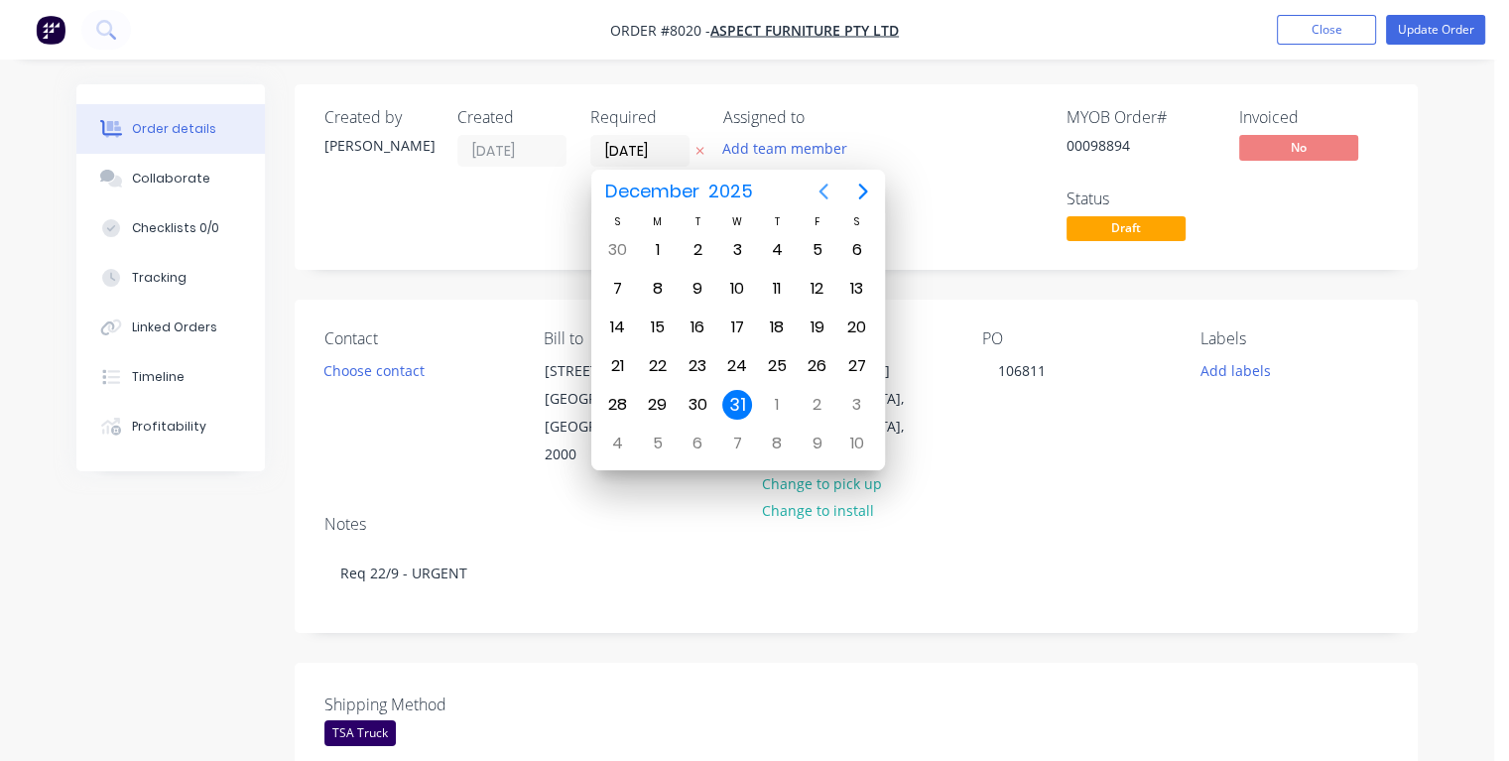
click at [822, 193] on icon "Previous page" at bounding box center [823, 192] width 9 height 16
click at [811, 326] on div "19" at bounding box center [817, 328] width 30 height 30
type input "[DATE]"
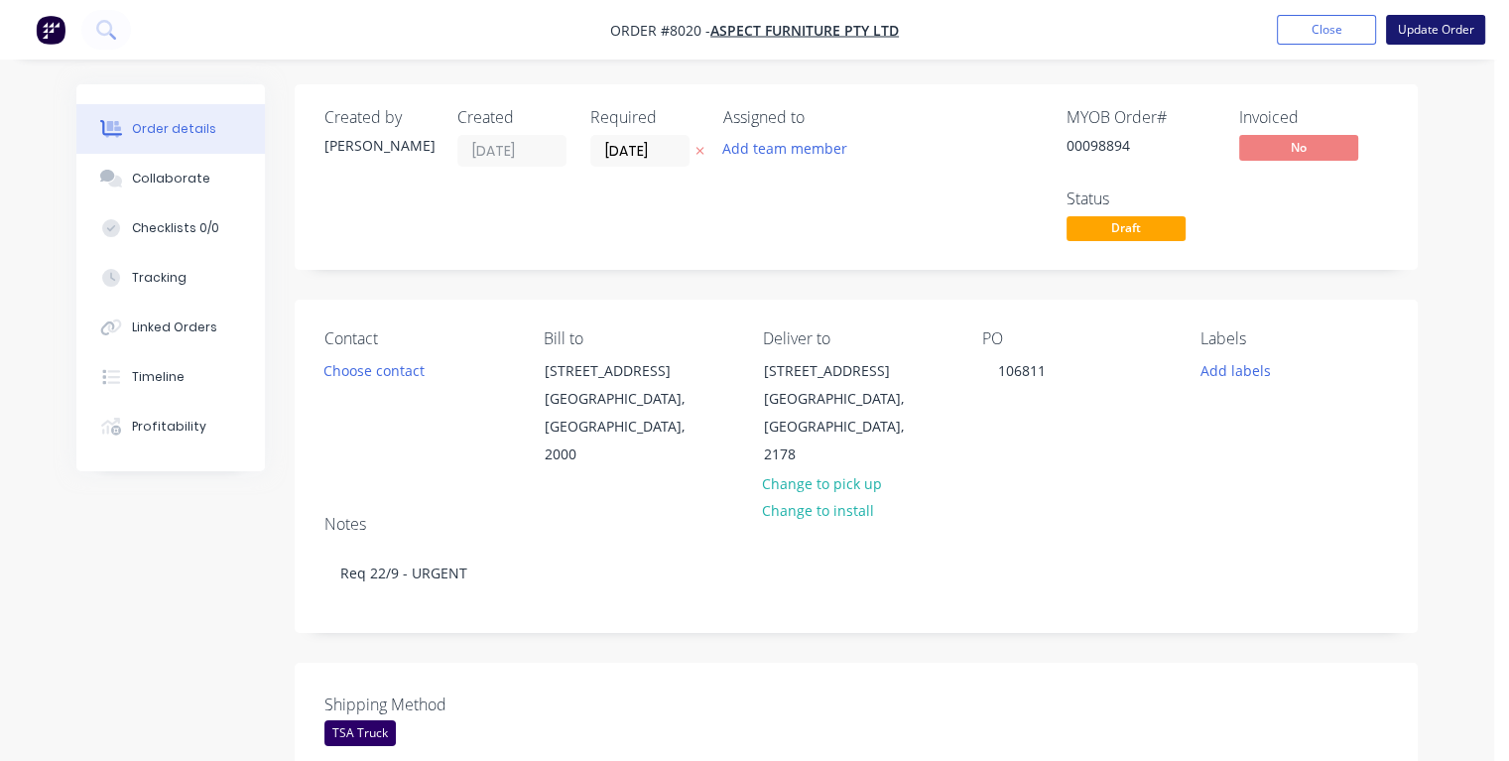
click at [1424, 37] on button "Update Order" at bounding box center [1435, 30] width 99 height 30
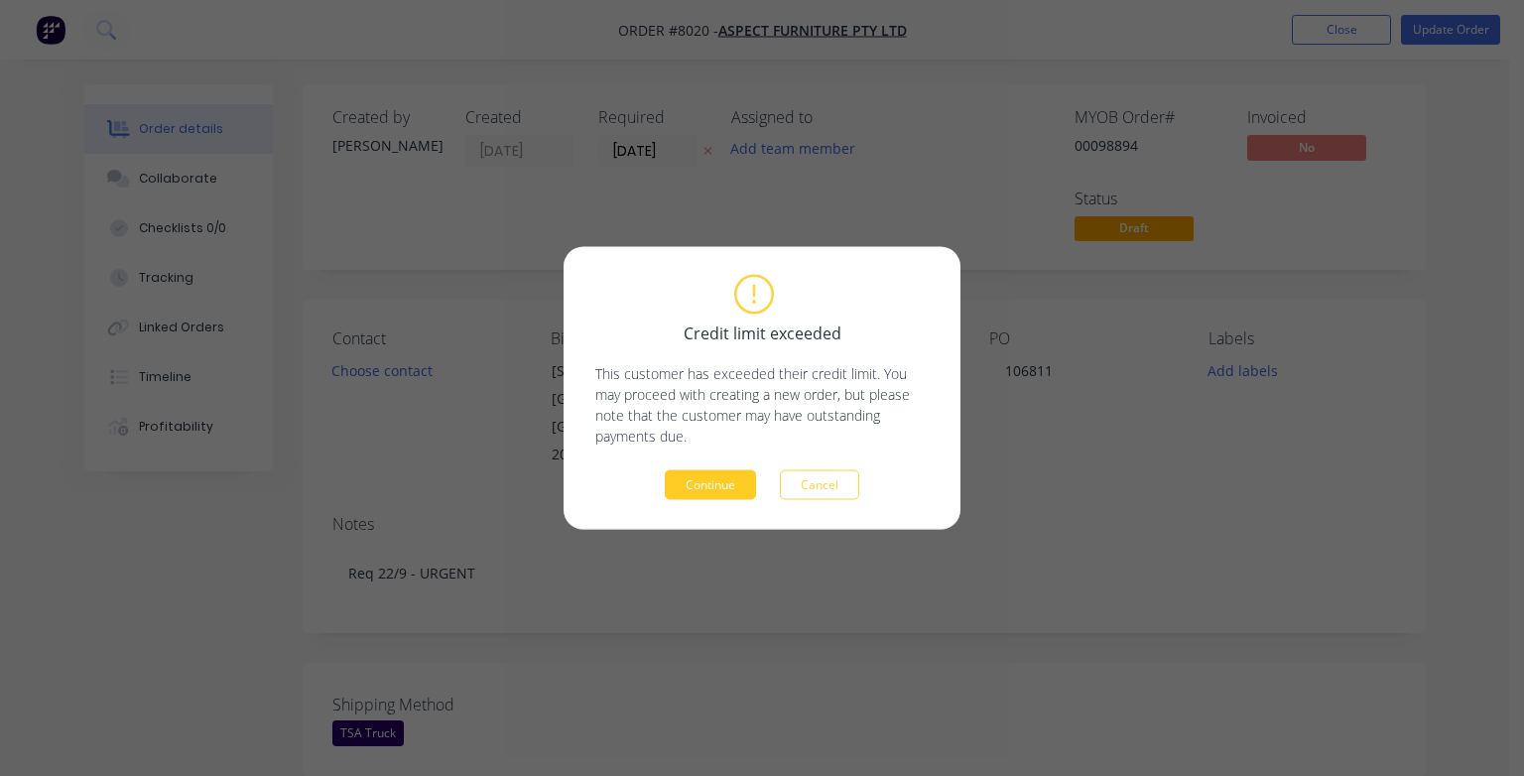
click at [723, 486] on button "Continue" at bounding box center [710, 485] width 91 height 30
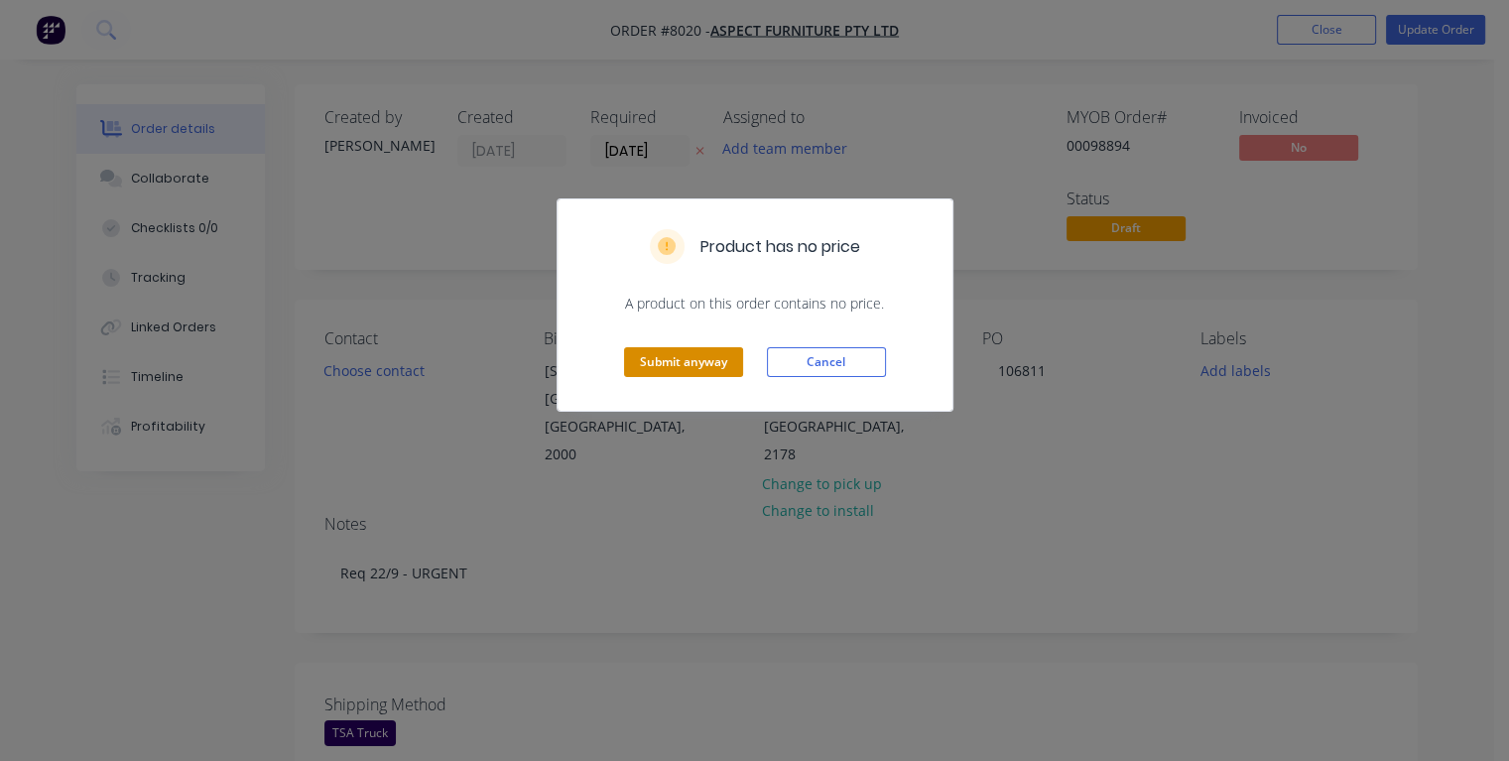
click at [683, 367] on button "Submit anyway" at bounding box center [683, 362] width 119 height 30
